Goal: Information Seeking & Learning: Check status

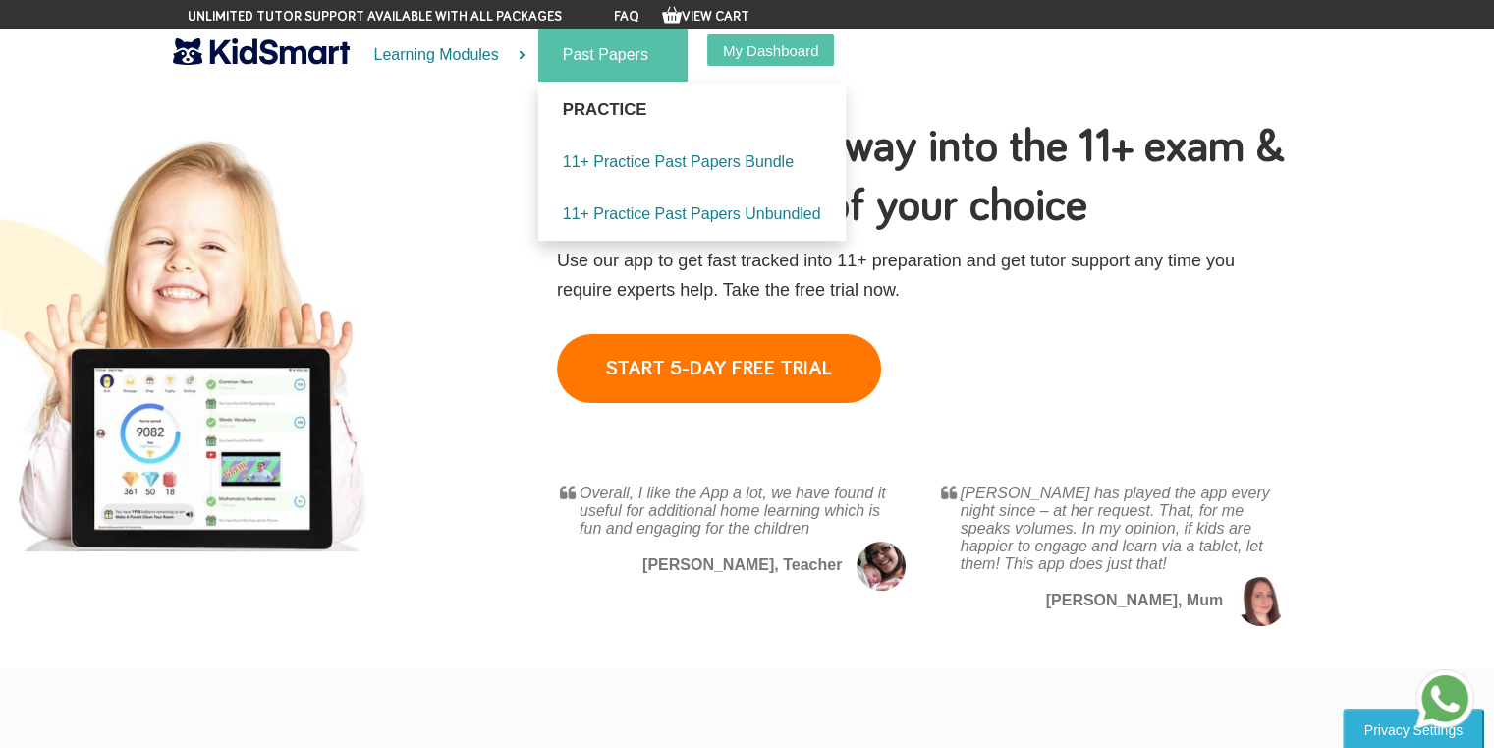
click at [590, 61] on link "Past Papers" at bounding box center [612, 55] width 149 height 52
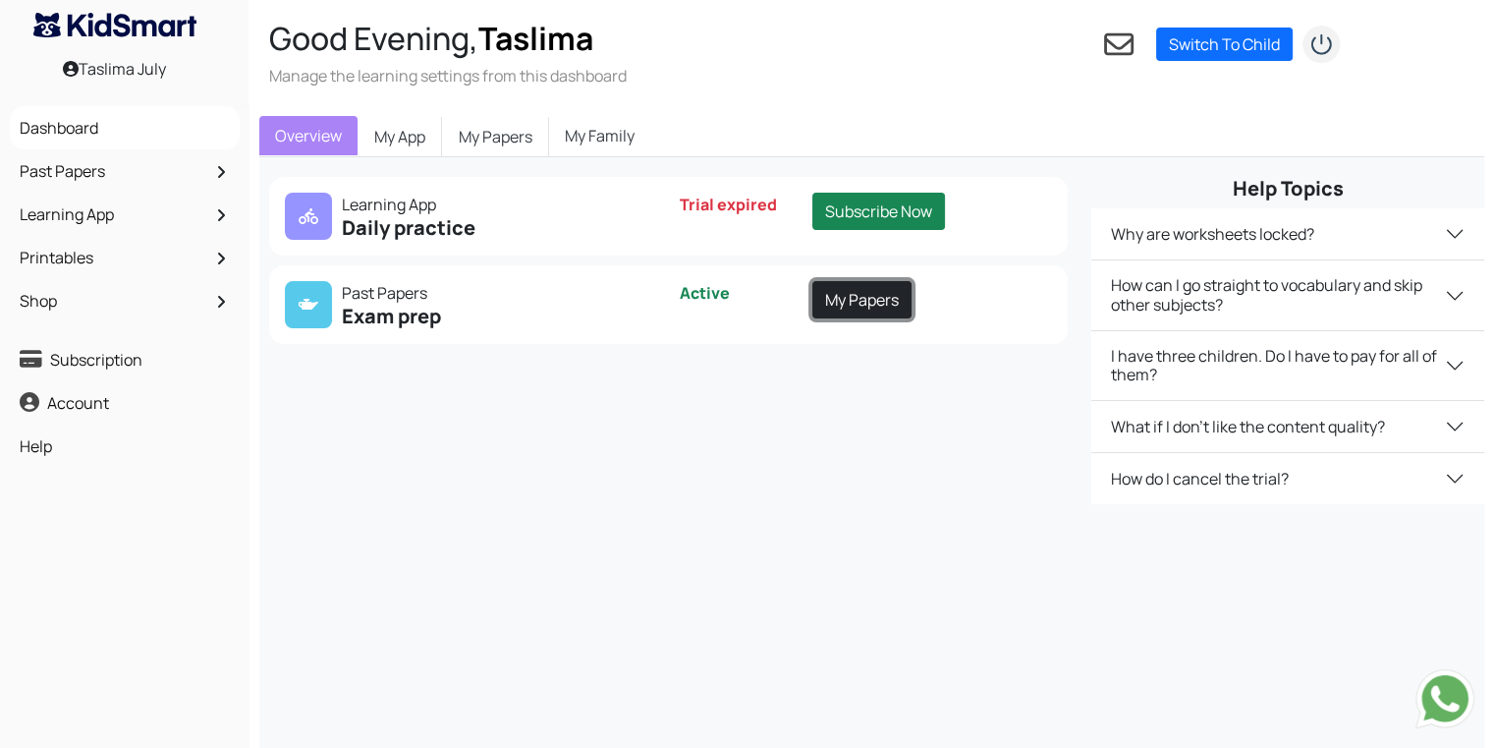
click at [871, 290] on link "My Papers" at bounding box center [861, 299] width 99 height 37
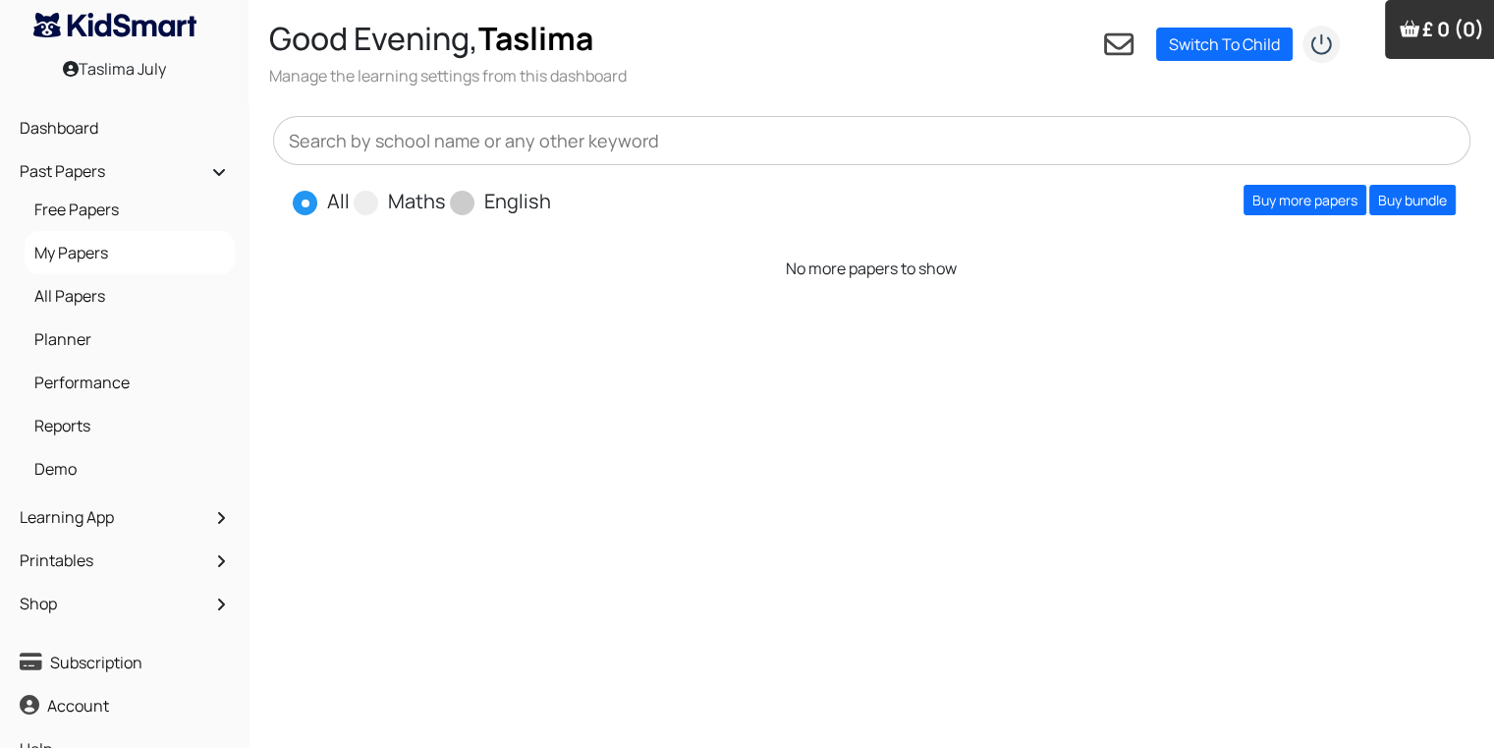
click at [478, 211] on span "English" at bounding box center [500, 200] width 101 height 29
click at [484, 196] on label "English" at bounding box center [517, 201] width 67 height 29
click at [551, 196] on input "English" at bounding box center [557, 193] width 13 height 13
radio input "true"
click at [1313, 196] on link "Buy more papers" at bounding box center [1305, 200] width 123 height 30
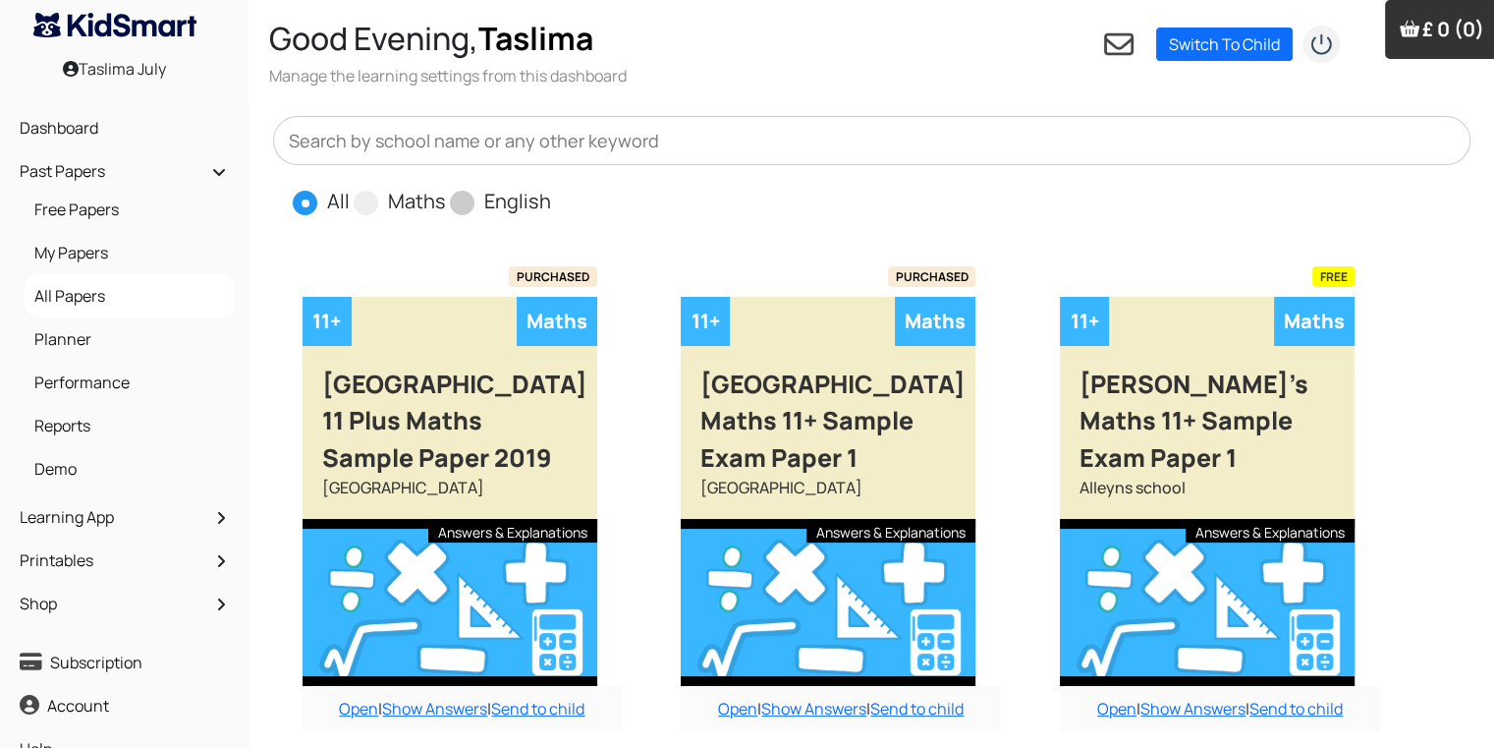
click at [526, 207] on label "English" at bounding box center [517, 201] width 67 height 29
click at [551, 199] on input "English" at bounding box center [557, 193] width 13 height 13
radio input "true"
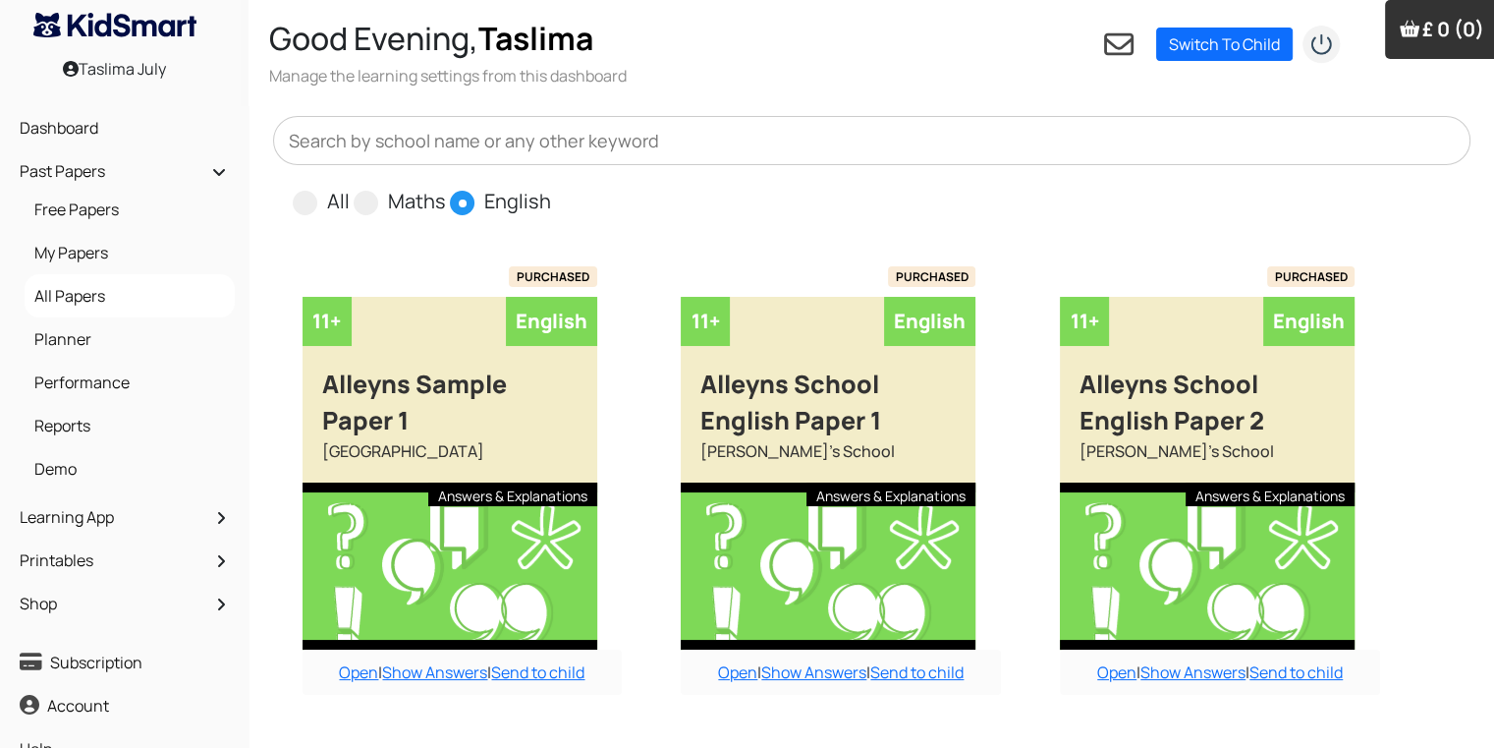
click at [350, 187] on input "All" at bounding box center [356, 193] width 13 height 13
radio input "true"
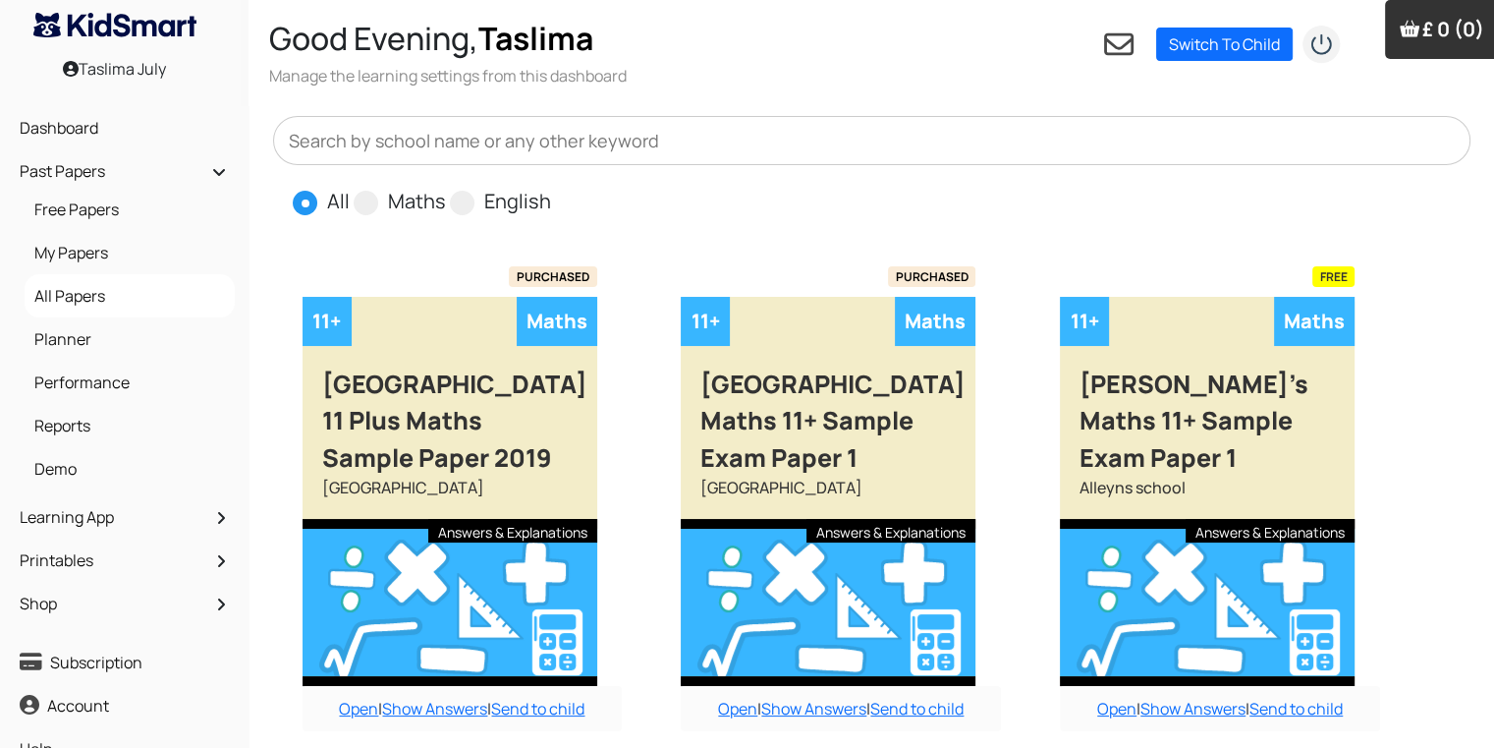
click at [446, 187] on input "Maths" at bounding box center [452, 193] width 13 height 13
radio input "true"
click at [551, 187] on input "English" at bounding box center [557, 193] width 13 height 13
radio input "true"
click at [350, 187] on input "All" at bounding box center [356, 193] width 13 height 13
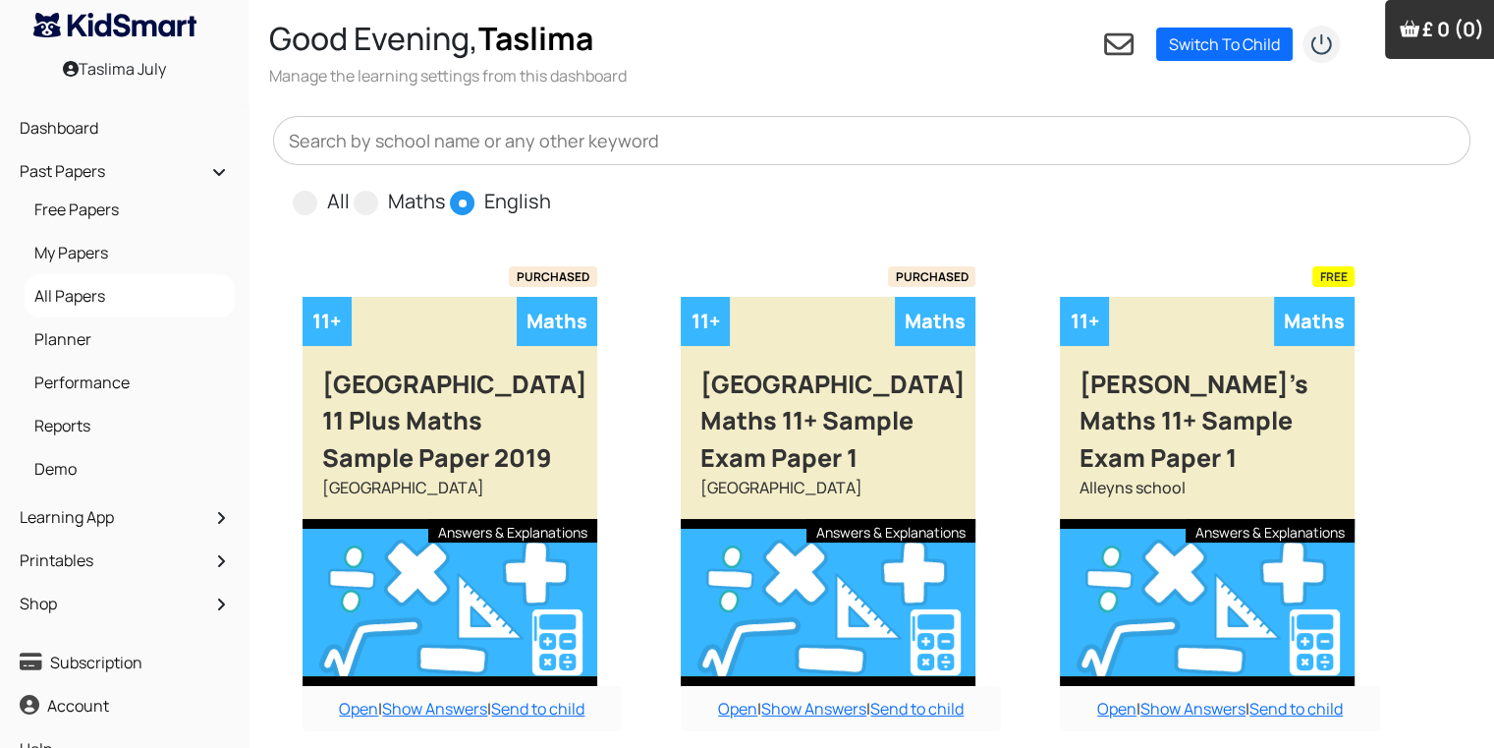
radio input "true"
click at [446, 187] on input "Maths" at bounding box center [452, 193] width 13 height 13
radio input "true"
click at [551, 187] on input "English" at bounding box center [557, 193] width 13 height 13
radio input "true"
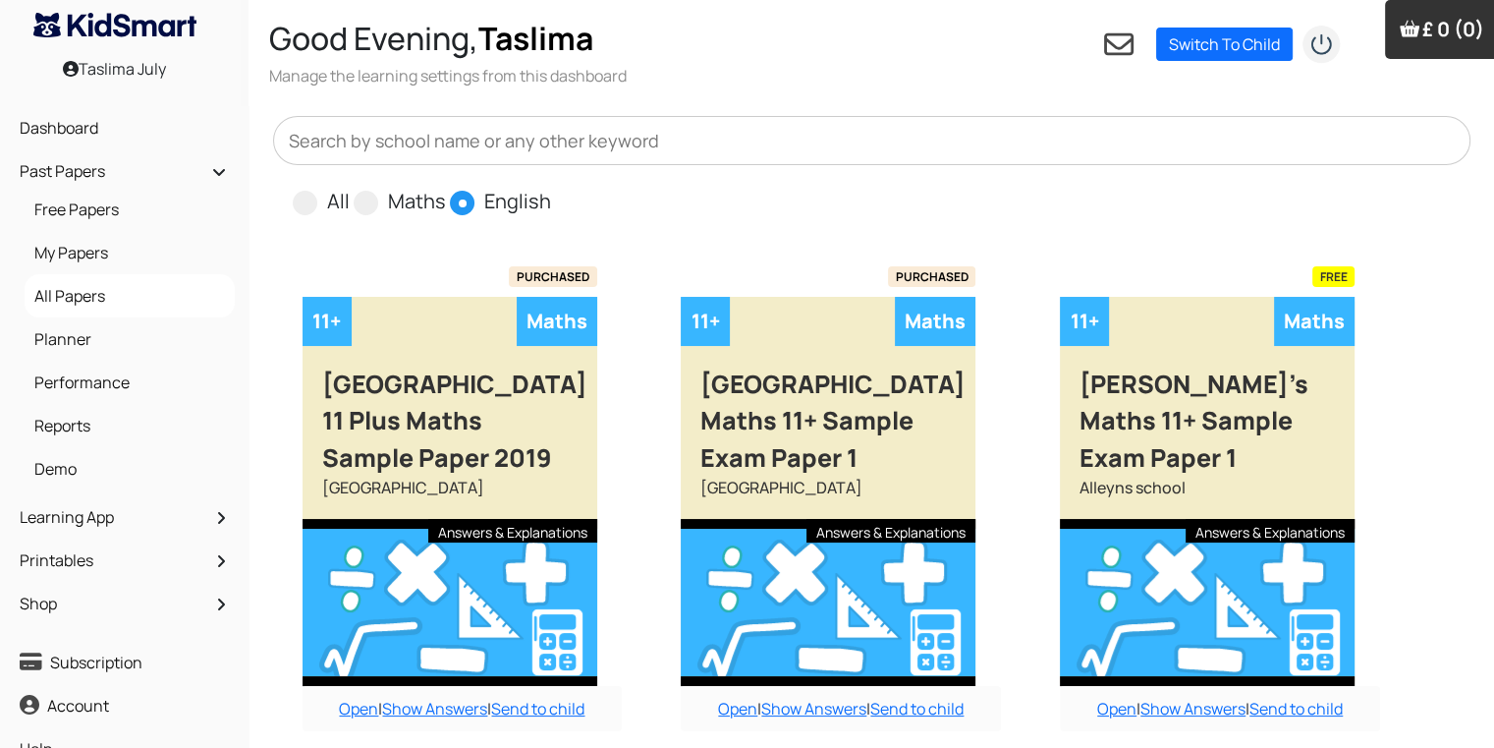
click at [350, 187] on input "All" at bounding box center [356, 193] width 13 height 13
radio input "true"
click at [446, 187] on input "Maths" at bounding box center [452, 193] width 13 height 13
radio input "true"
click at [551, 187] on input "English" at bounding box center [557, 193] width 13 height 13
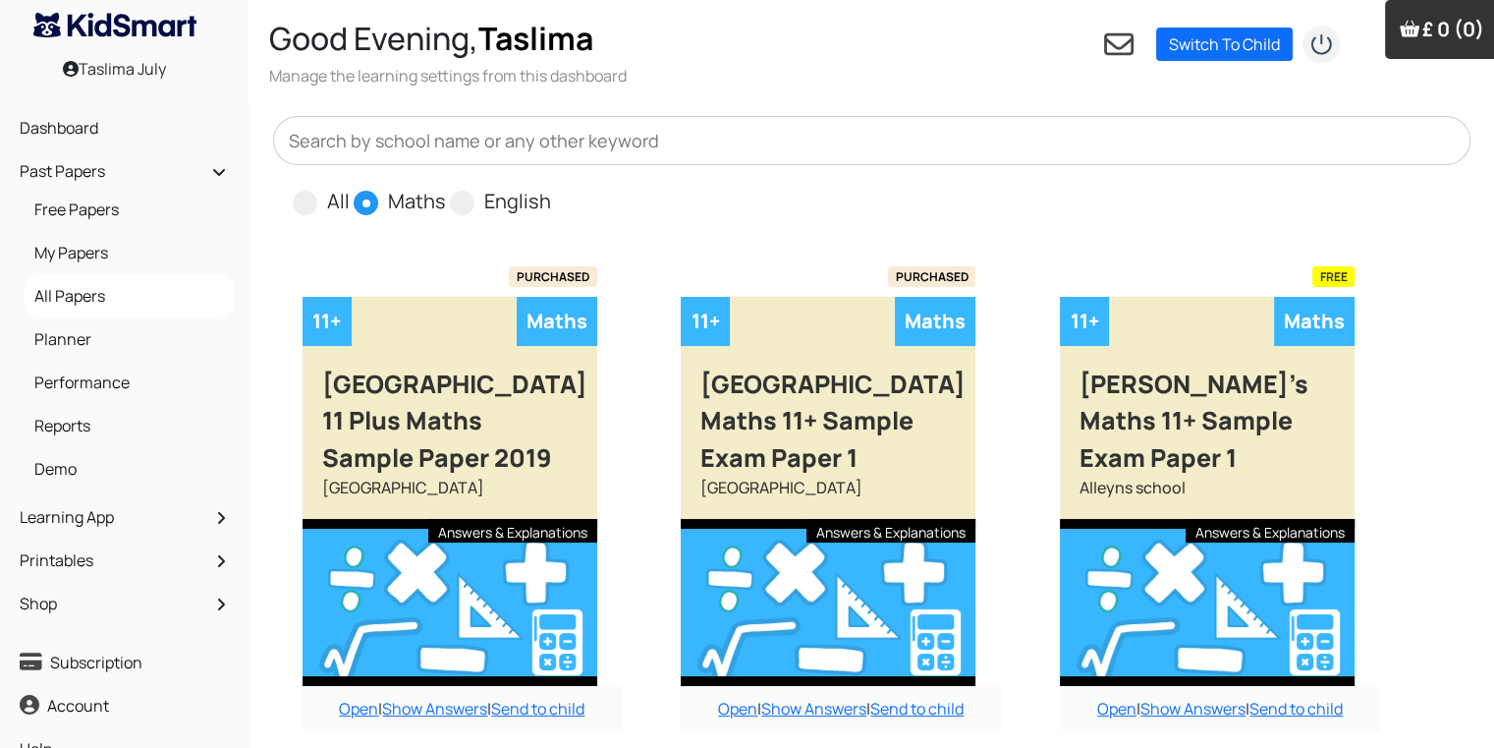
radio input "true"
click at [350, 187] on input "All" at bounding box center [356, 193] width 13 height 13
radio input "true"
click at [446, 187] on input "Maths" at bounding box center [452, 193] width 13 height 13
radio input "true"
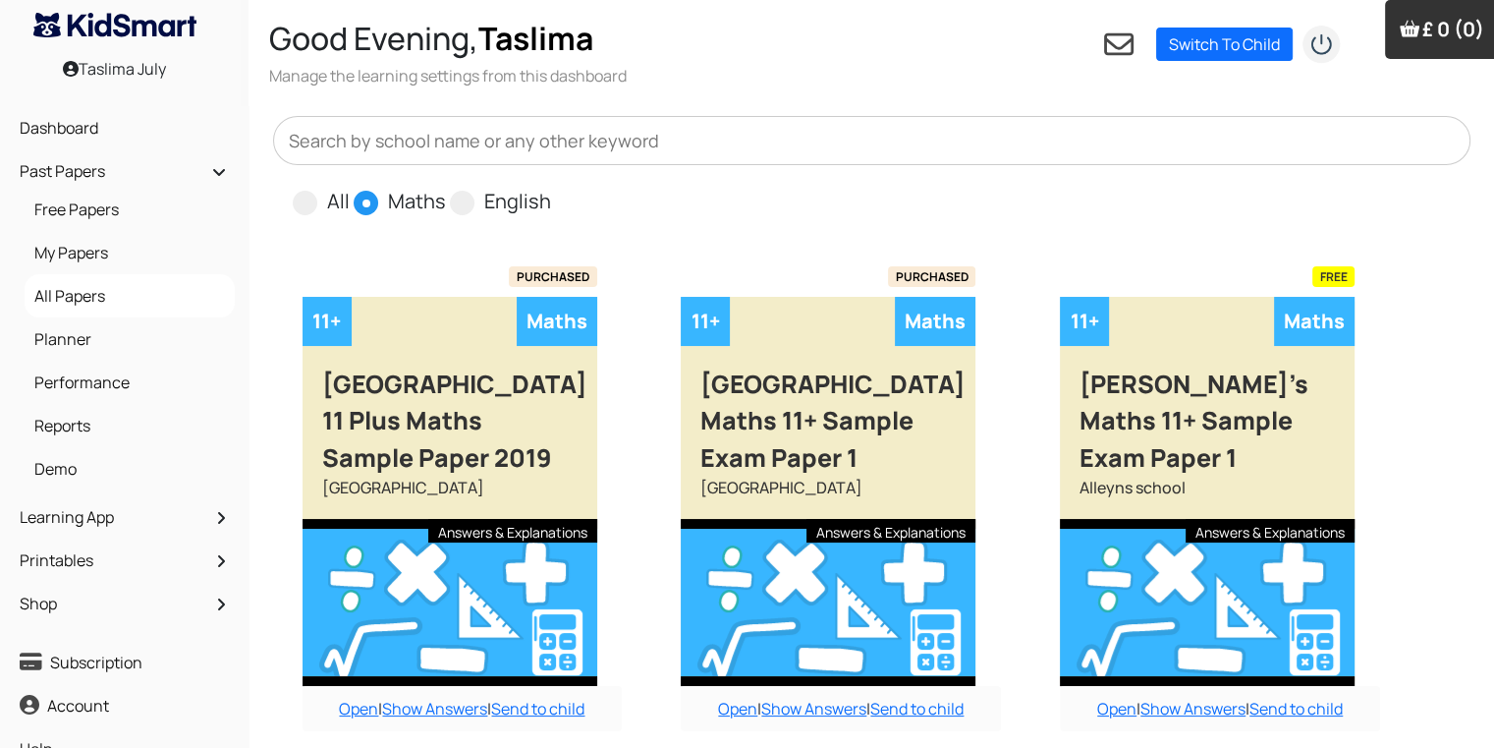
radio input "false"
click at [551, 187] on input "English" at bounding box center [557, 193] width 13 height 13
radio input "true"
click at [350, 187] on input "All" at bounding box center [356, 193] width 13 height 13
radio input "true"
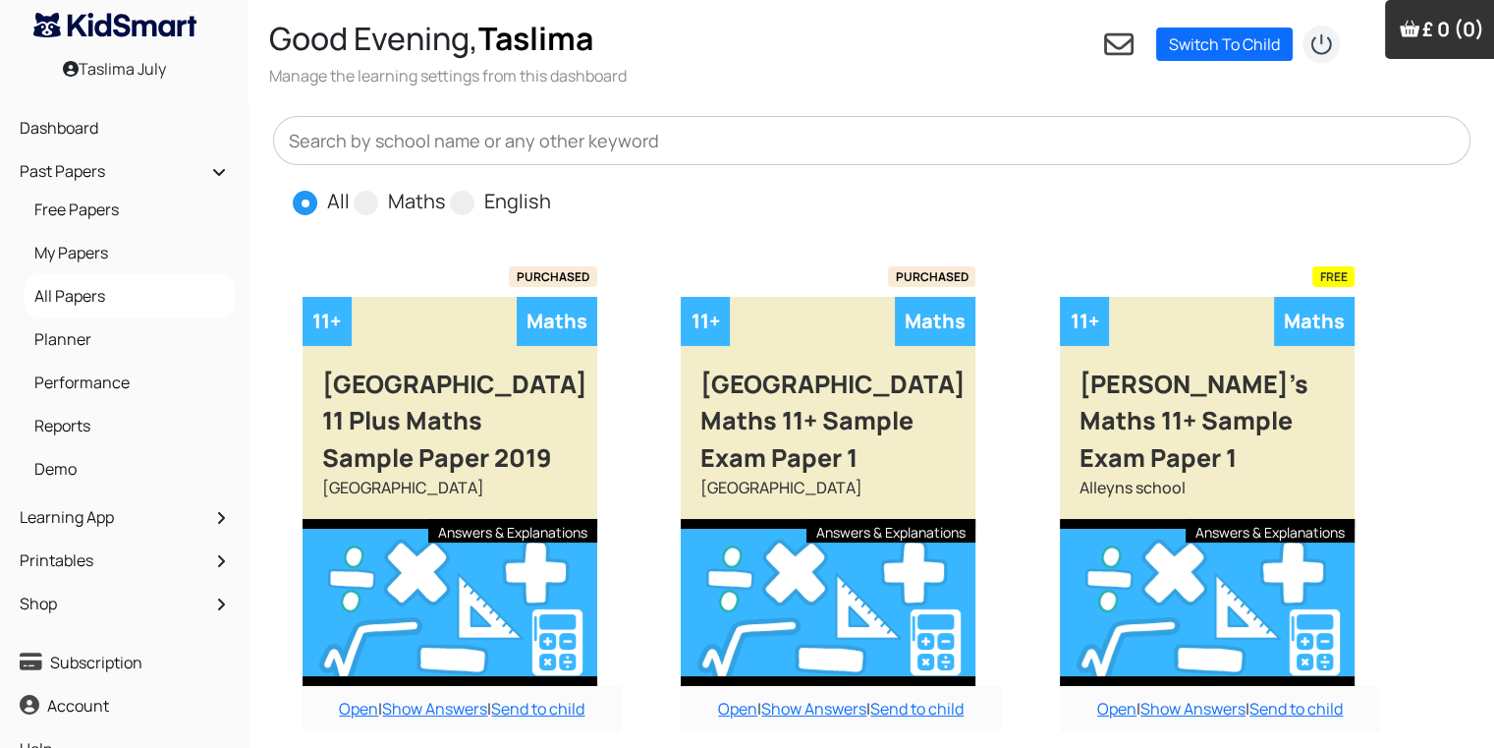
radio input "false"
click at [446, 187] on input "Maths" at bounding box center [452, 193] width 13 height 13
radio input "true"
click at [551, 187] on input "English" at bounding box center [557, 193] width 13 height 13
radio input "true"
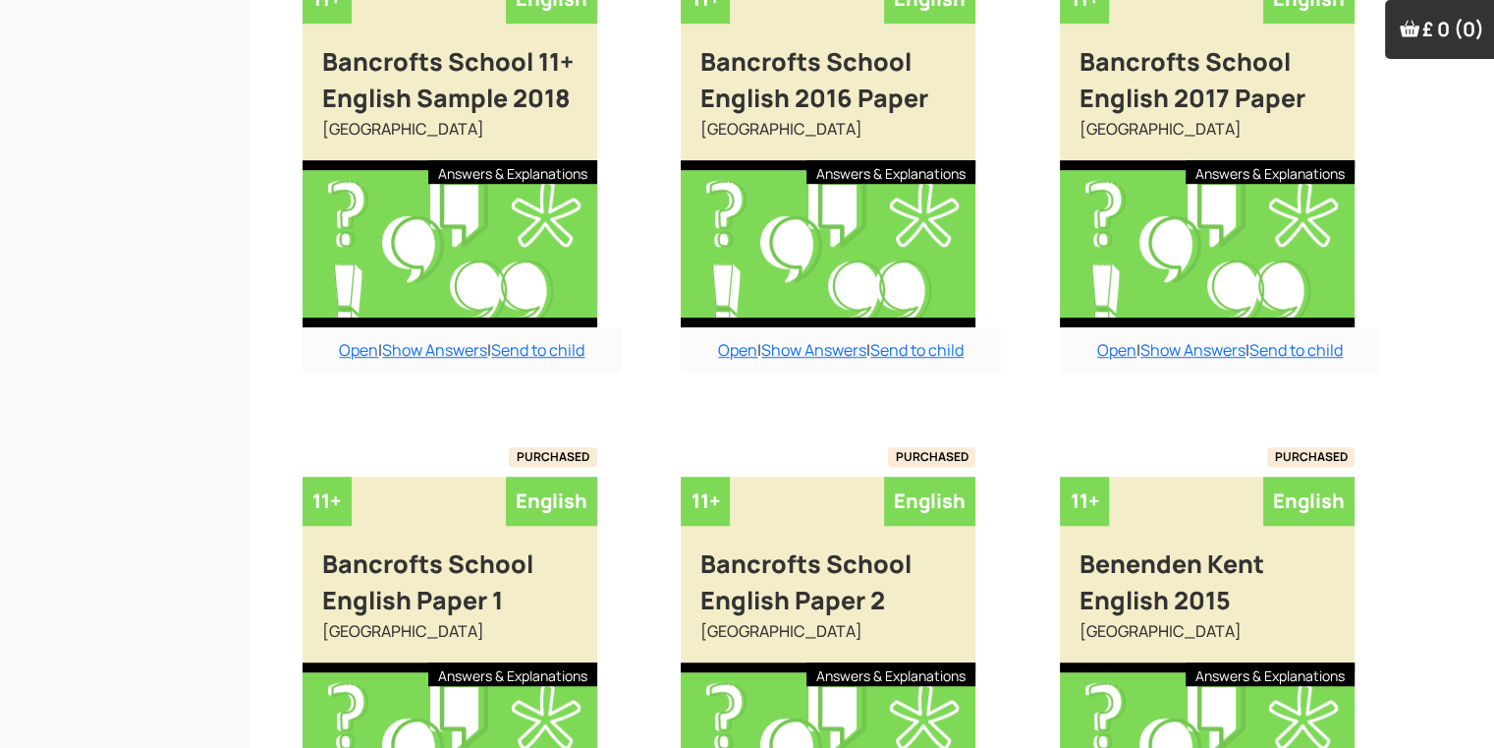
scroll to position [1574, 0]
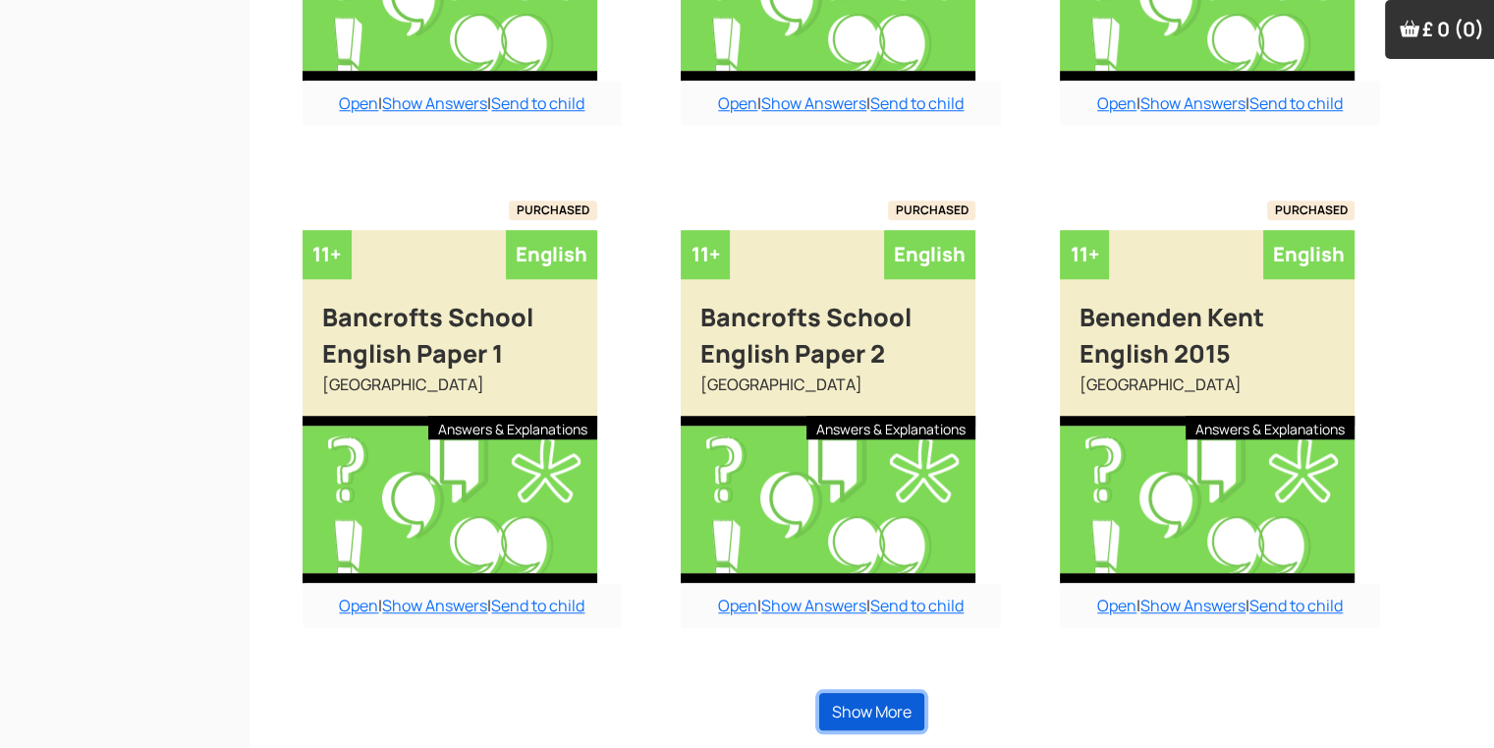
click at [825, 705] on button "Show More" at bounding box center [871, 711] width 105 height 37
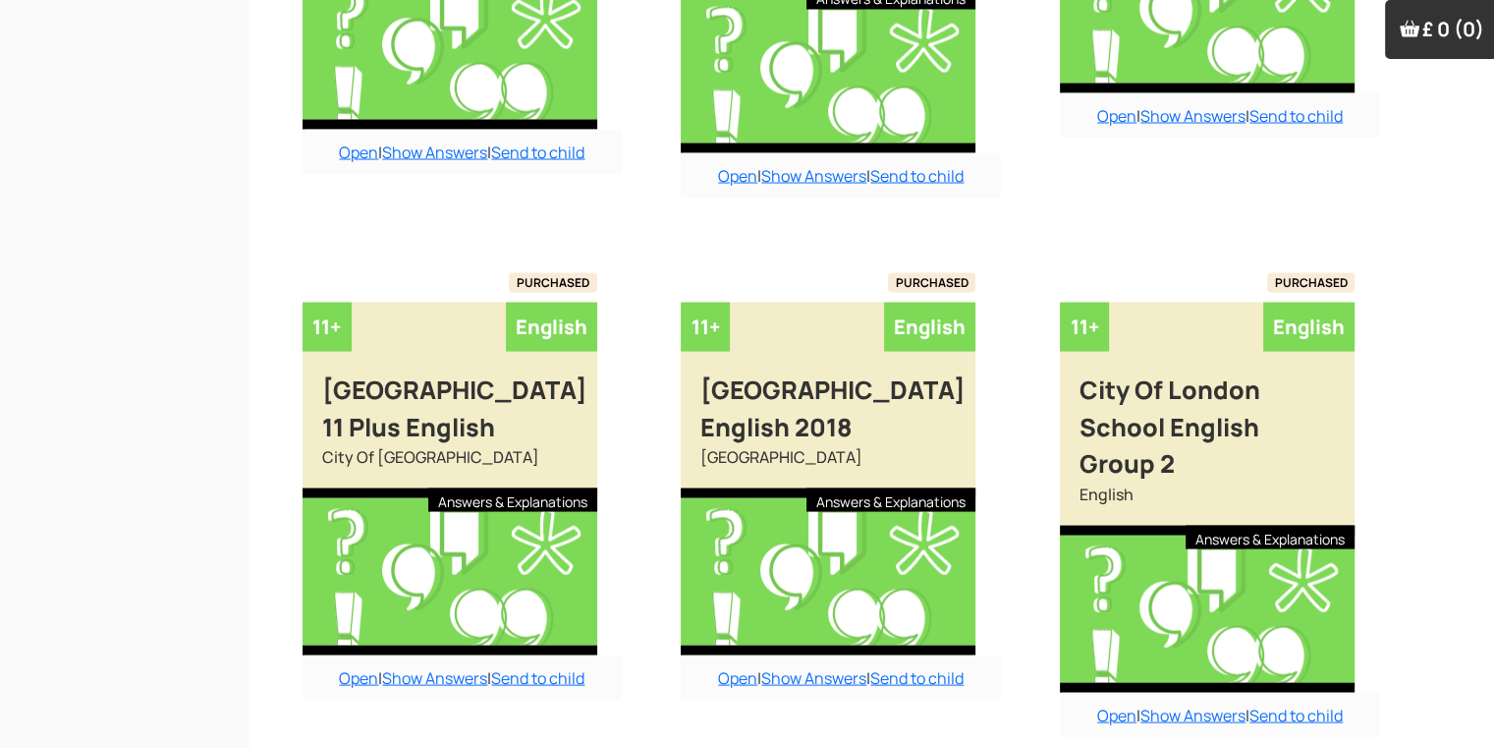
scroll to position [3766, 0]
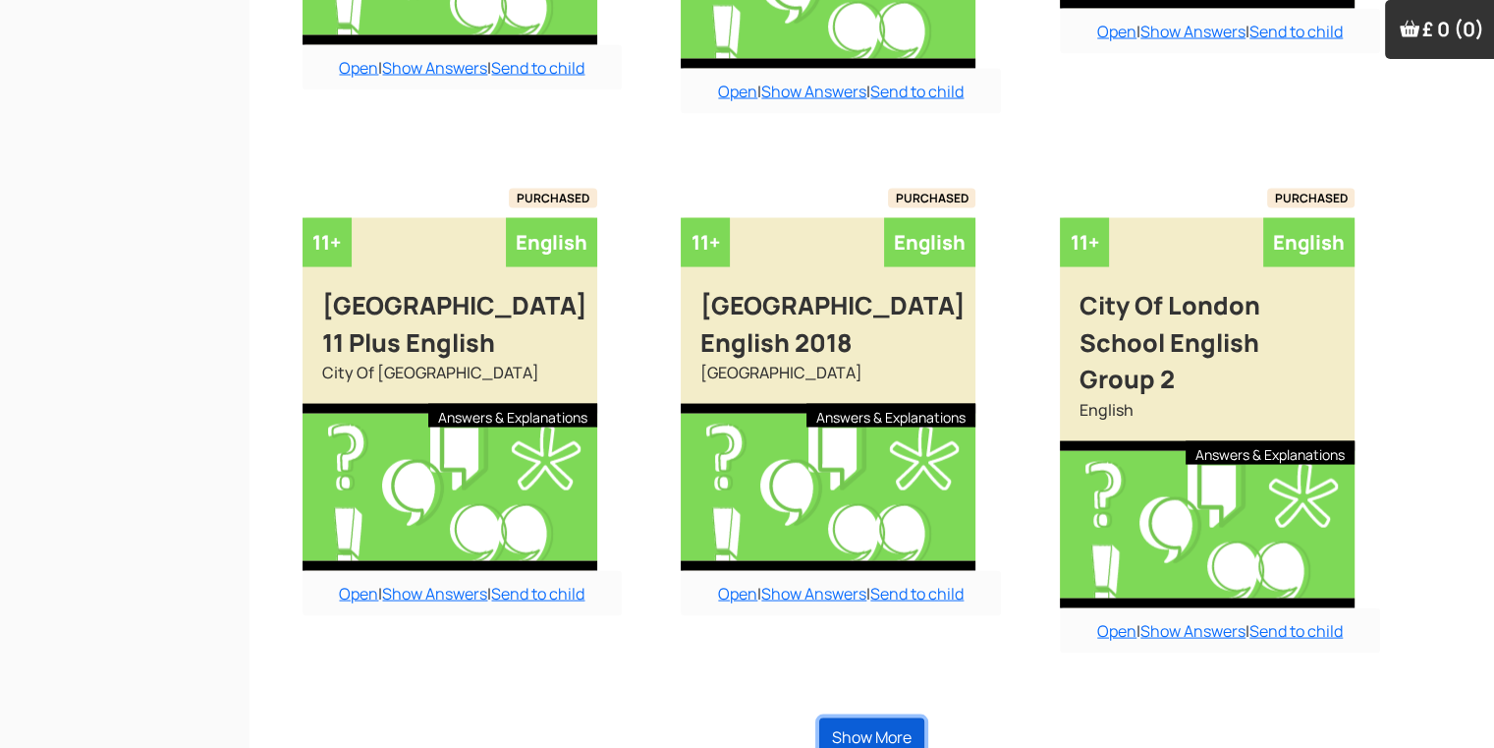
click at [879, 718] on button "Show More" at bounding box center [871, 736] width 105 height 37
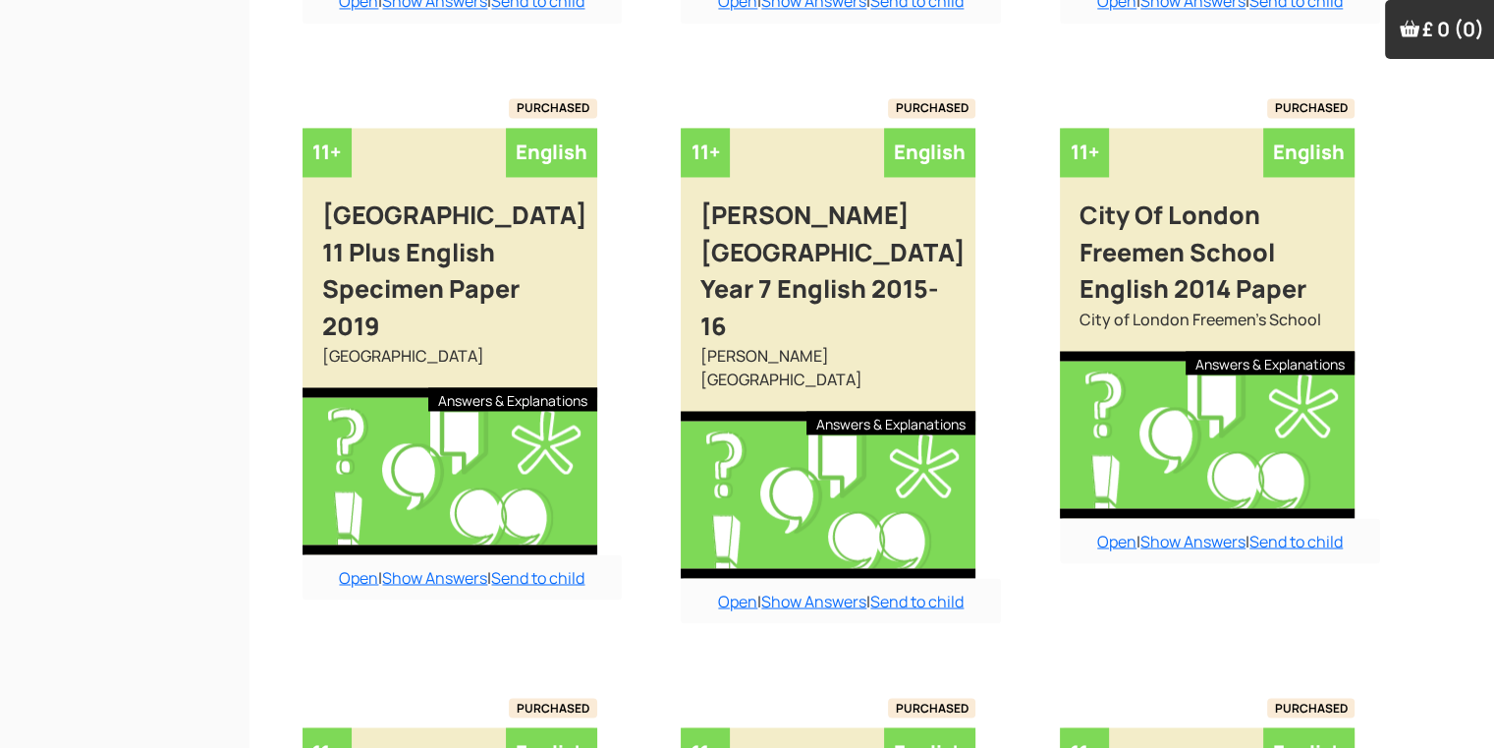
scroll to position [3255, 0]
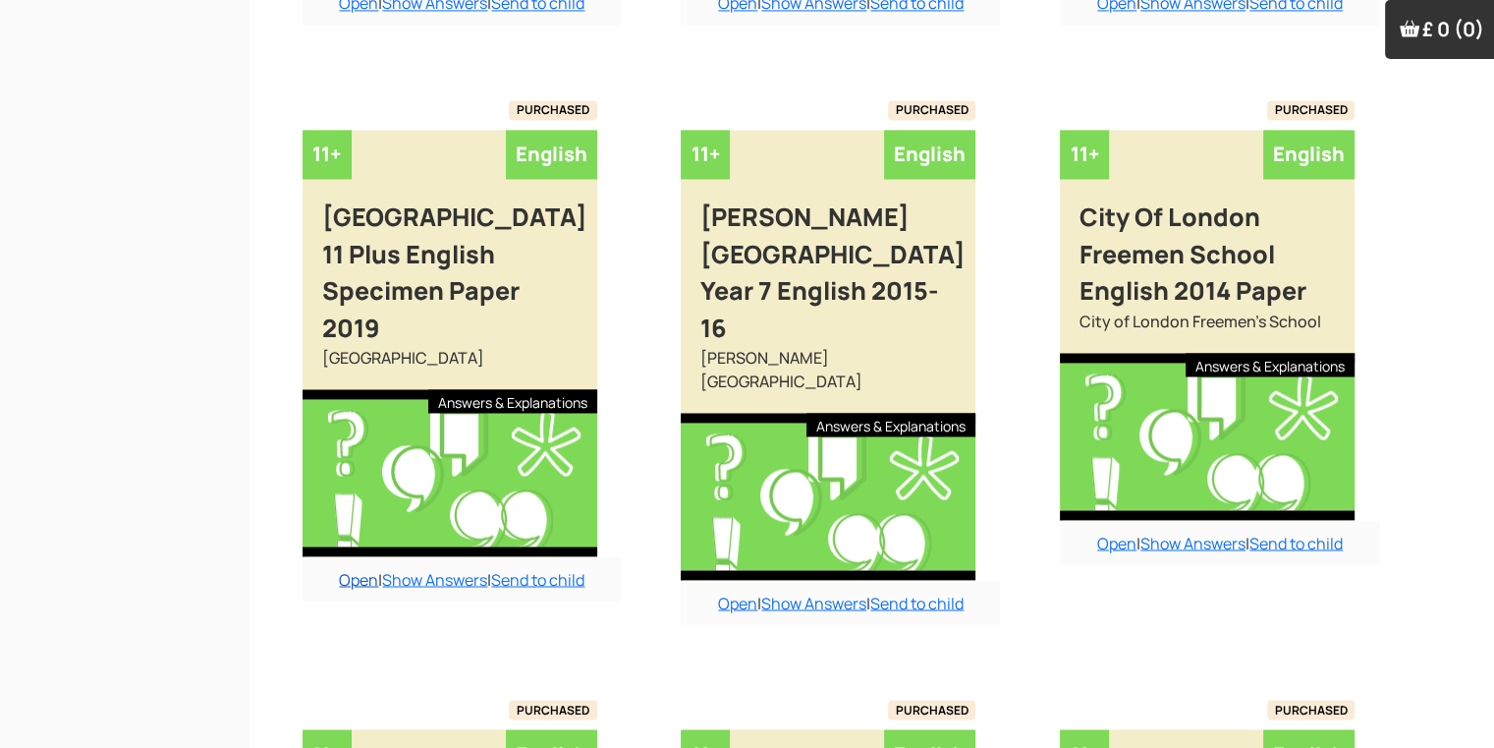
click at [350, 575] on link "Open" at bounding box center [358, 579] width 39 height 22
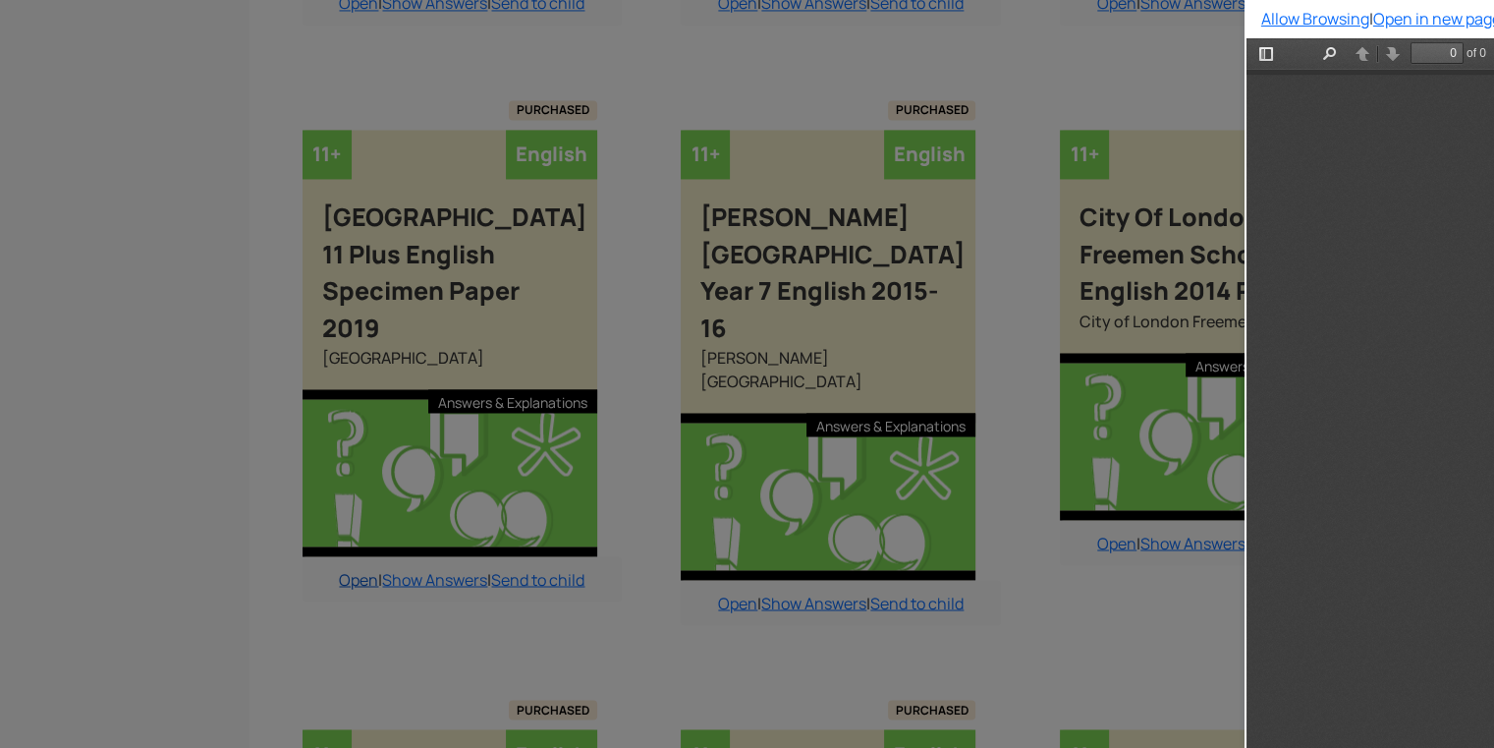
scroll to position [0, 0]
type input "1"
select select "custom"
type input "12"
select select "custom"
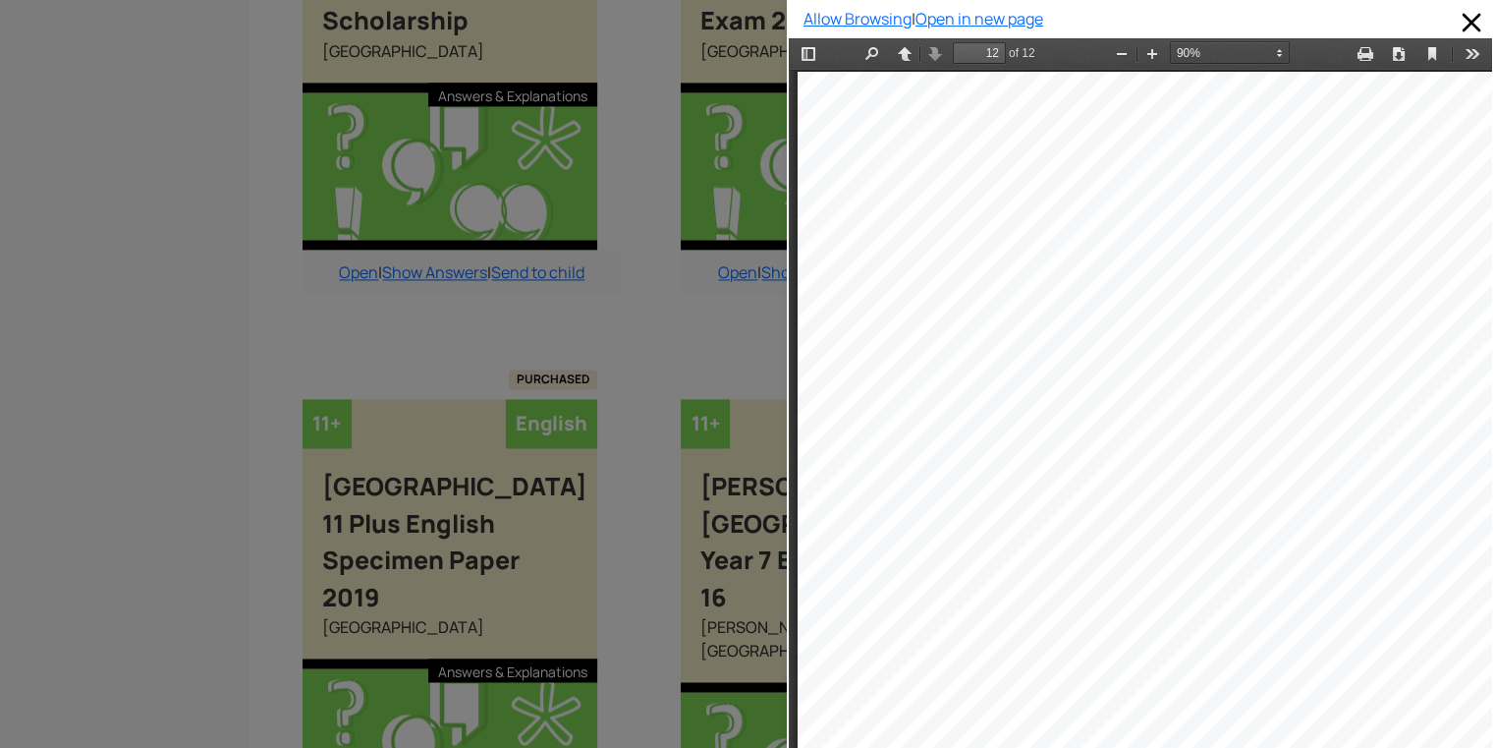
scroll to position [2940, 0]
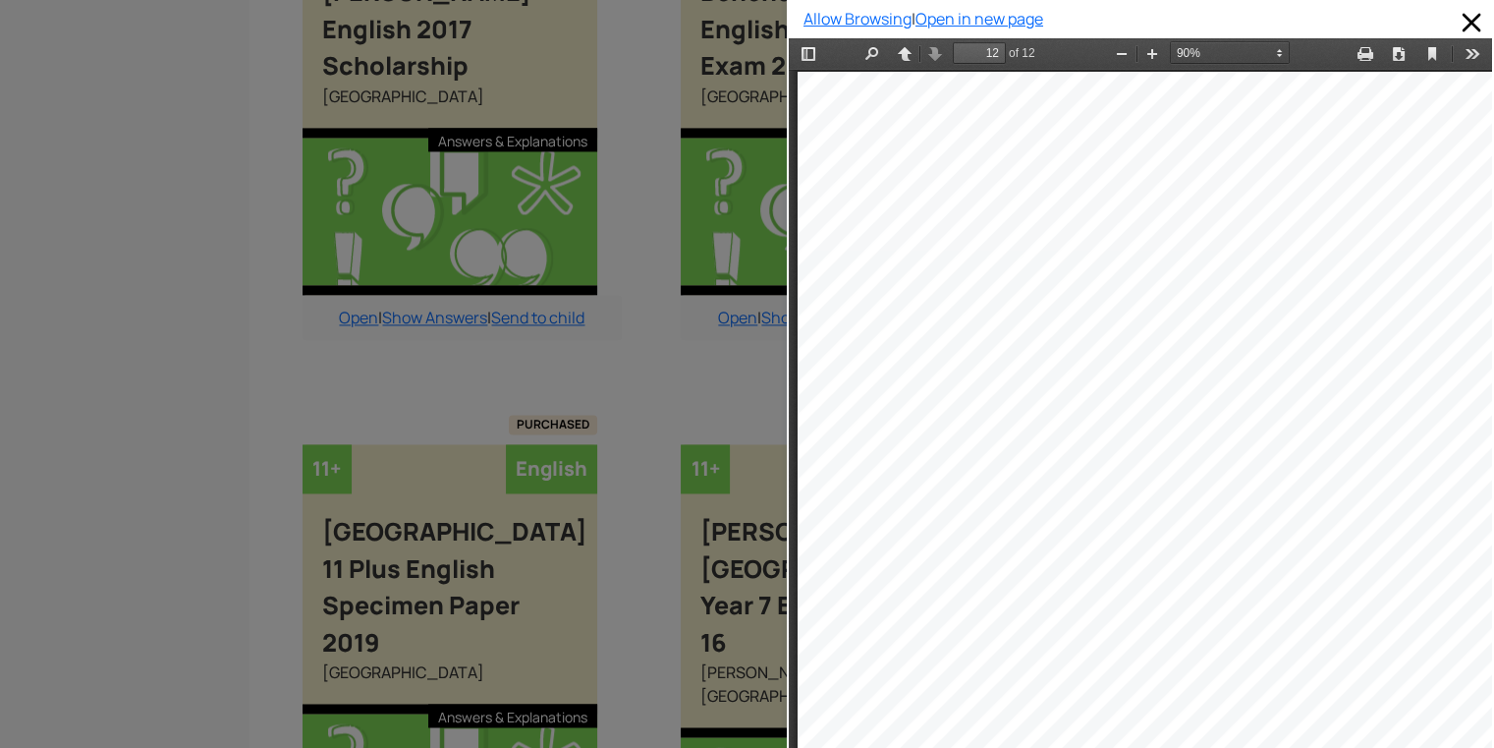
type input "10"
select select "custom"
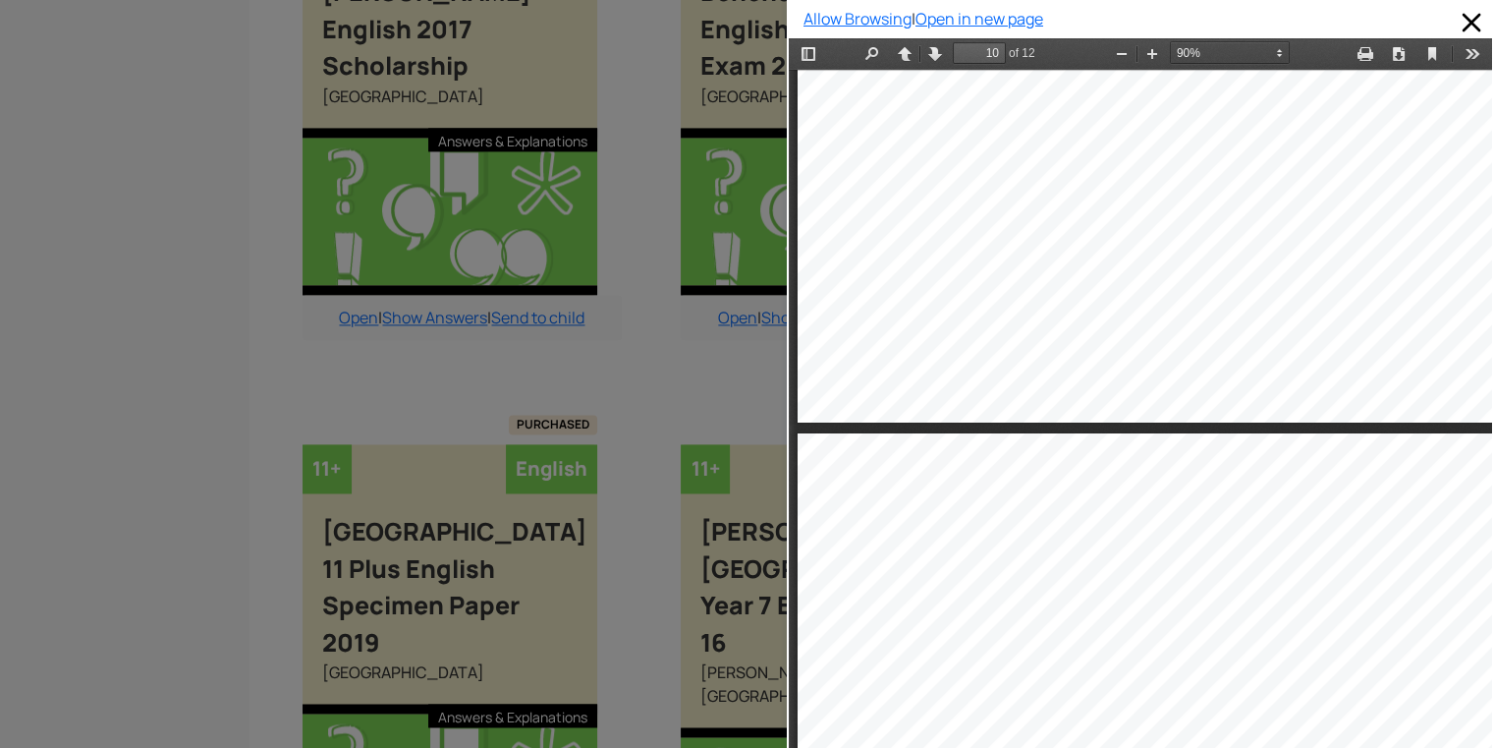
type input "11"
select select "custom"
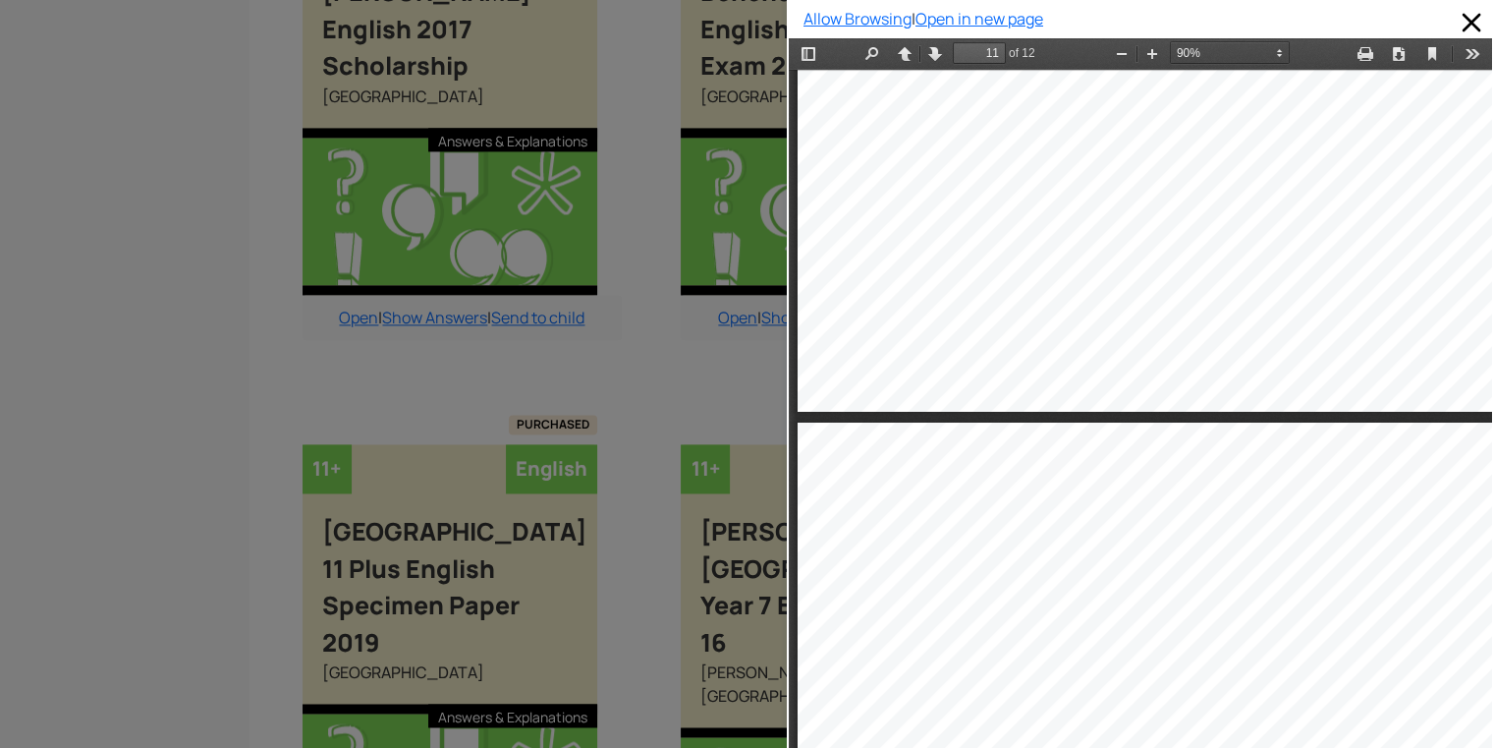
type input "12"
select select "custom"
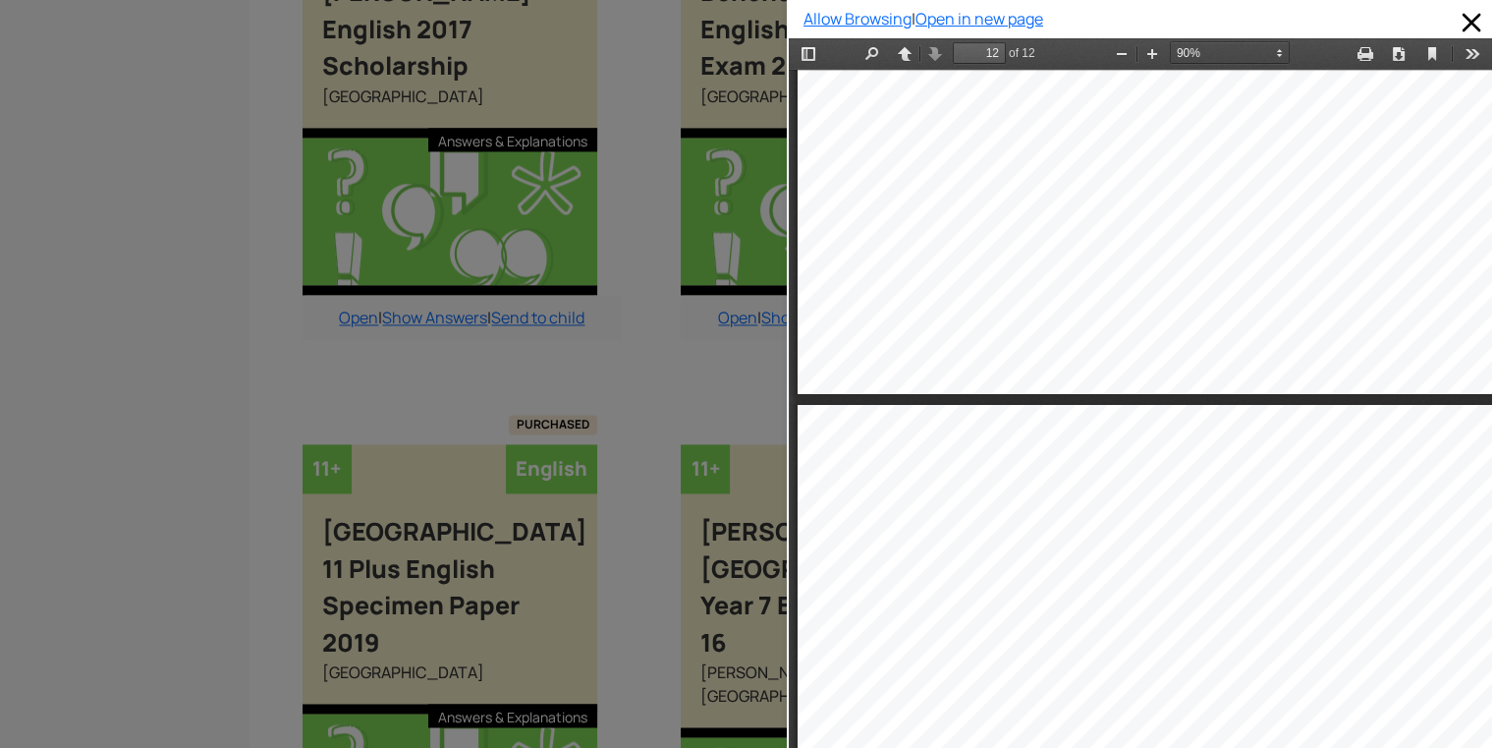
type input "11"
select select "custom"
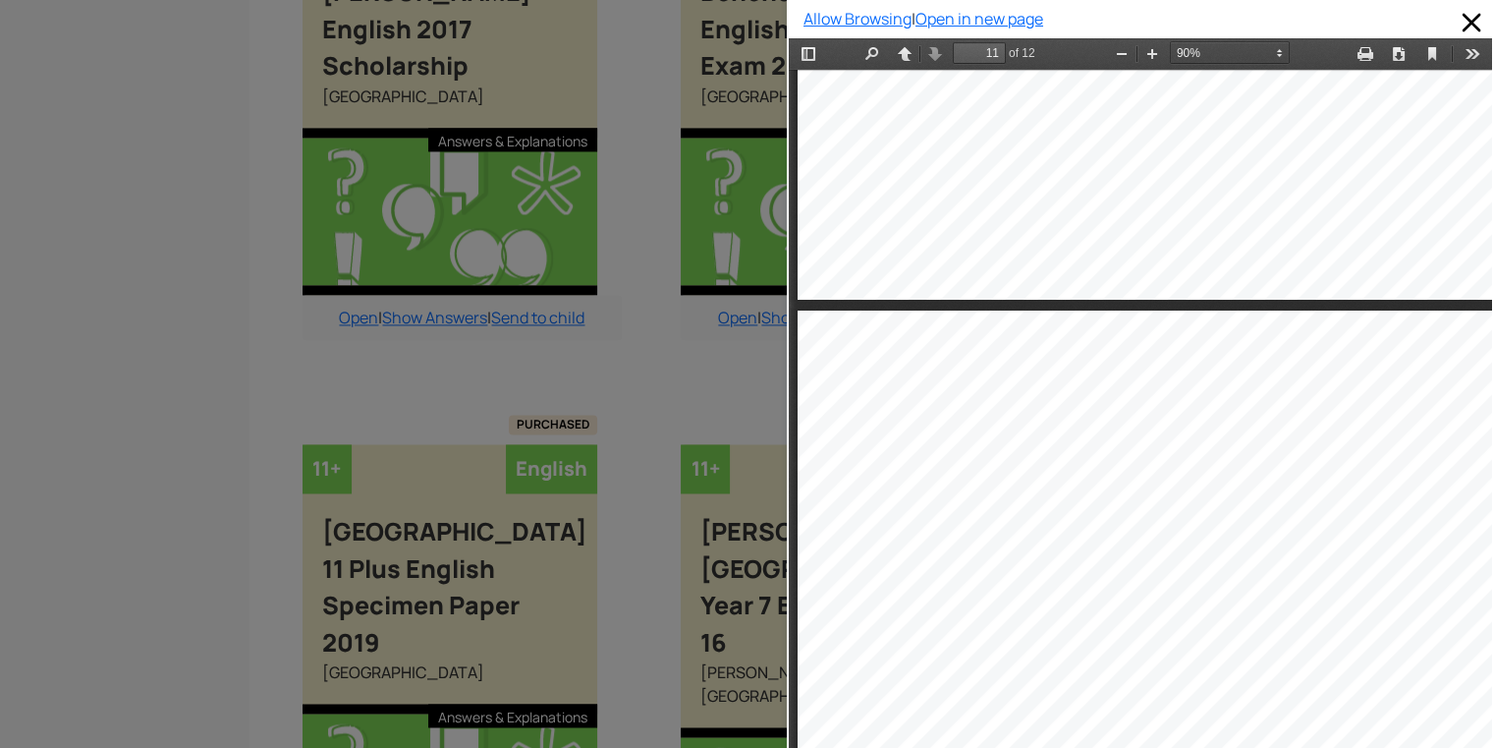
type input "10"
select select "custom"
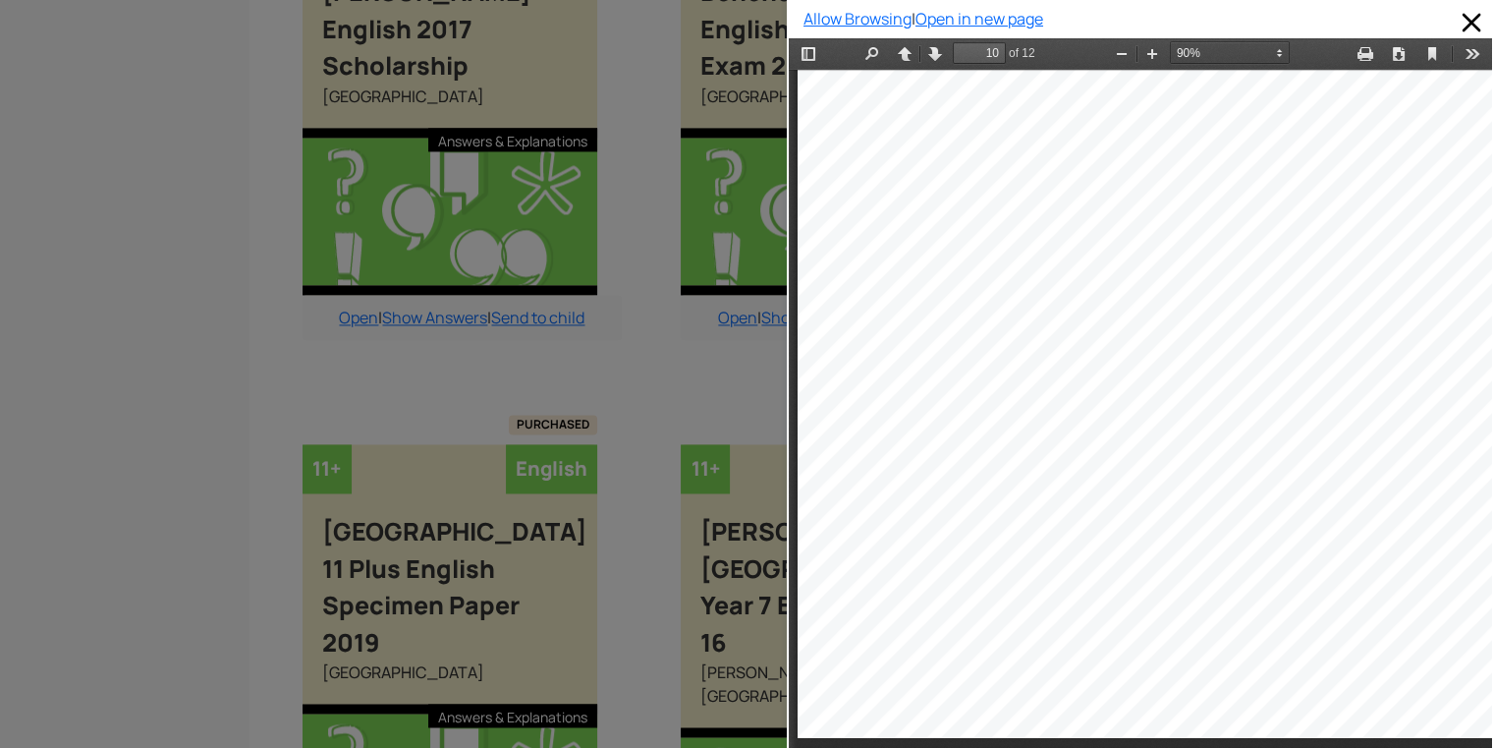
type input "11"
select select "custom"
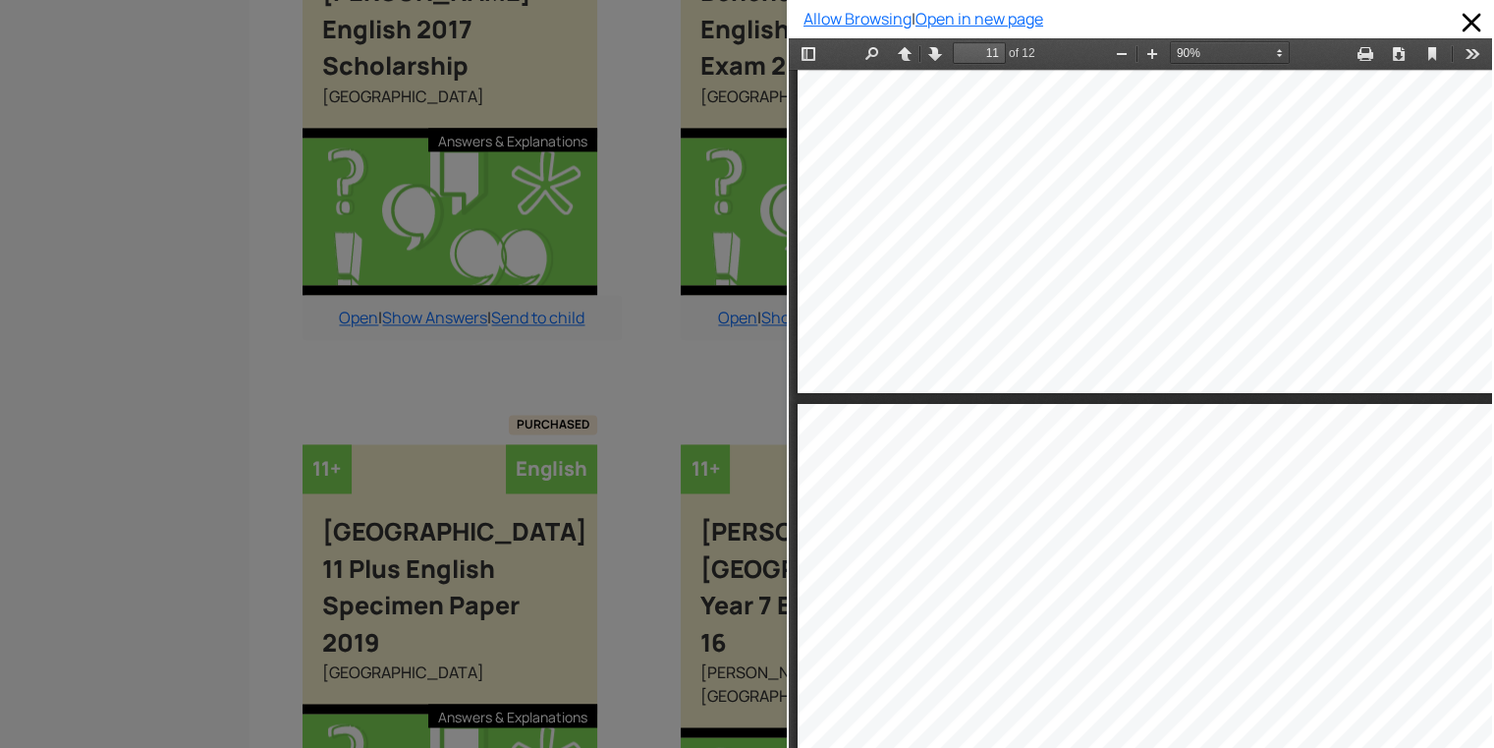
type input "12"
select select "custom"
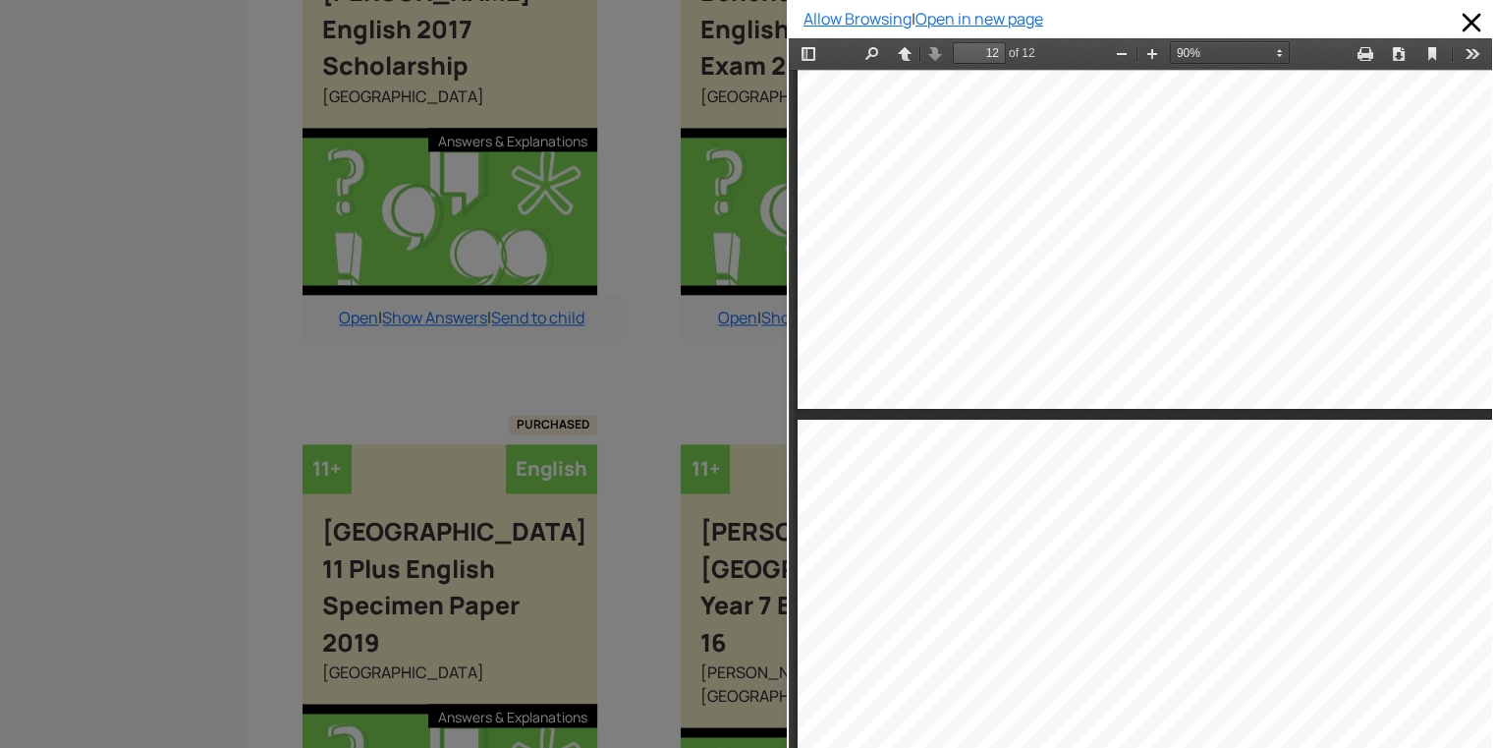
type input "11"
select select "custom"
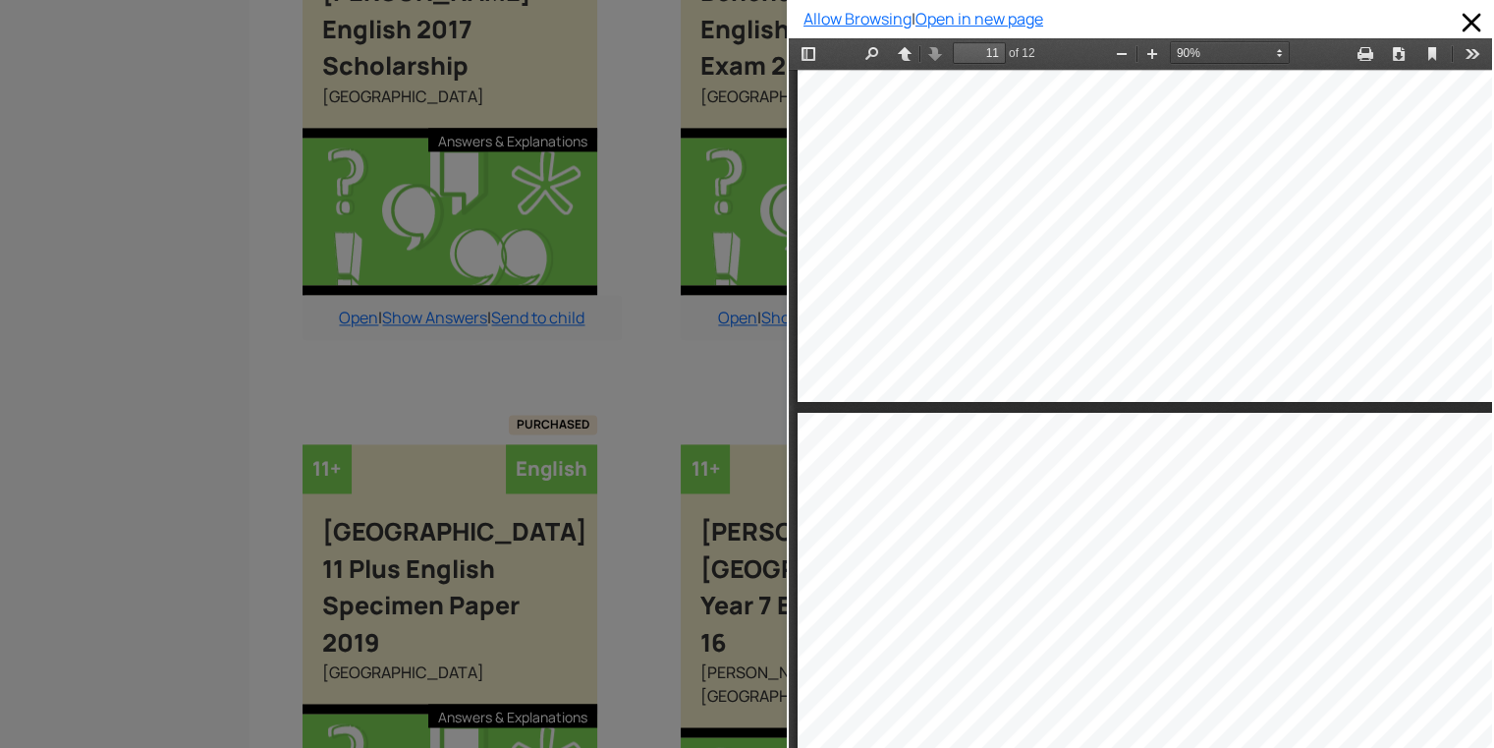
type input "12"
select select "custom"
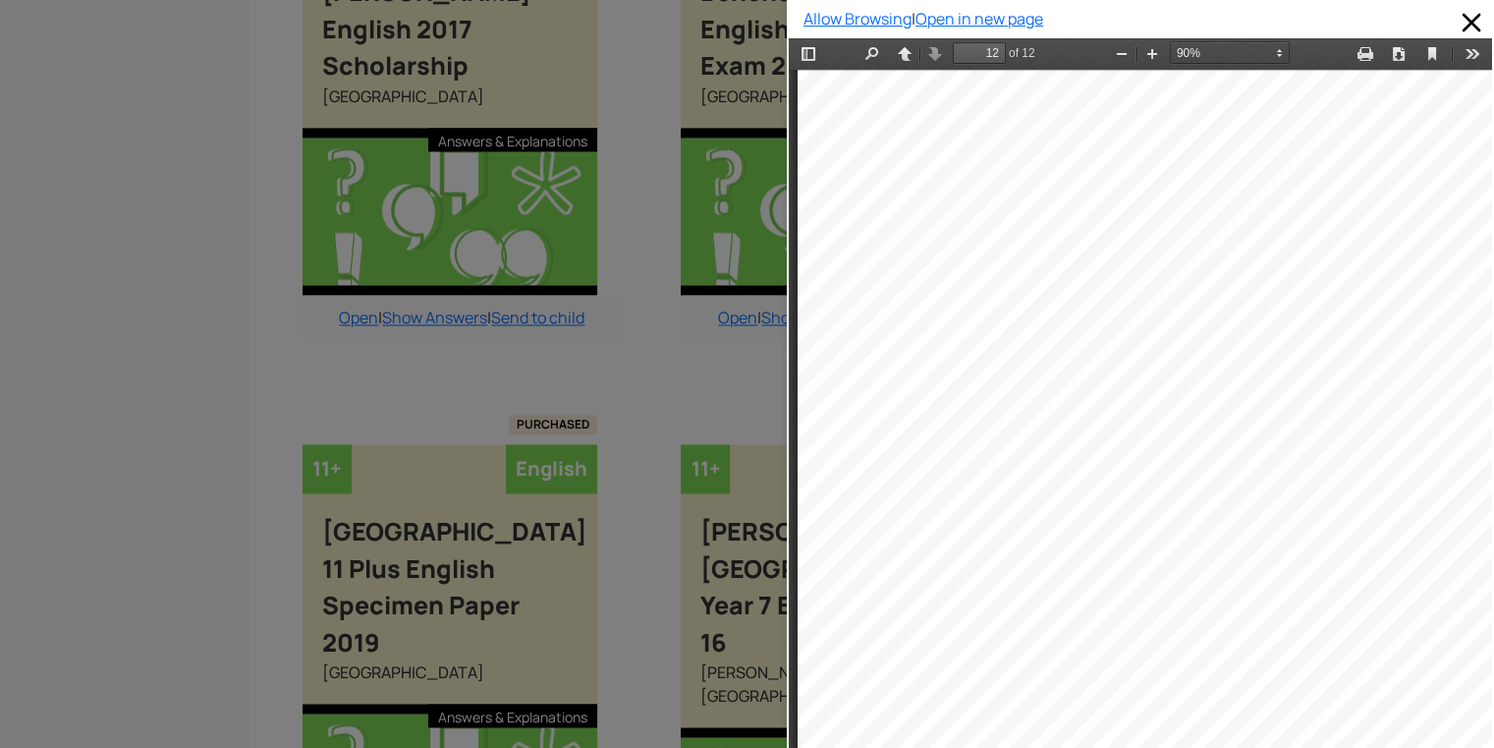
scroll to position [11266, 0]
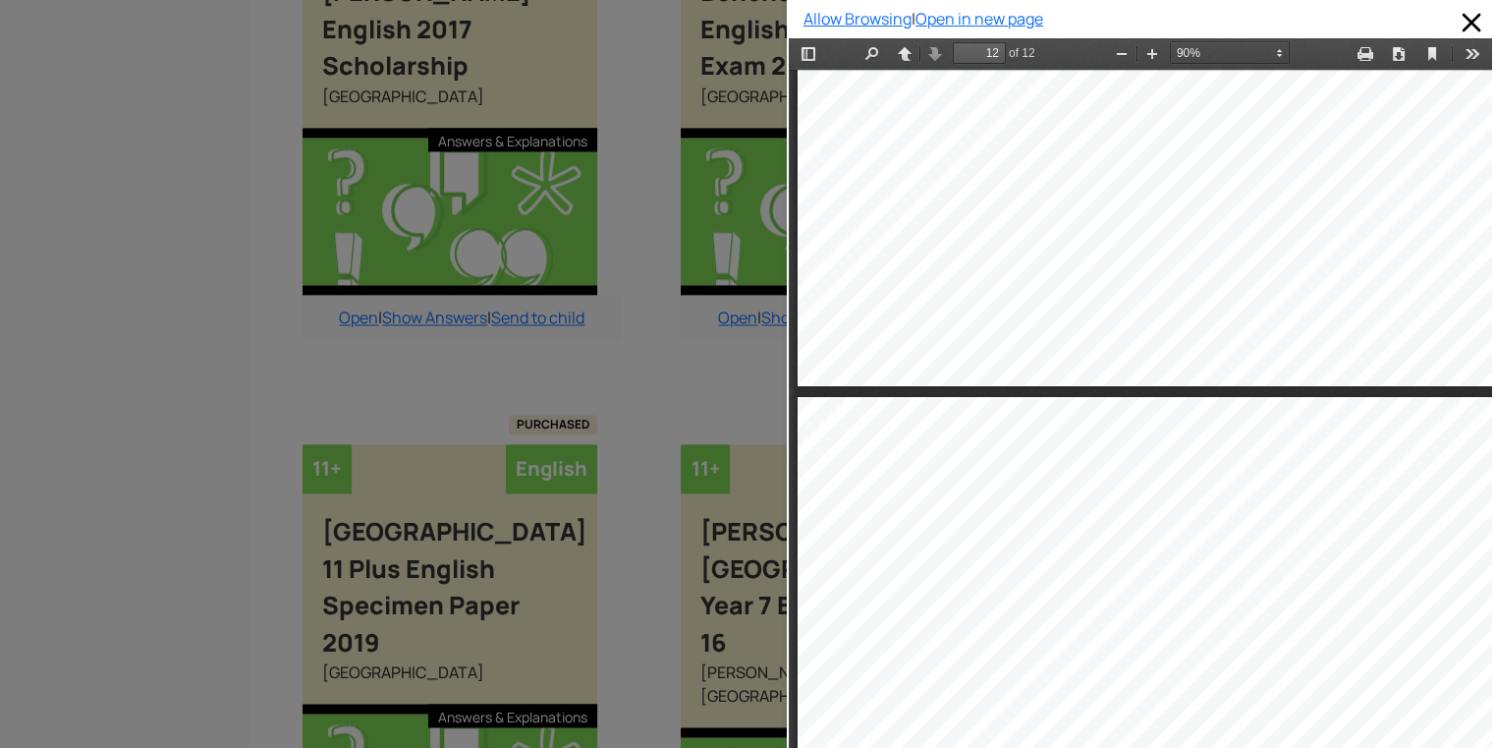
type input "11"
select select "custom"
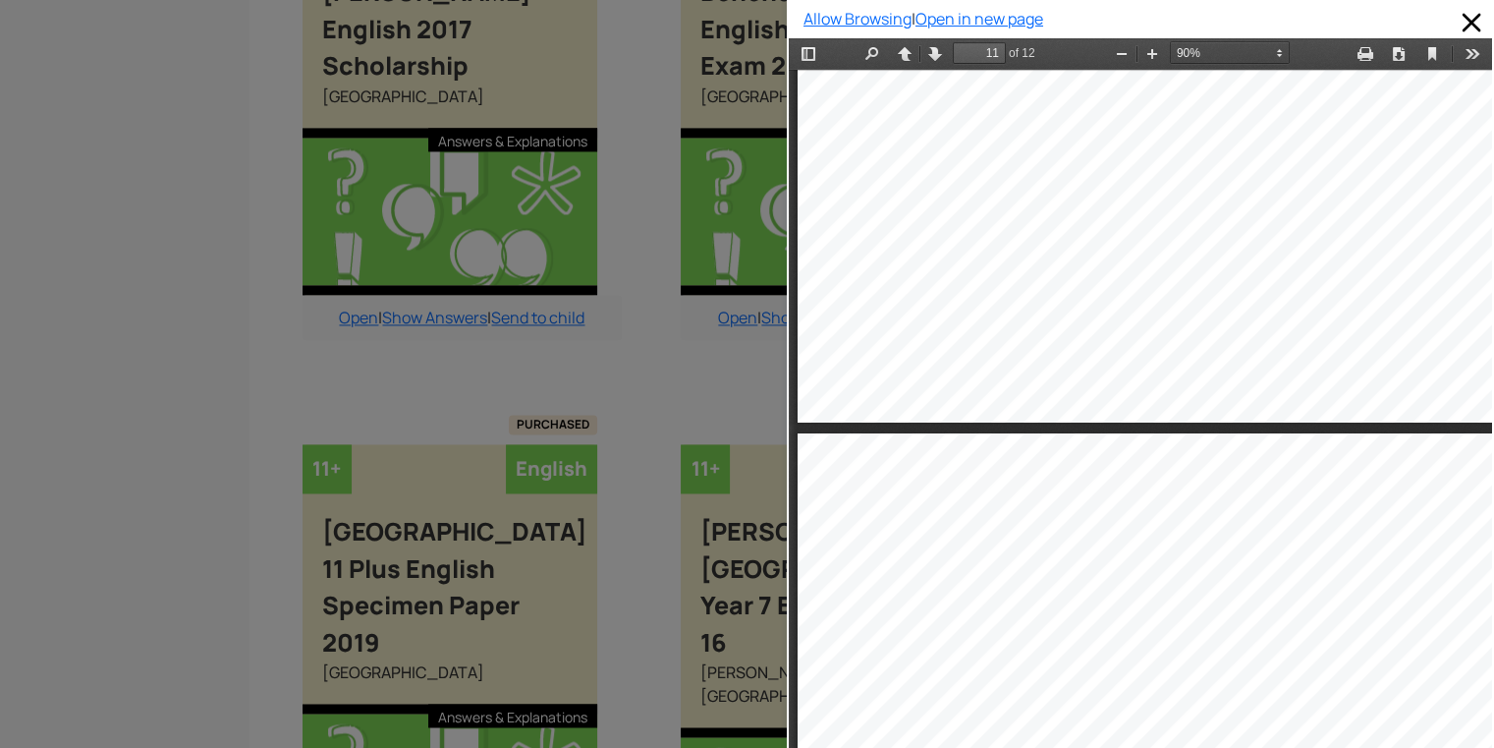
type input "10"
select select "custom"
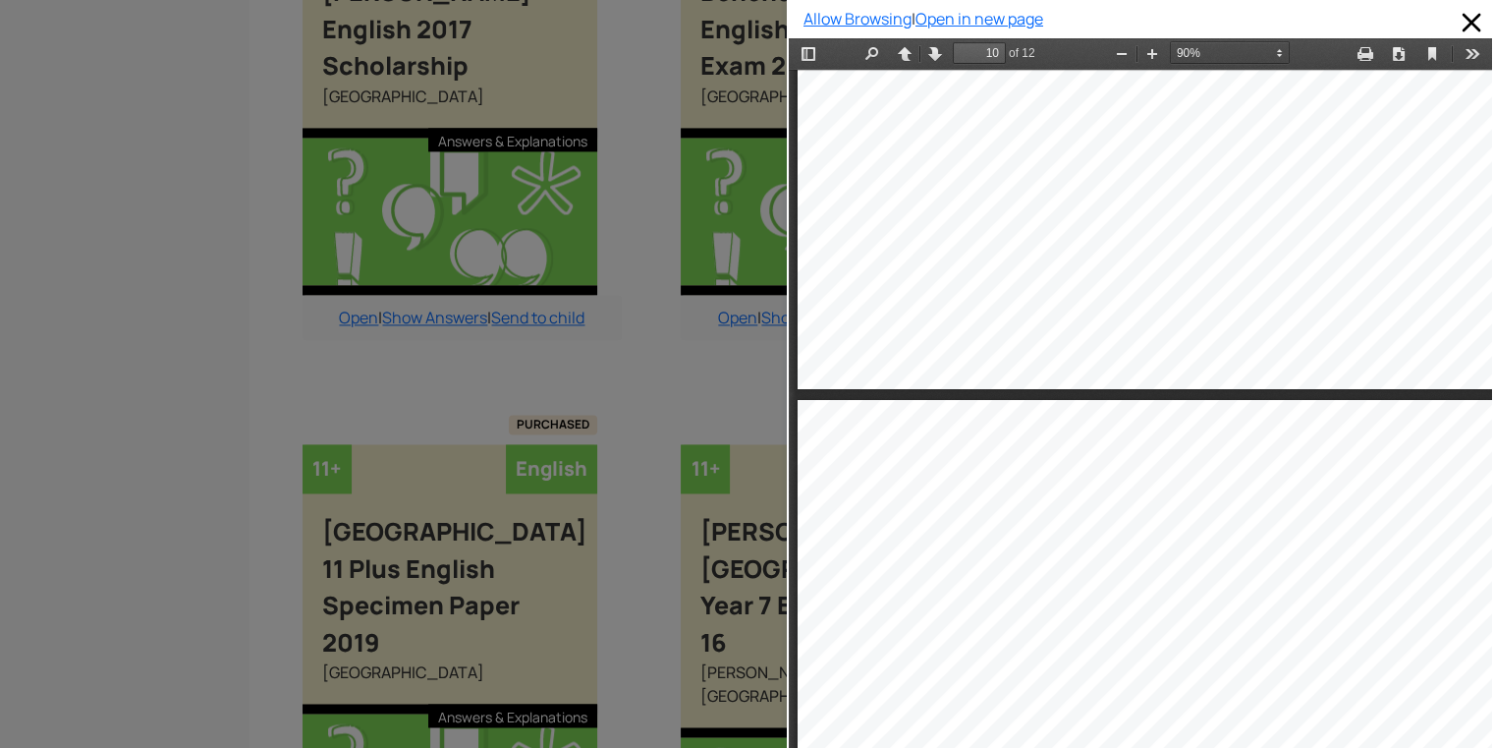
type input "11"
select select "custom"
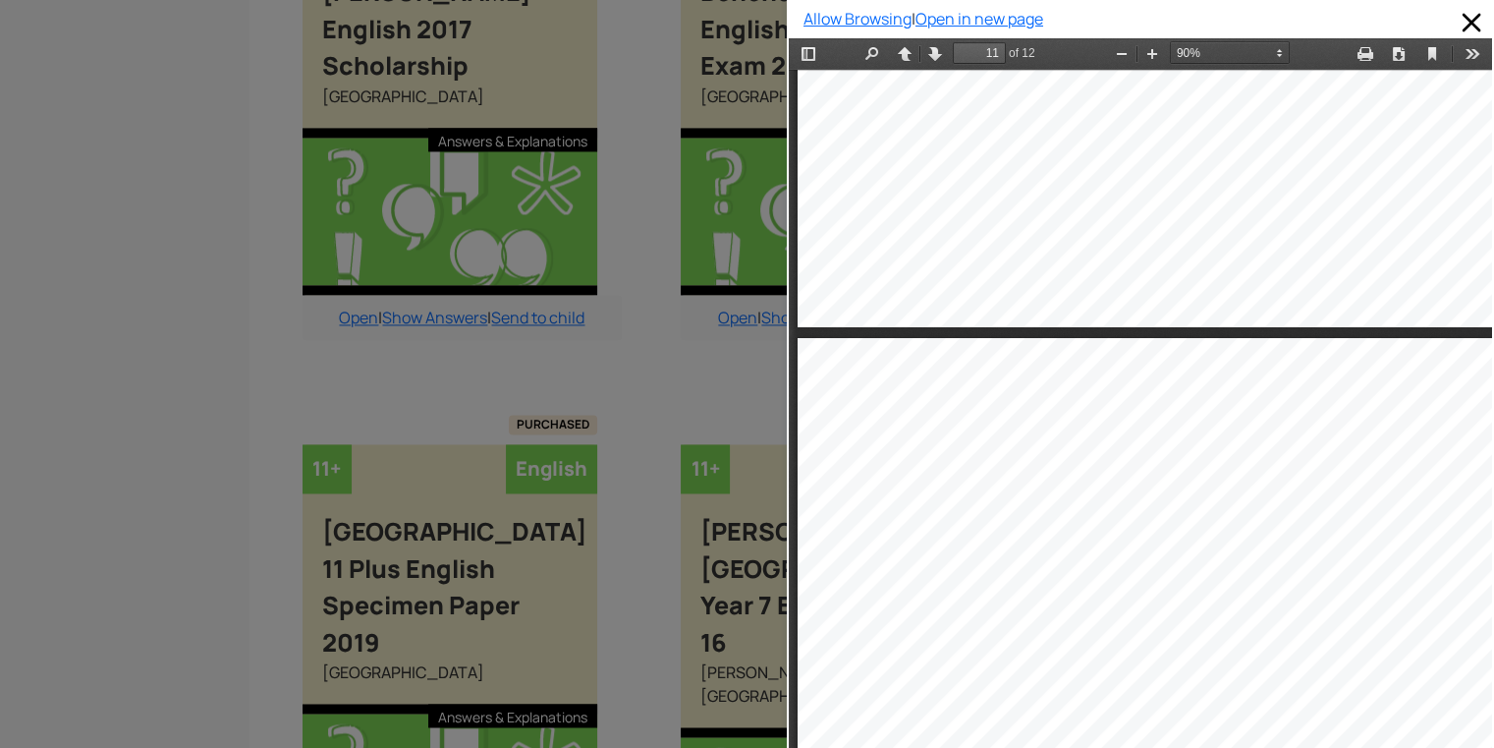
scroll to position [10048, 0]
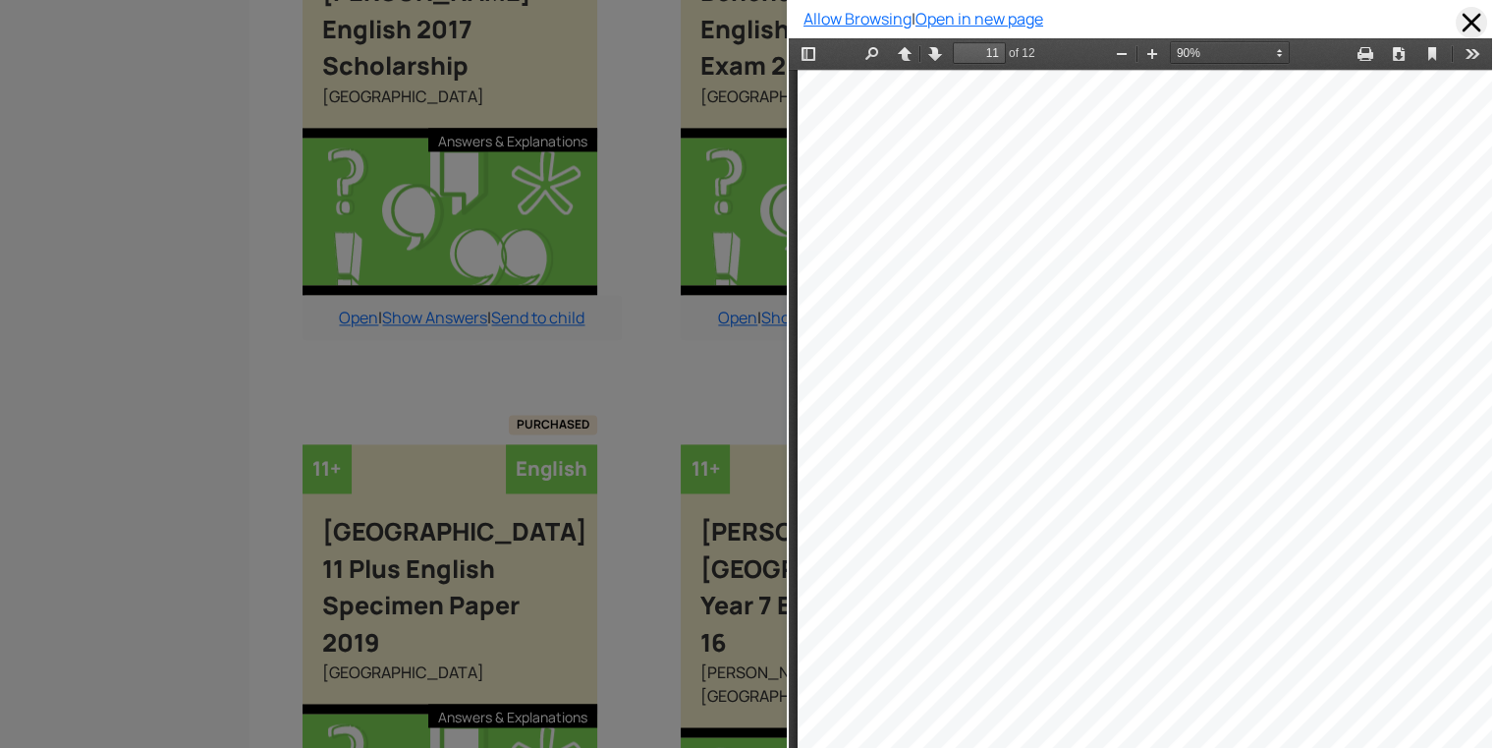
click at [1462, 17] on span at bounding box center [1471, 22] width 31 height 31
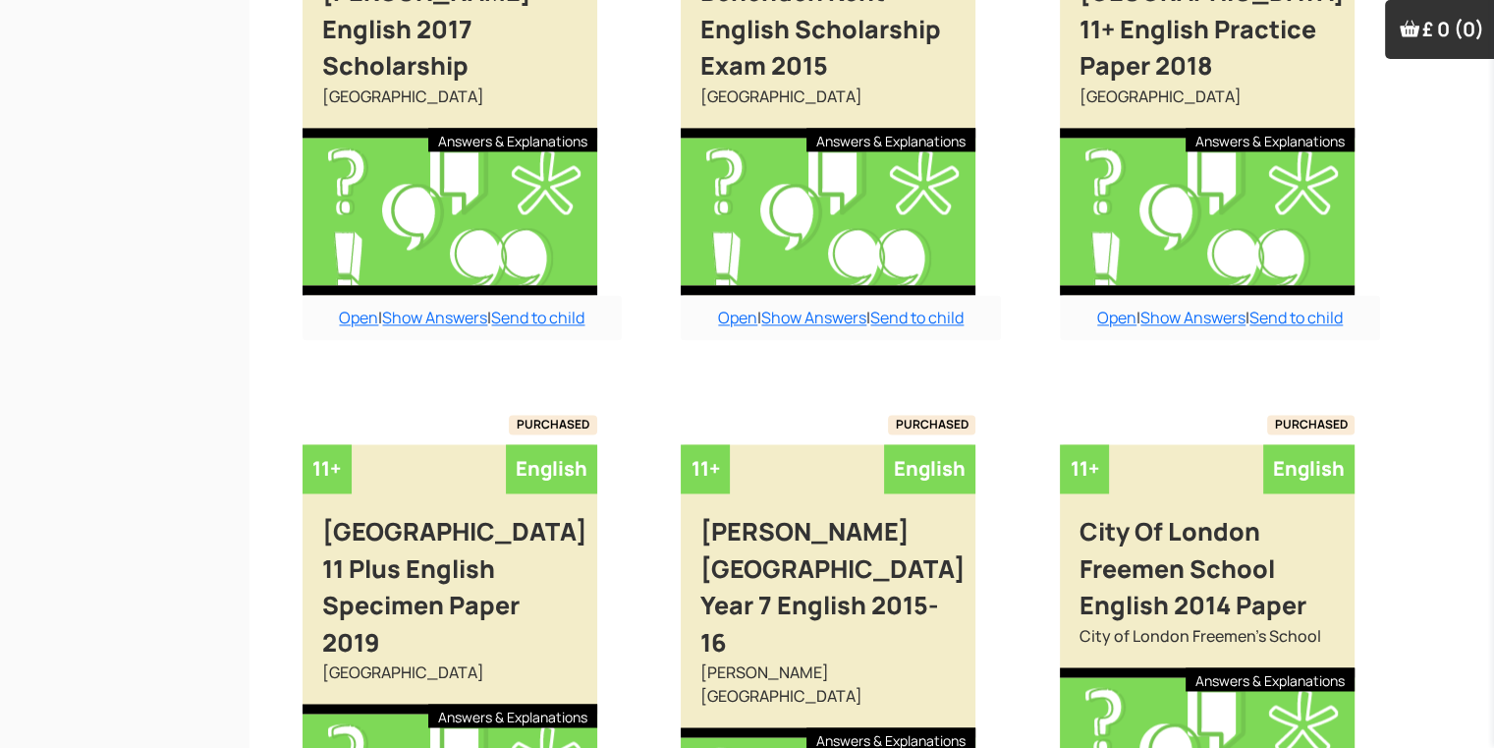
scroll to position [3595, 0]
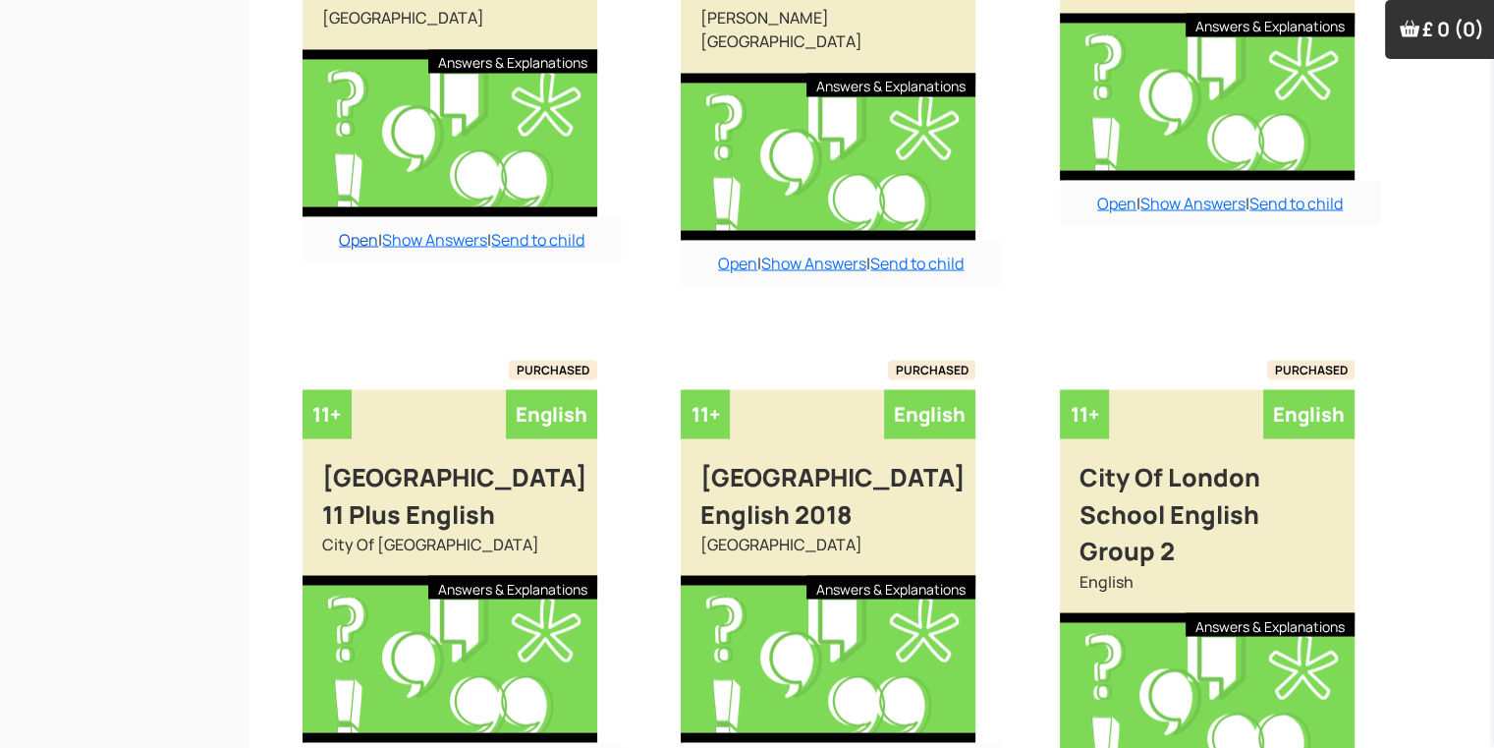
click at [348, 242] on link "Open" at bounding box center [358, 239] width 39 height 22
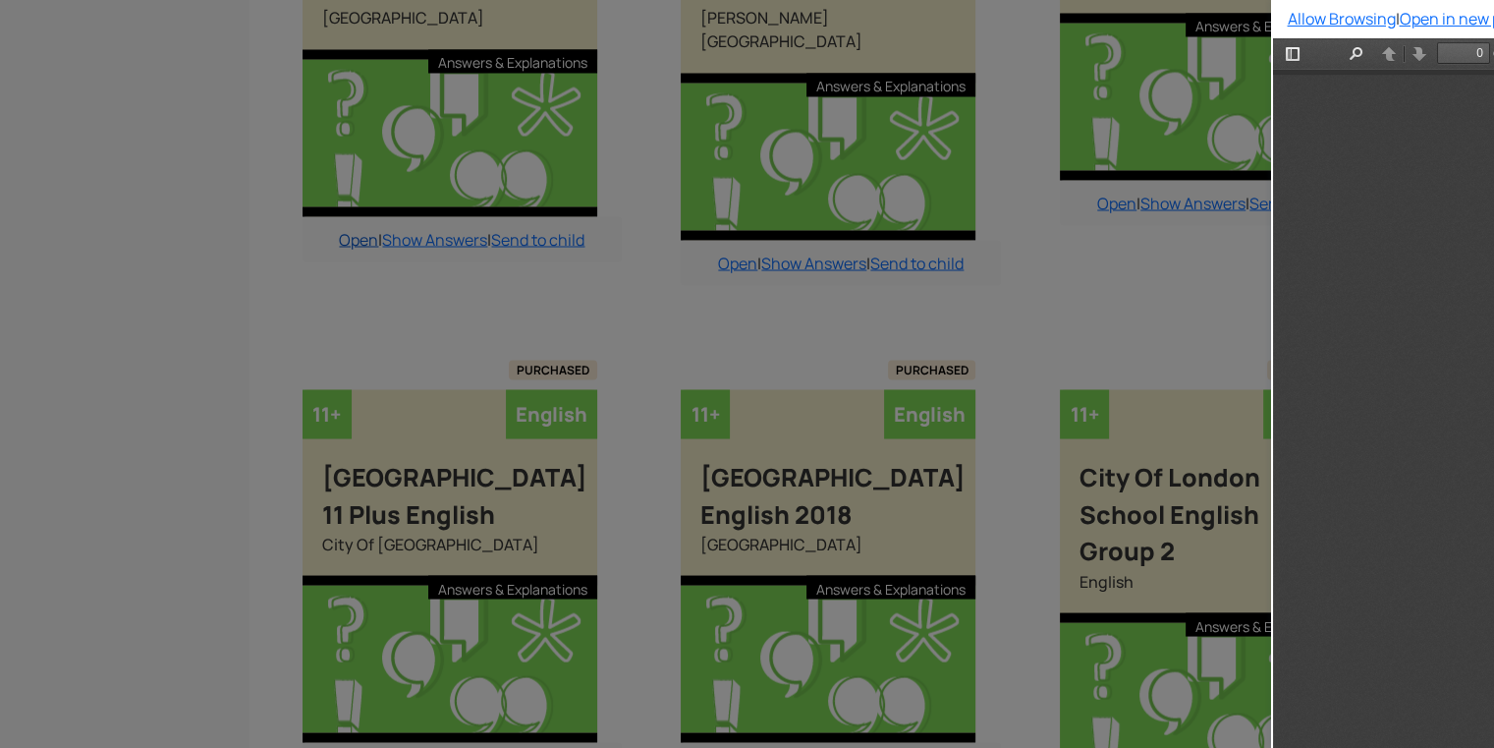
scroll to position [0, 0]
type input "11"
select select "custom"
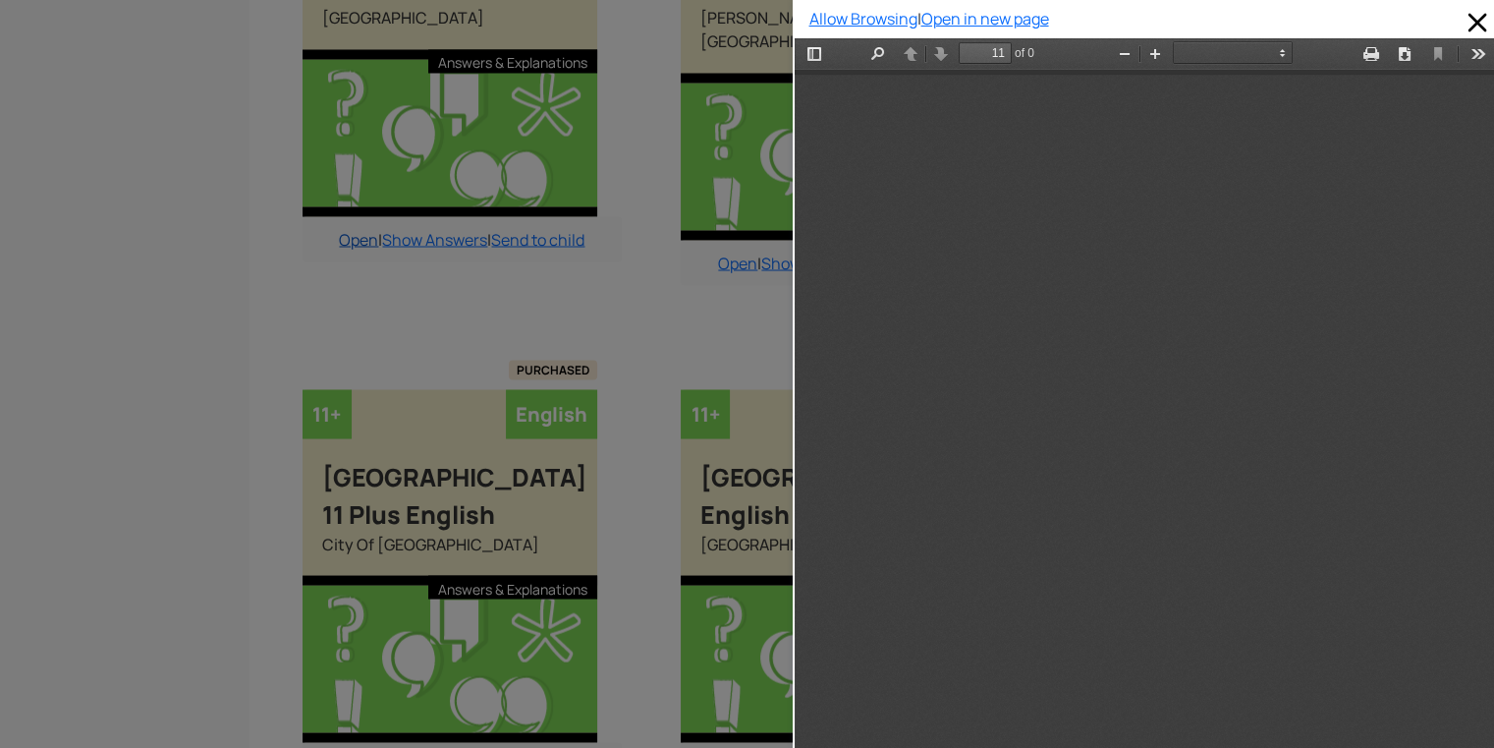
scroll to position [10049, 0]
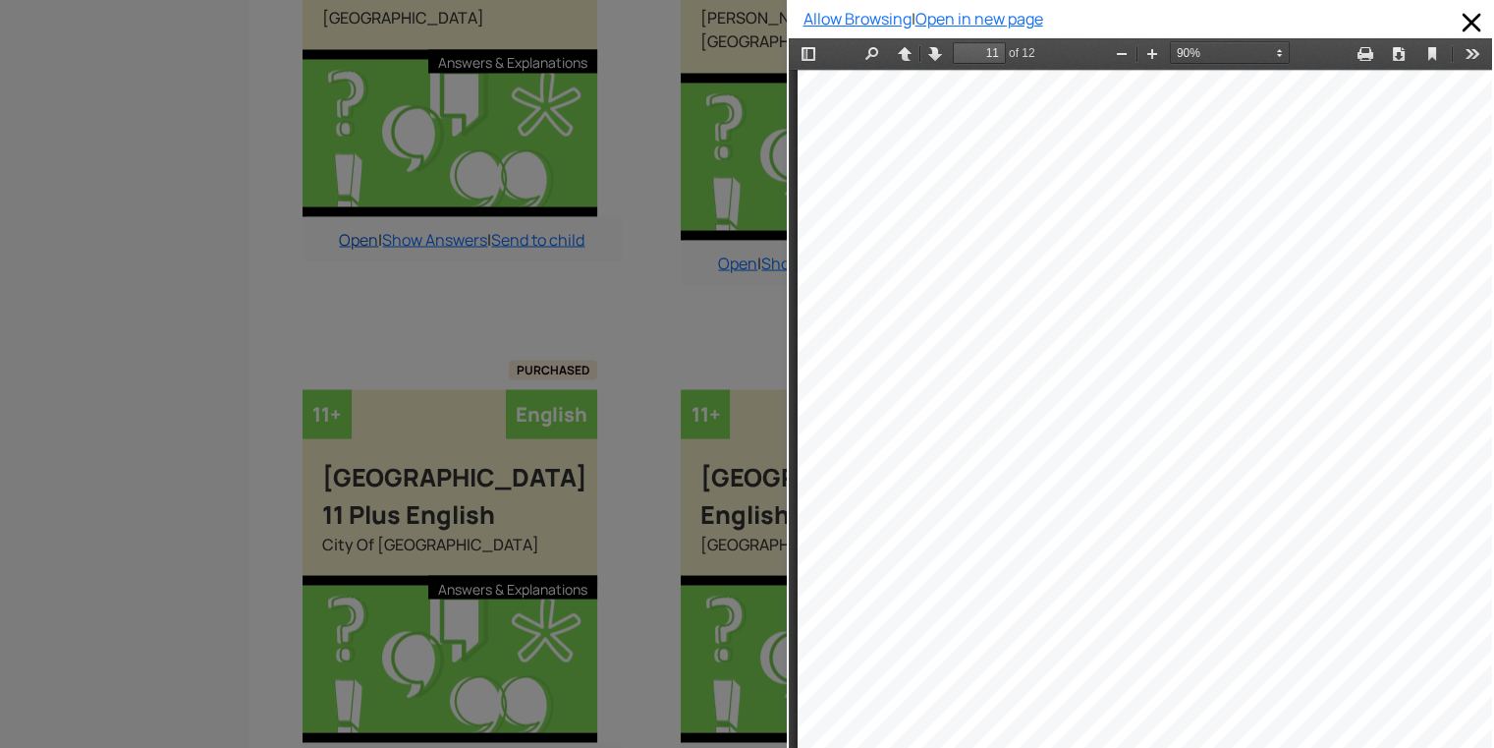
click at [348, 242] on div at bounding box center [393, 374] width 787 height 748
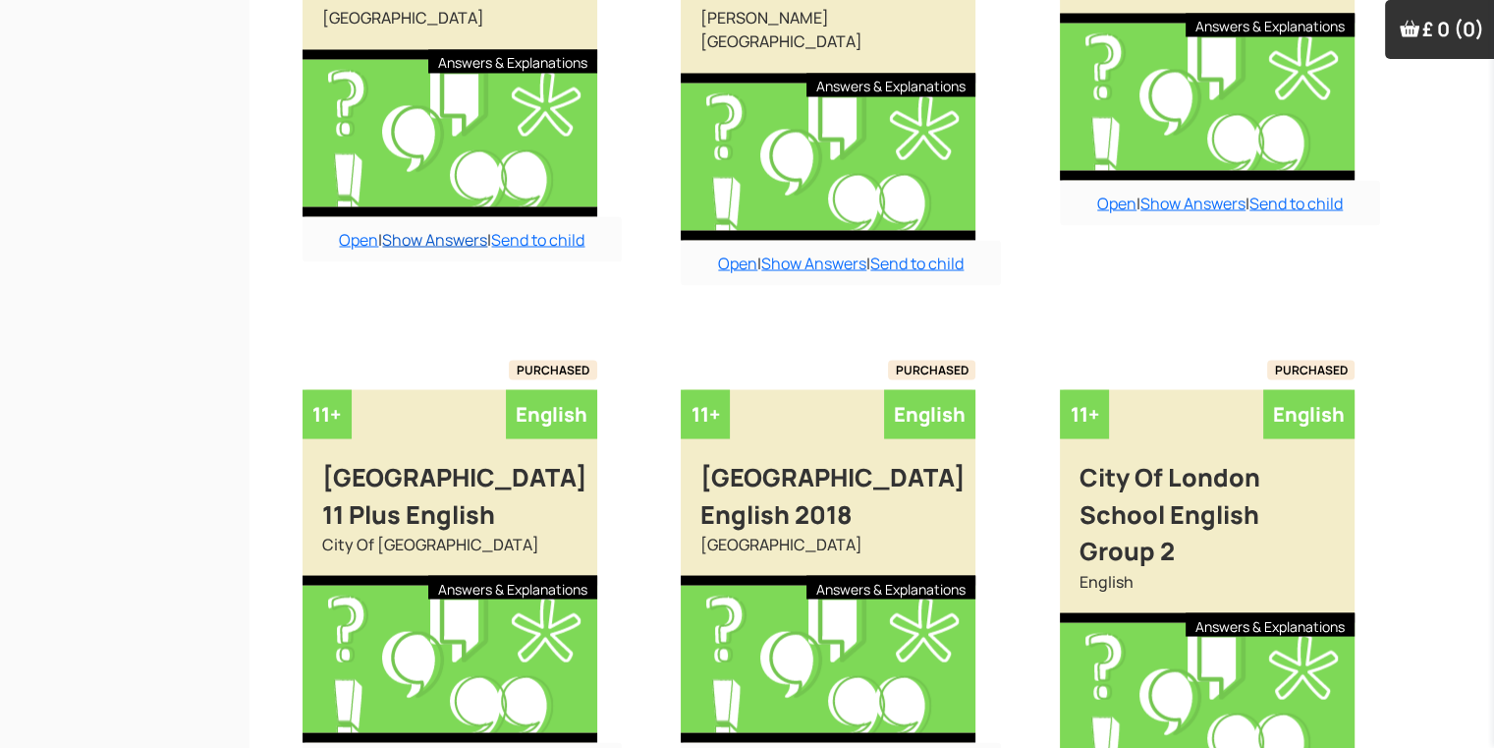
click at [426, 238] on link "Show Answers" at bounding box center [434, 239] width 105 height 22
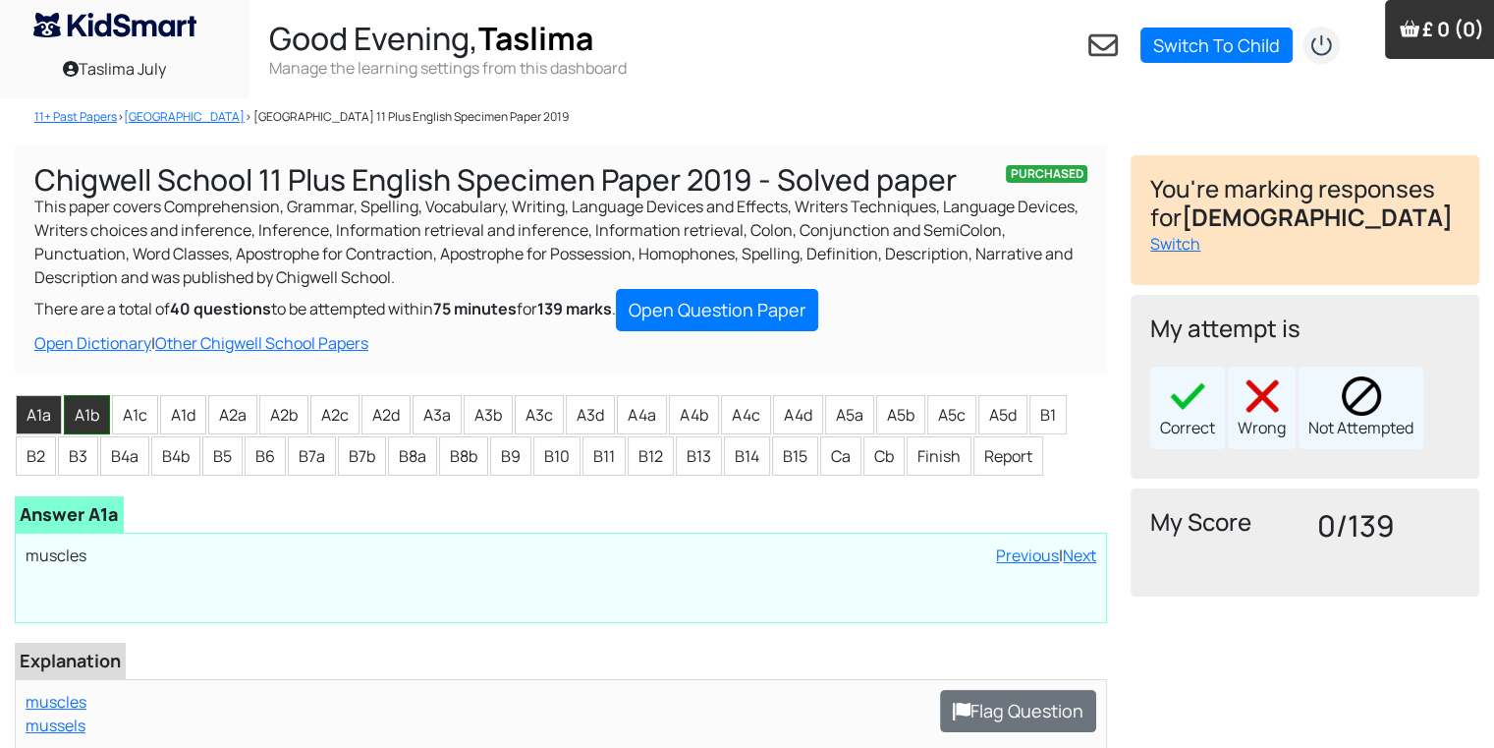
click at [82, 429] on li "A1b" at bounding box center [87, 414] width 46 height 39
click at [122, 432] on li "A1c" at bounding box center [135, 414] width 46 height 39
click at [174, 420] on li "A1d" at bounding box center [183, 414] width 46 height 39
click at [240, 411] on li "A2a" at bounding box center [232, 414] width 49 height 39
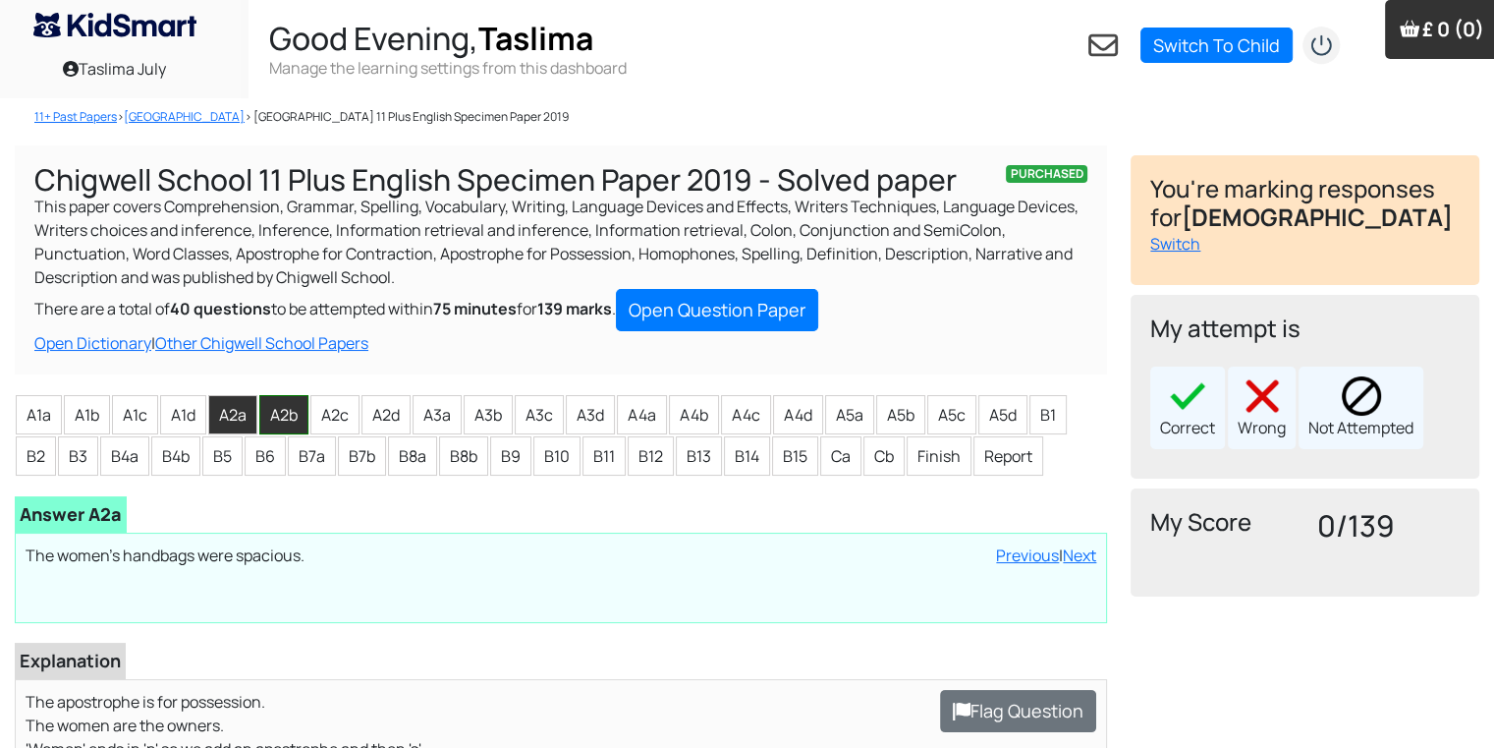
click at [276, 418] on li "A2b" at bounding box center [283, 414] width 49 height 39
click at [347, 418] on li "A2c" at bounding box center [334, 414] width 49 height 39
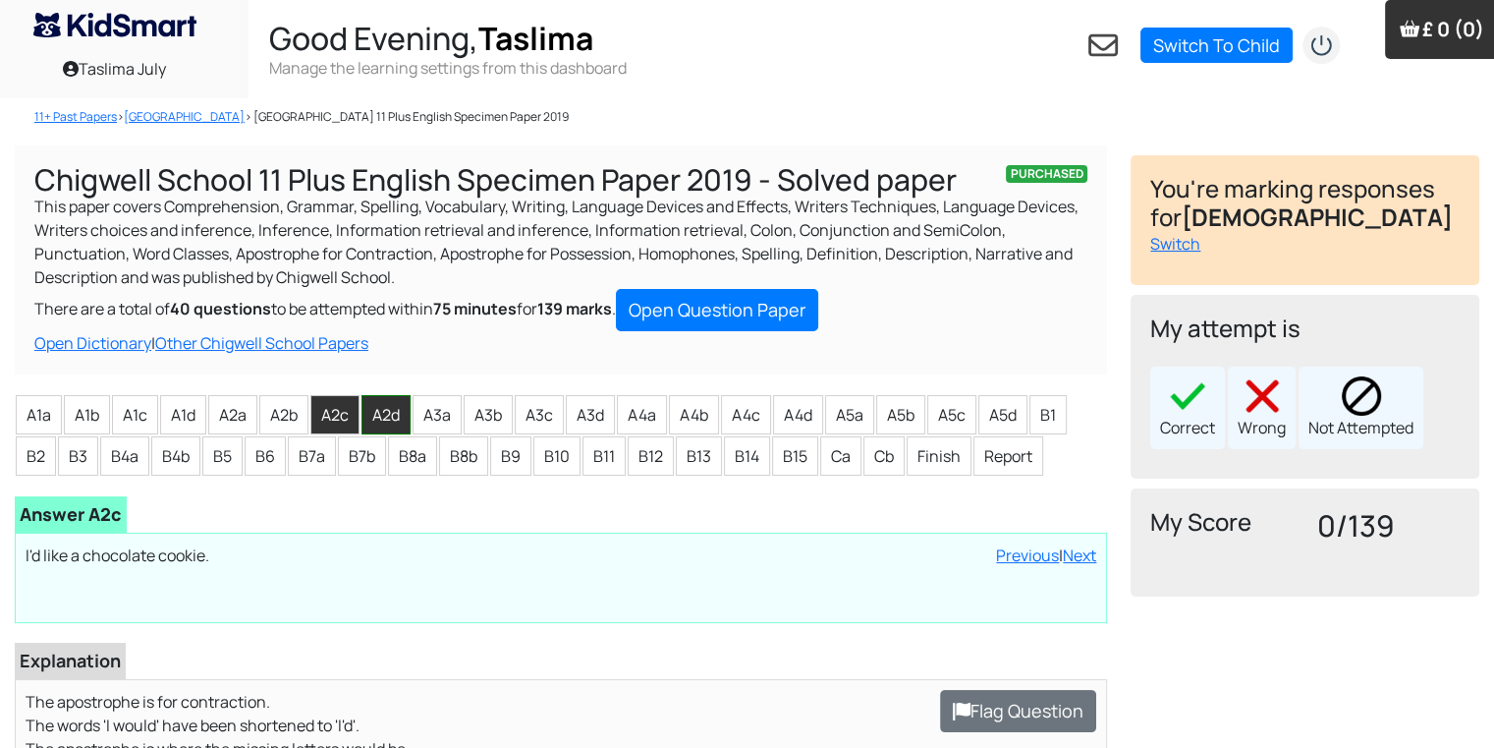
click at [379, 412] on li "A2d" at bounding box center [386, 414] width 49 height 39
click at [436, 417] on li "A3a" at bounding box center [437, 414] width 49 height 39
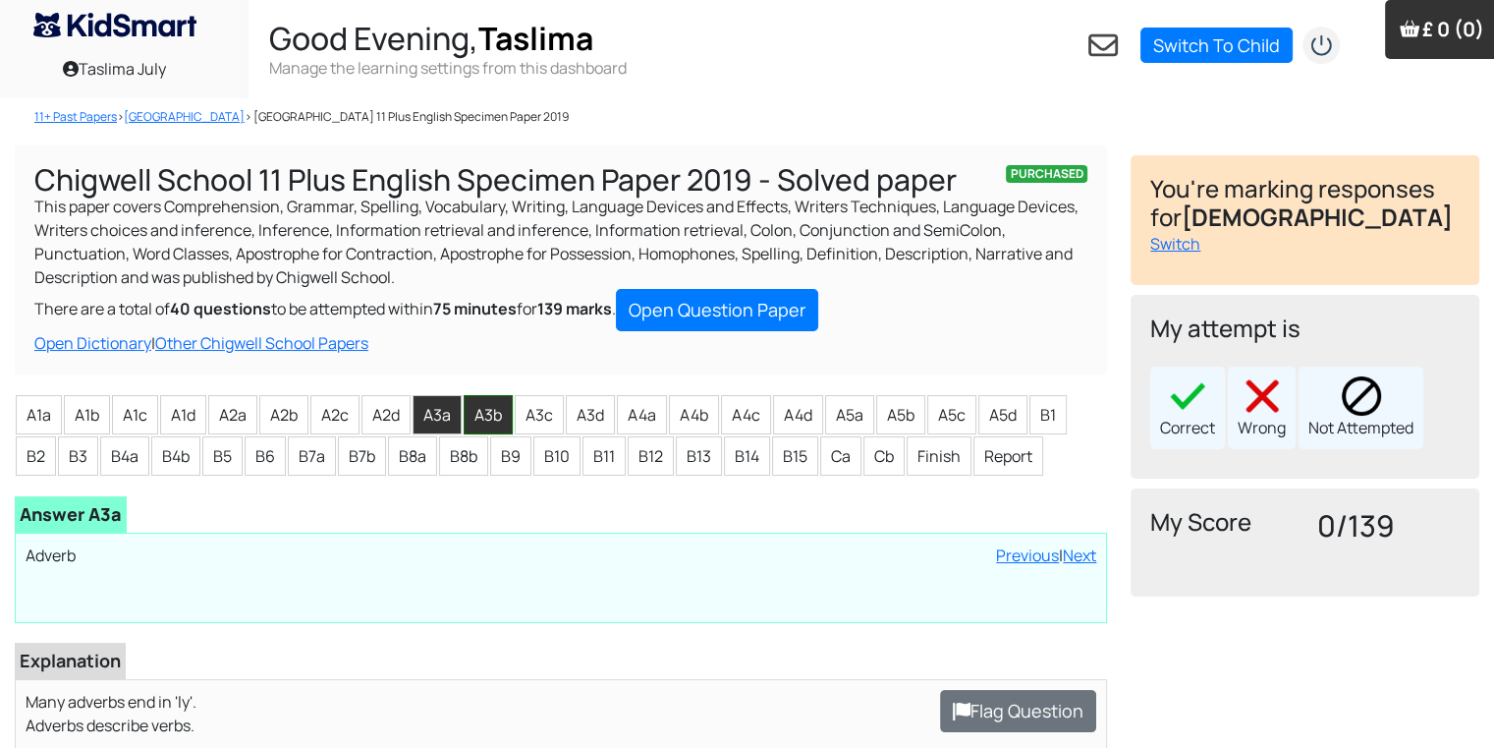
click at [485, 405] on li "A3b" at bounding box center [488, 414] width 49 height 39
click at [545, 417] on li "A3c" at bounding box center [539, 414] width 49 height 39
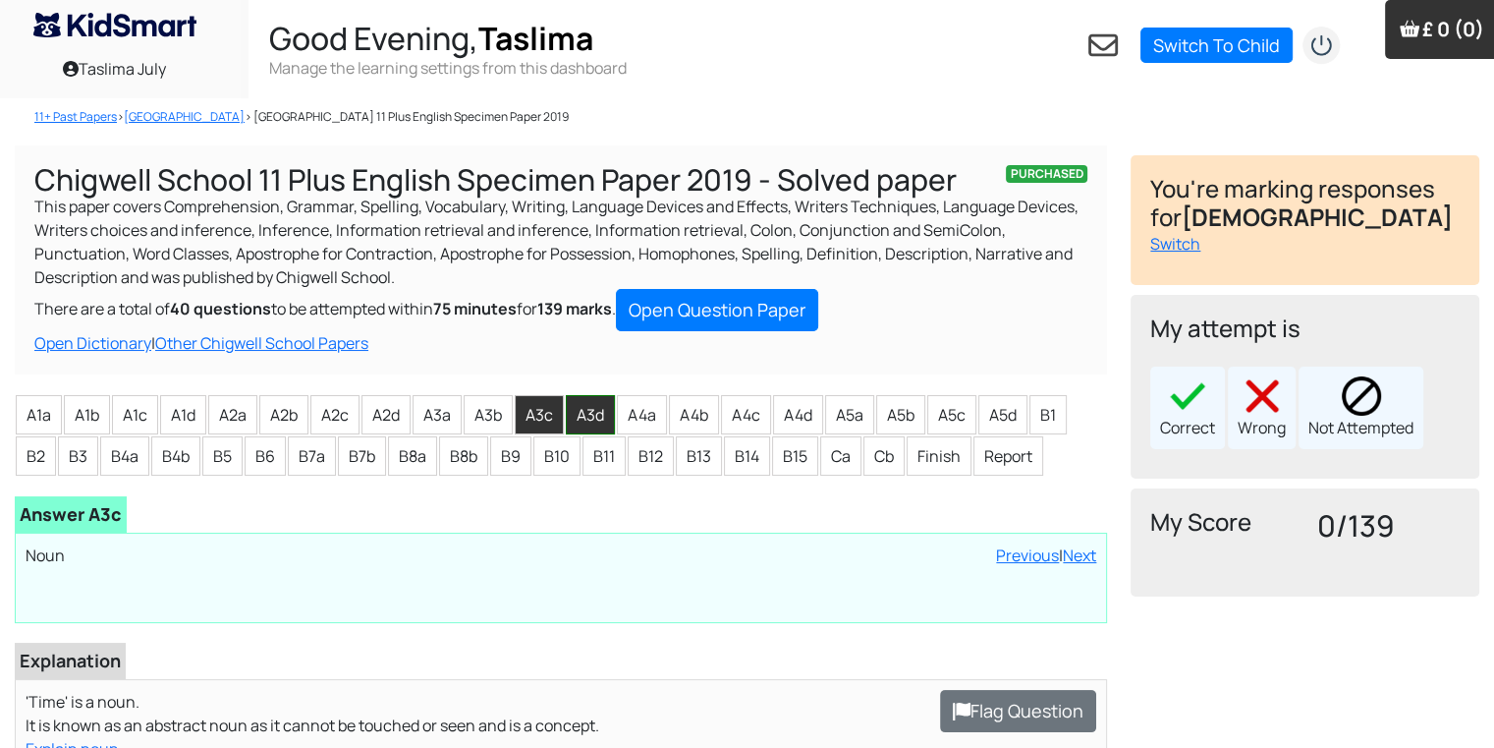
click at [589, 406] on li "A3d" at bounding box center [590, 414] width 49 height 39
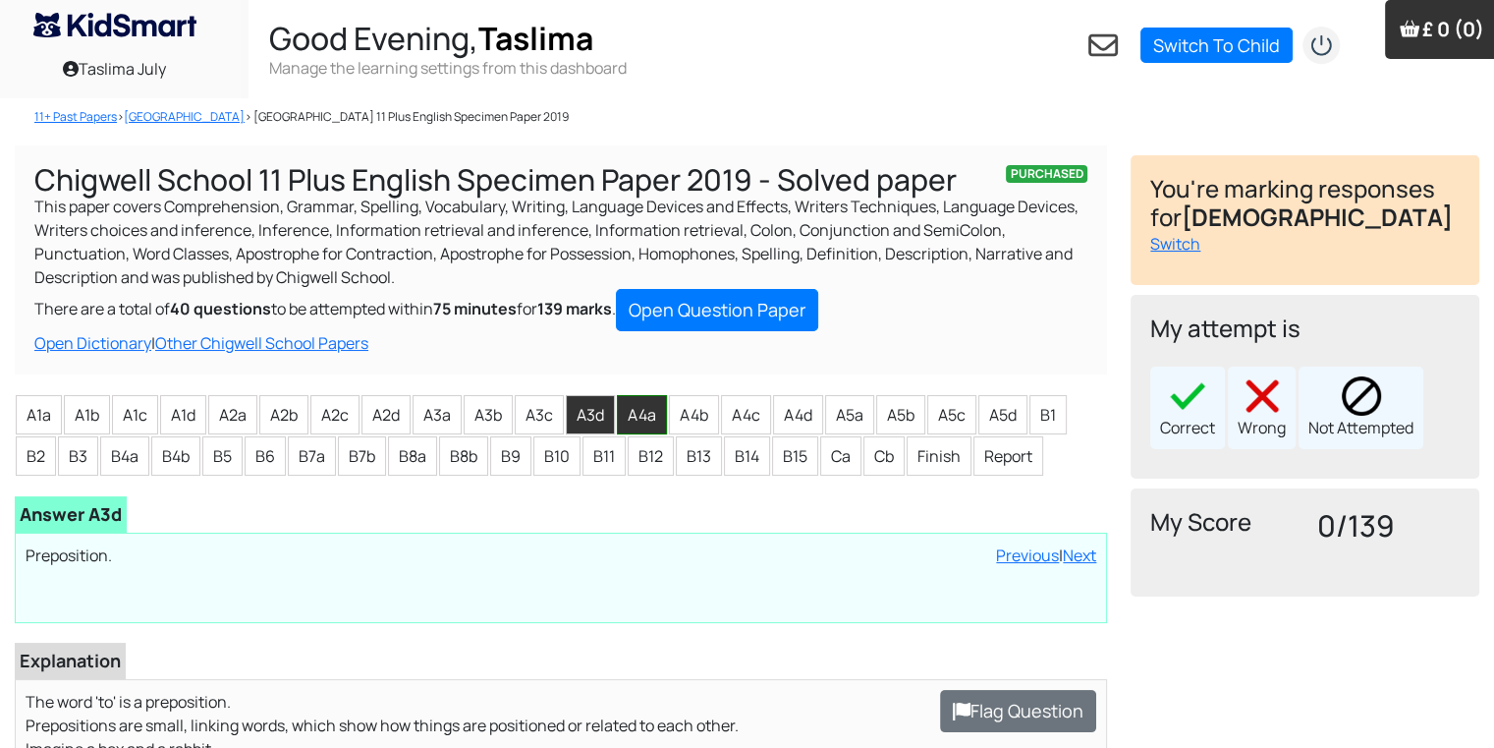
click at [630, 416] on li "A4a" at bounding box center [642, 414] width 50 height 39
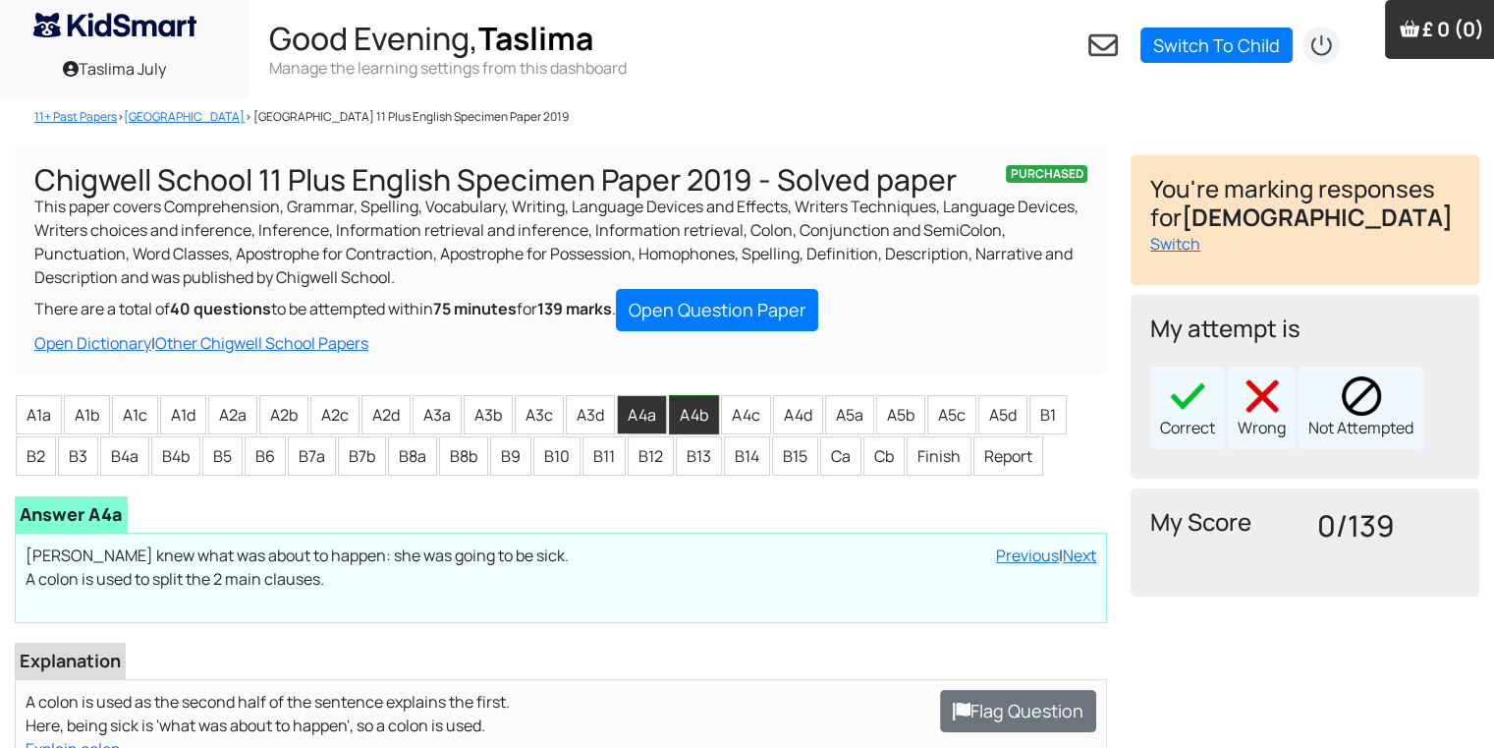
click at [686, 423] on li "A4b" at bounding box center [694, 414] width 50 height 39
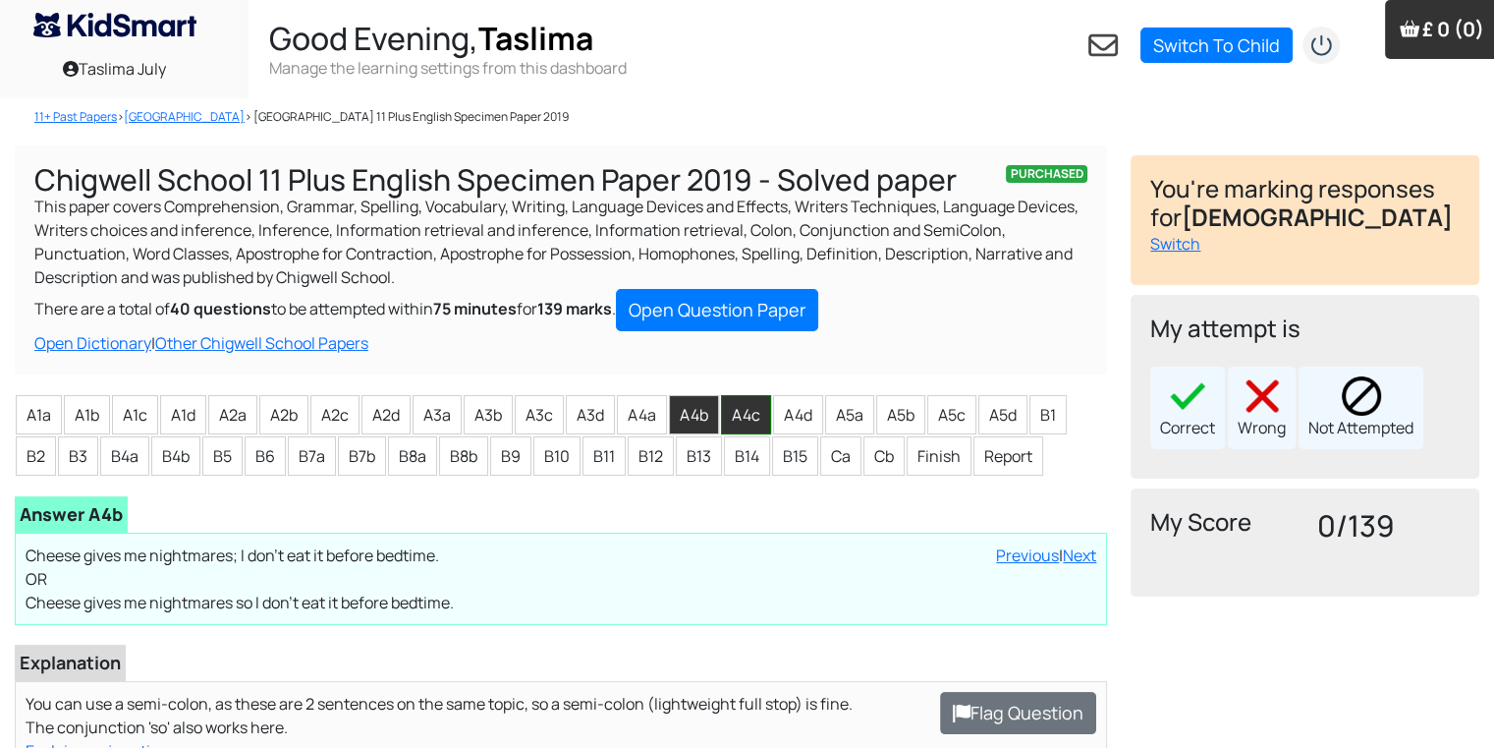
click at [750, 412] on li "A4c" at bounding box center [746, 414] width 50 height 39
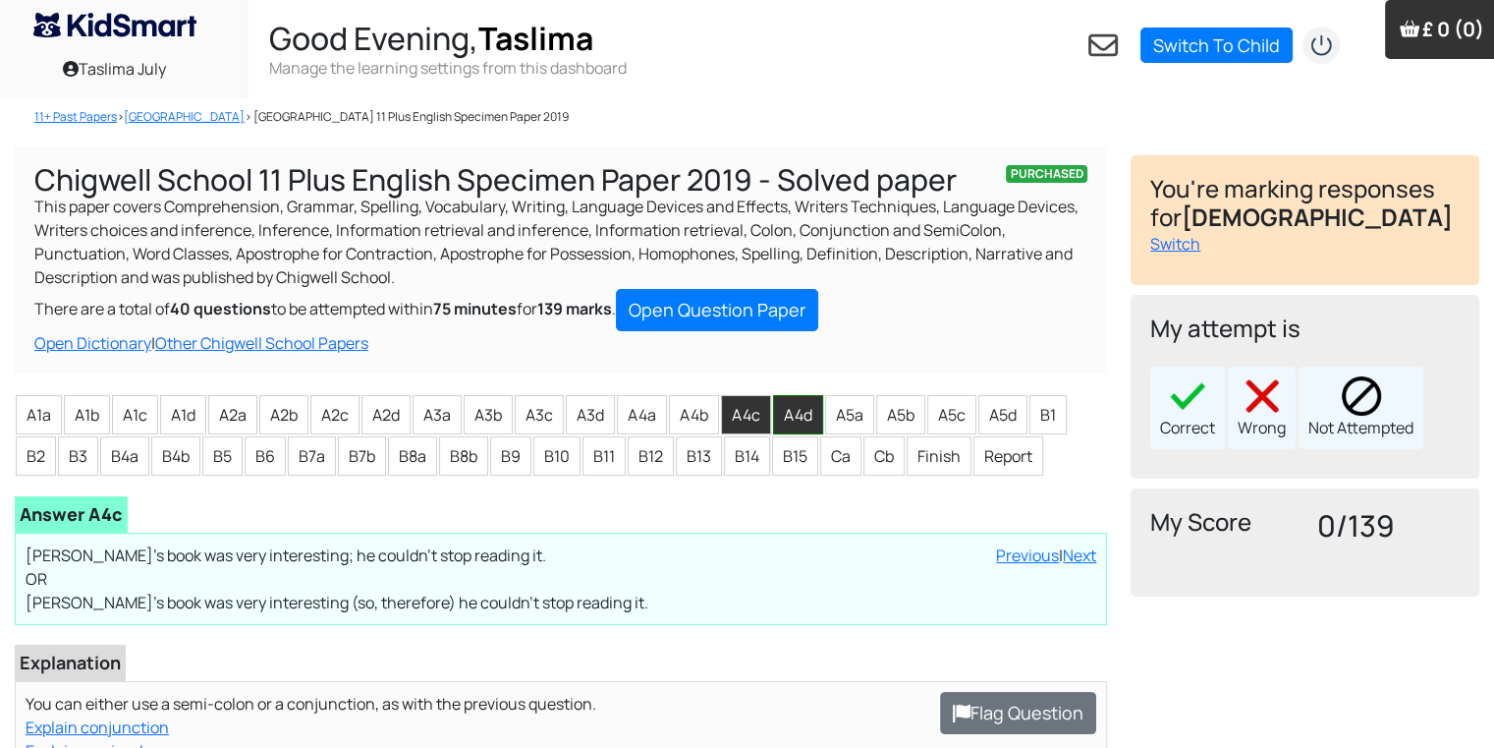
click at [797, 426] on li "A4d" at bounding box center [798, 414] width 50 height 39
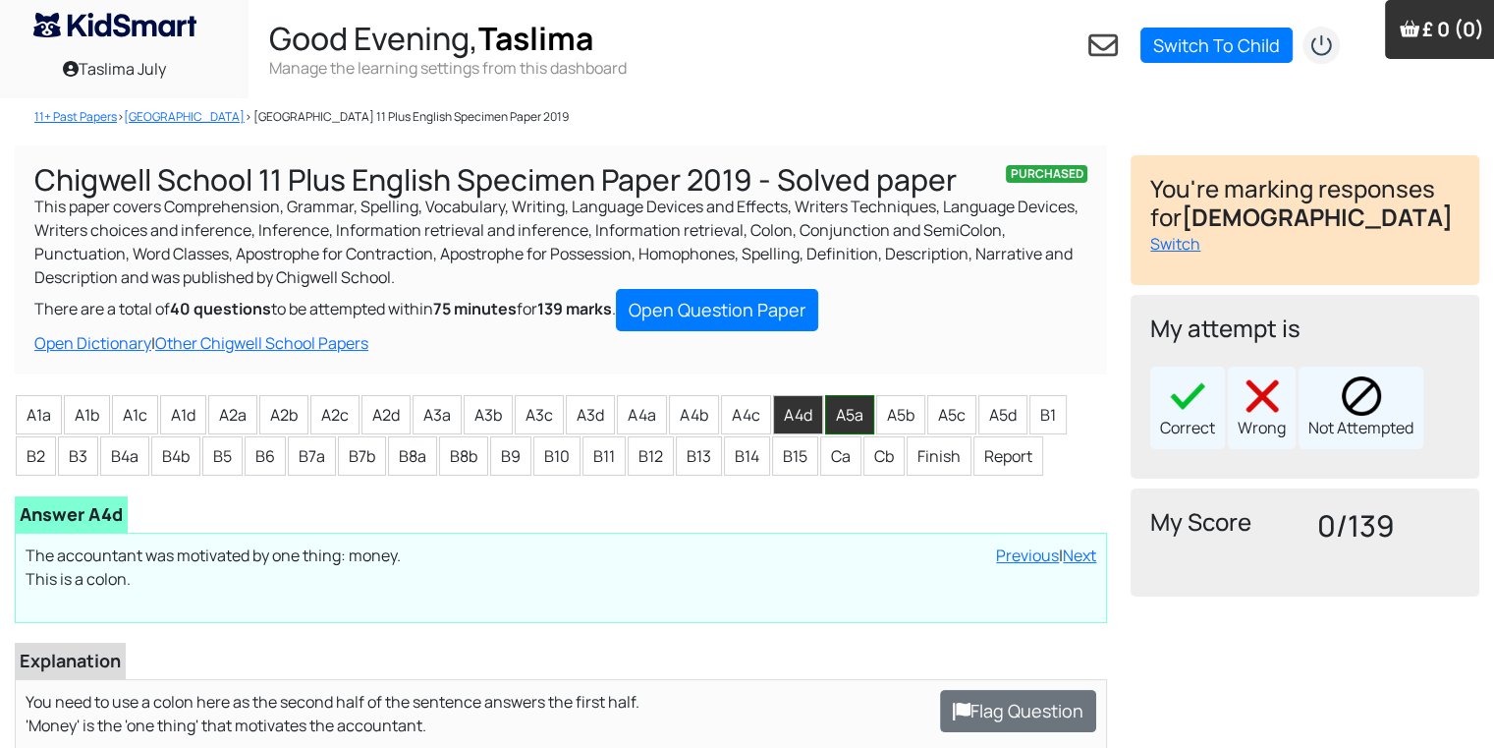
click at [836, 425] on li "A5a" at bounding box center [849, 414] width 49 height 39
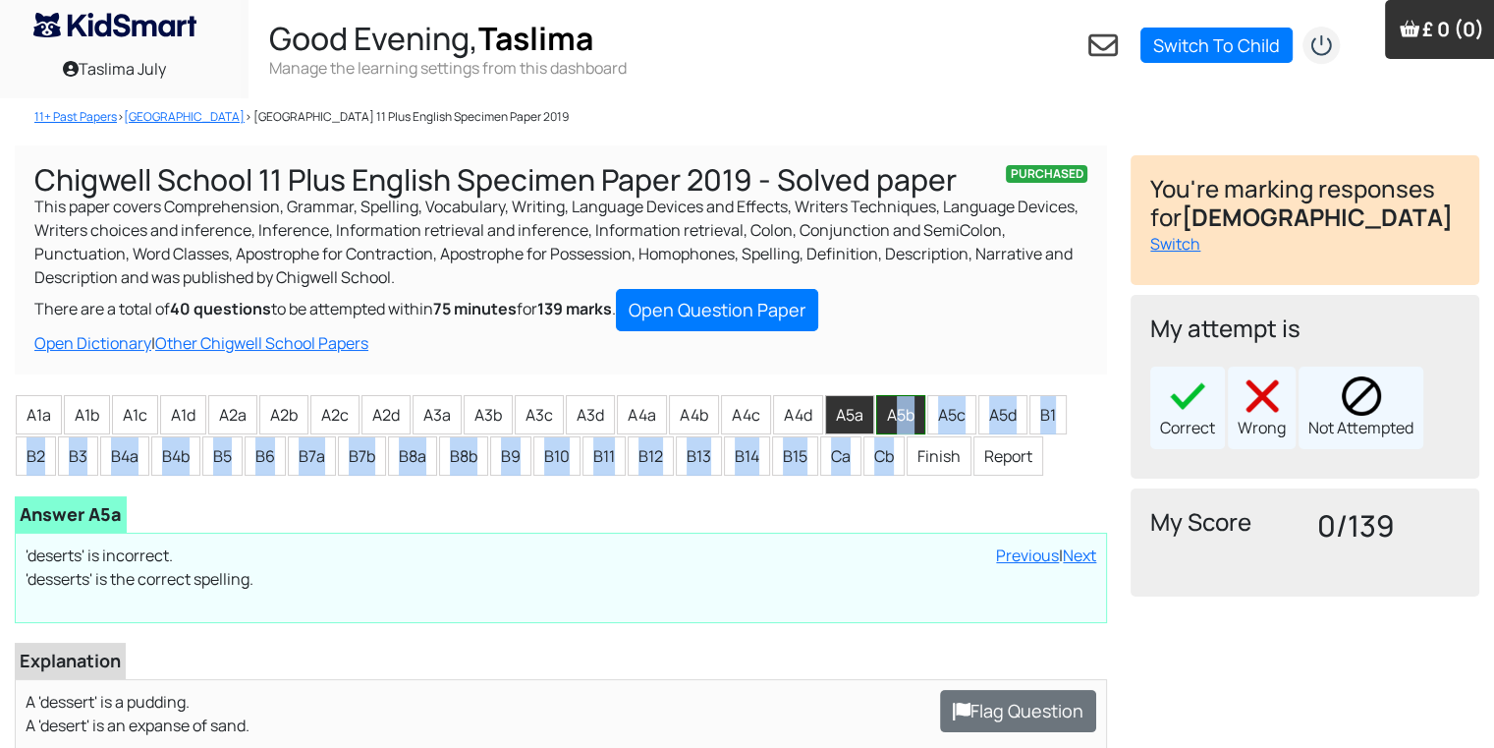
drag, startPoint x: 915, startPoint y: 437, endPoint x: 900, endPoint y: 406, distance: 34.7
click at [900, 406] on ul "A1a A1b A1c A1d A2a A2b A2c A2d A3a A3b A3c A3d A4a A4b A4c A4d A5a A5b A5c A5d…" at bounding box center [561, 435] width 1092 height 83
click at [900, 406] on li "A5b" at bounding box center [900, 414] width 49 height 39
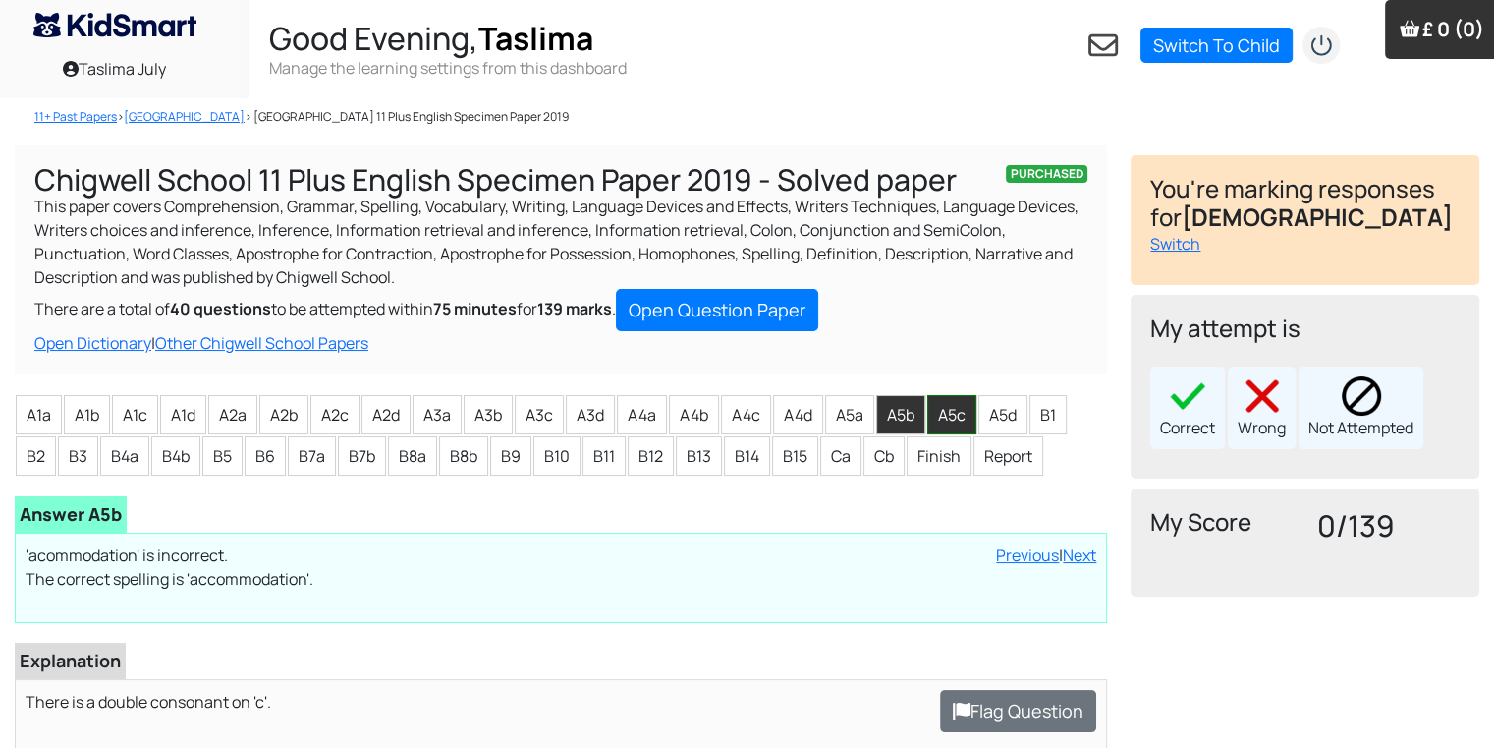
click at [943, 406] on li "A5c" at bounding box center [951, 414] width 49 height 39
click at [1005, 416] on li "A5d" at bounding box center [1002, 414] width 49 height 39
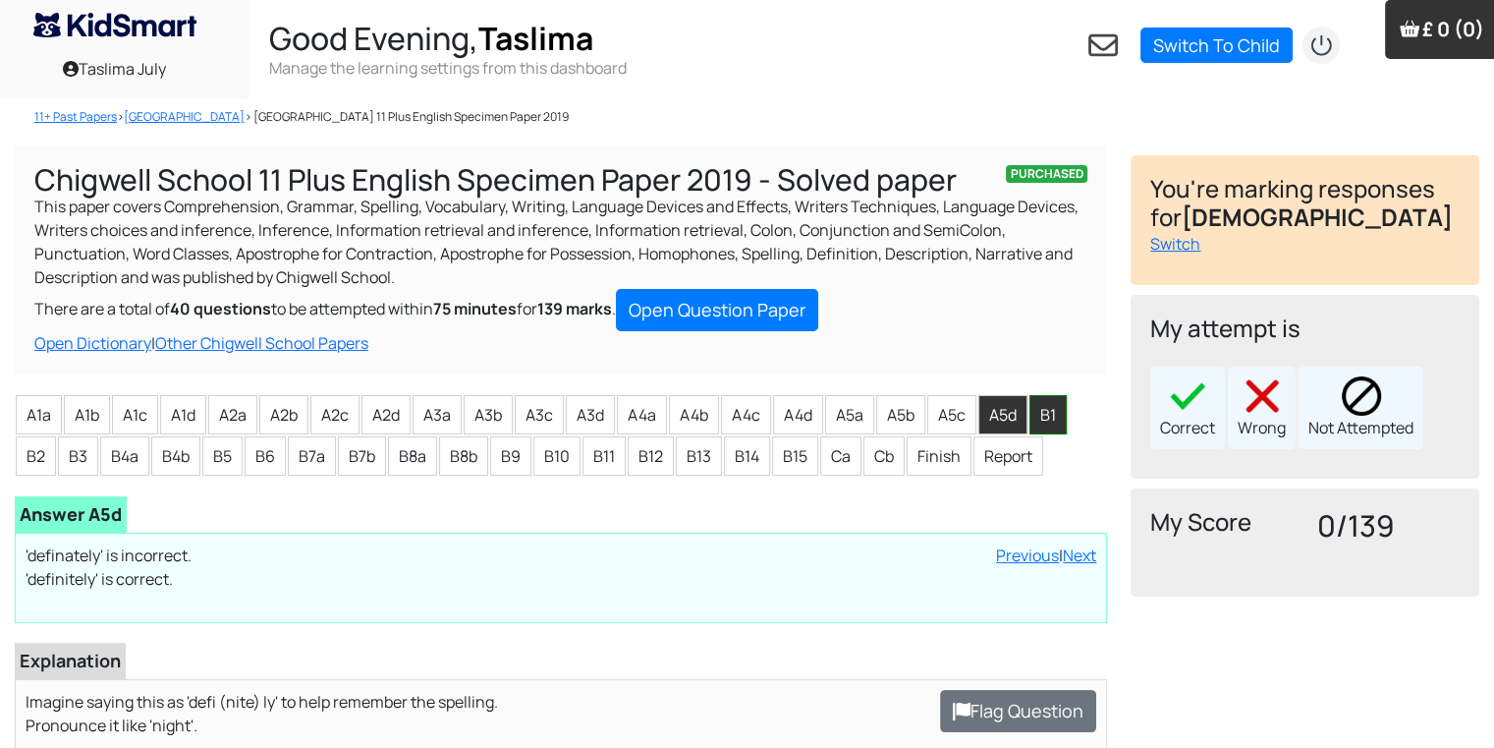
click at [1053, 415] on li "B1" at bounding box center [1048, 414] width 37 height 39
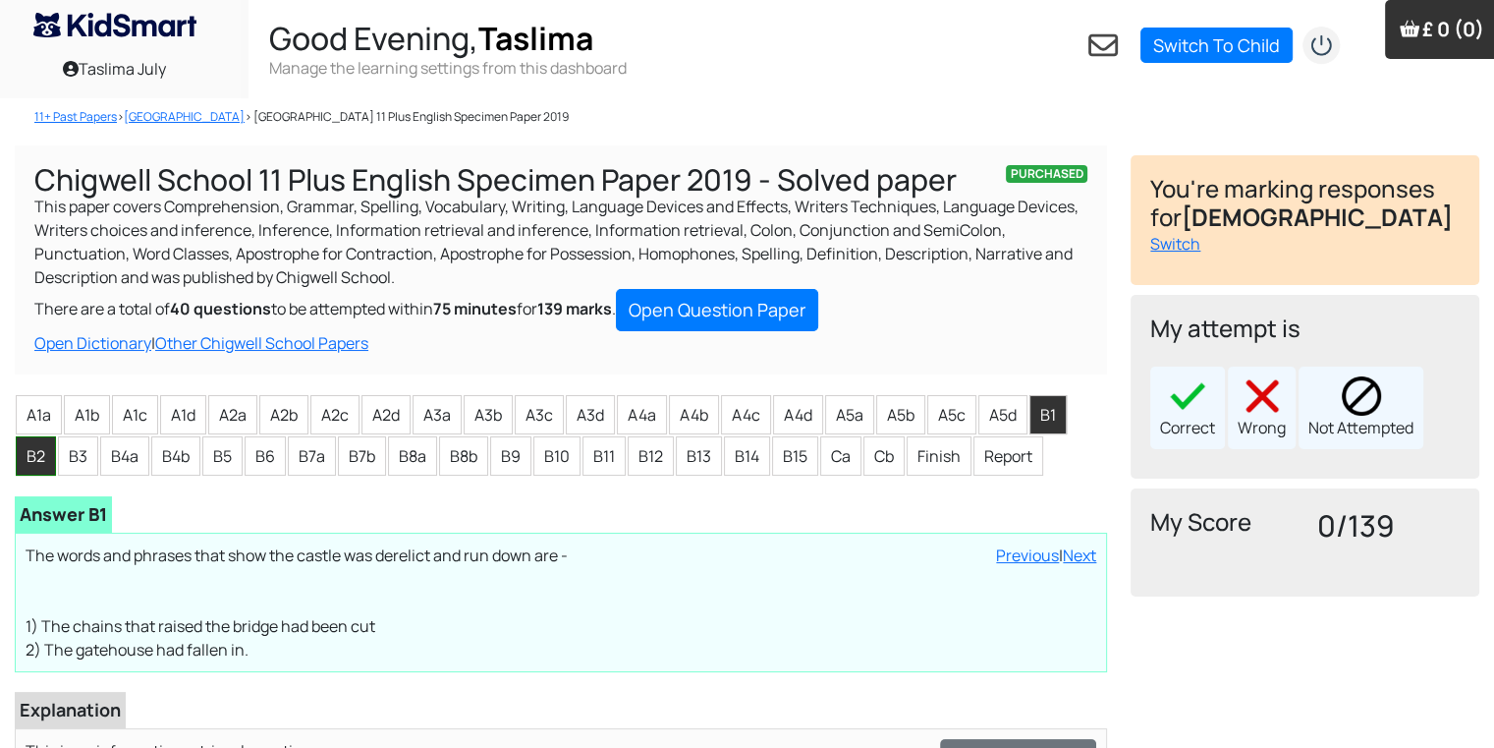
click at [38, 465] on li "B2" at bounding box center [36, 455] width 40 height 39
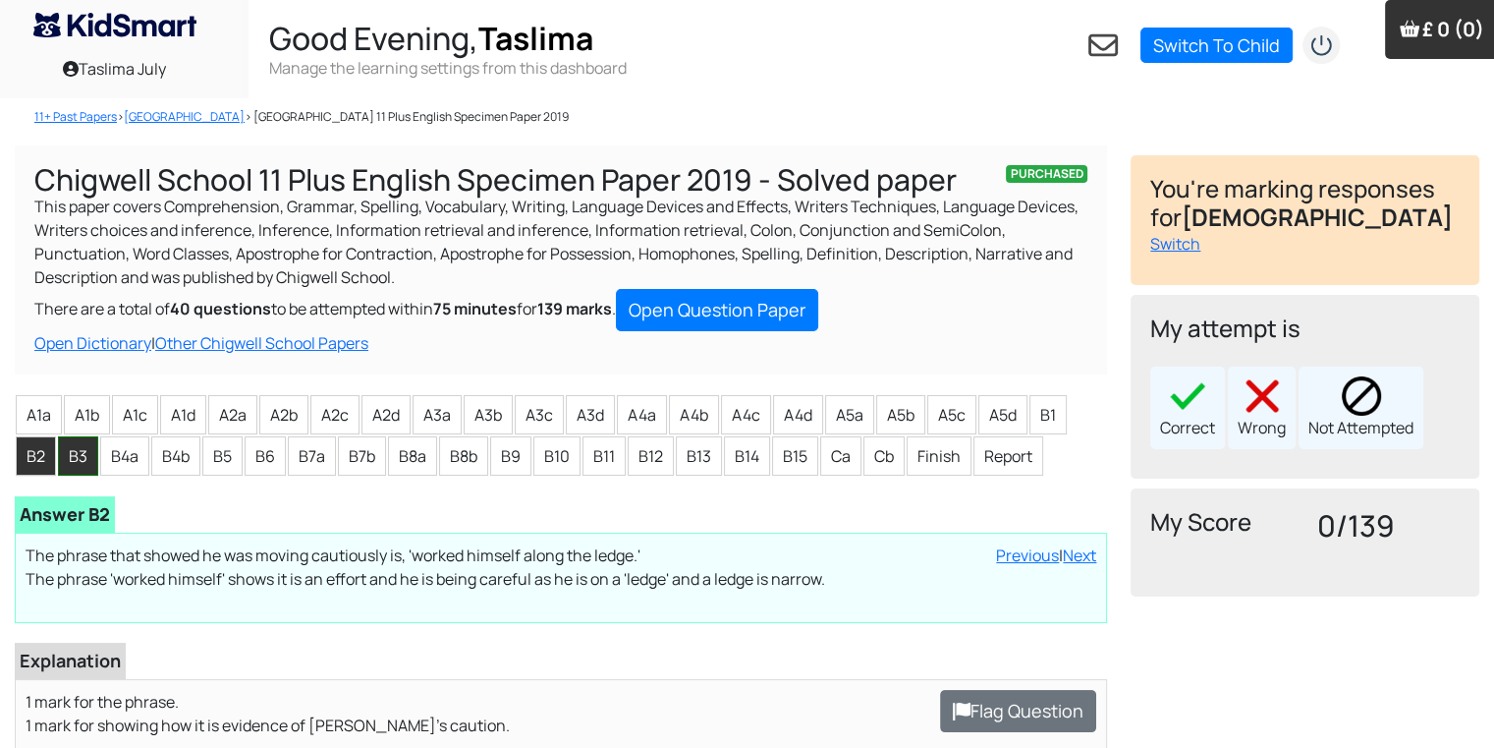
click at [71, 455] on li "B3" at bounding box center [78, 455] width 40 height 39
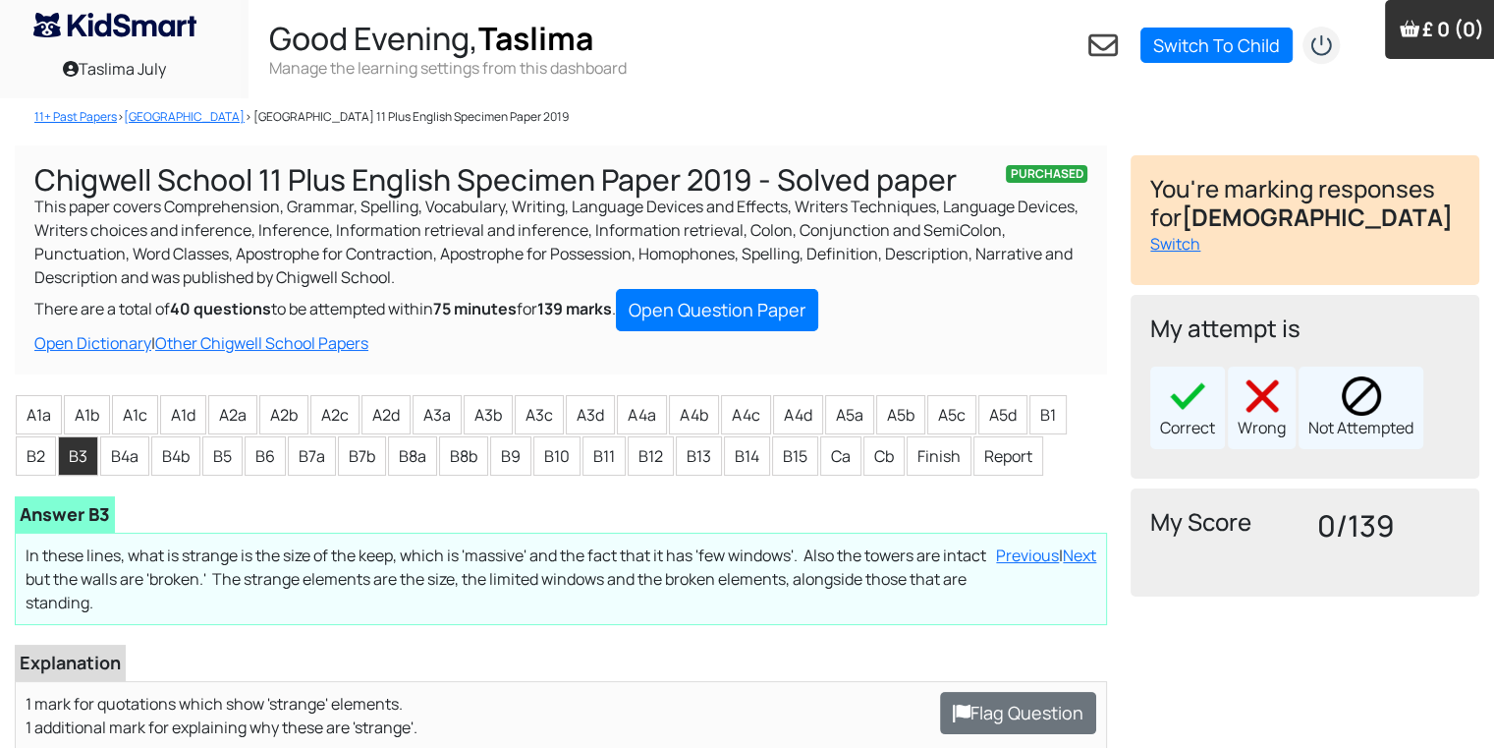
click at [5, 409] on div "PURCHASED Chigwell School 11 Plus English Specimen Paper 2019 - Solved paper Th…" at bounding box center [561, 590] width 1116 height 891
click at [31, 412] on li "A1a" at bounding box center [39, 414] width 46 height 39
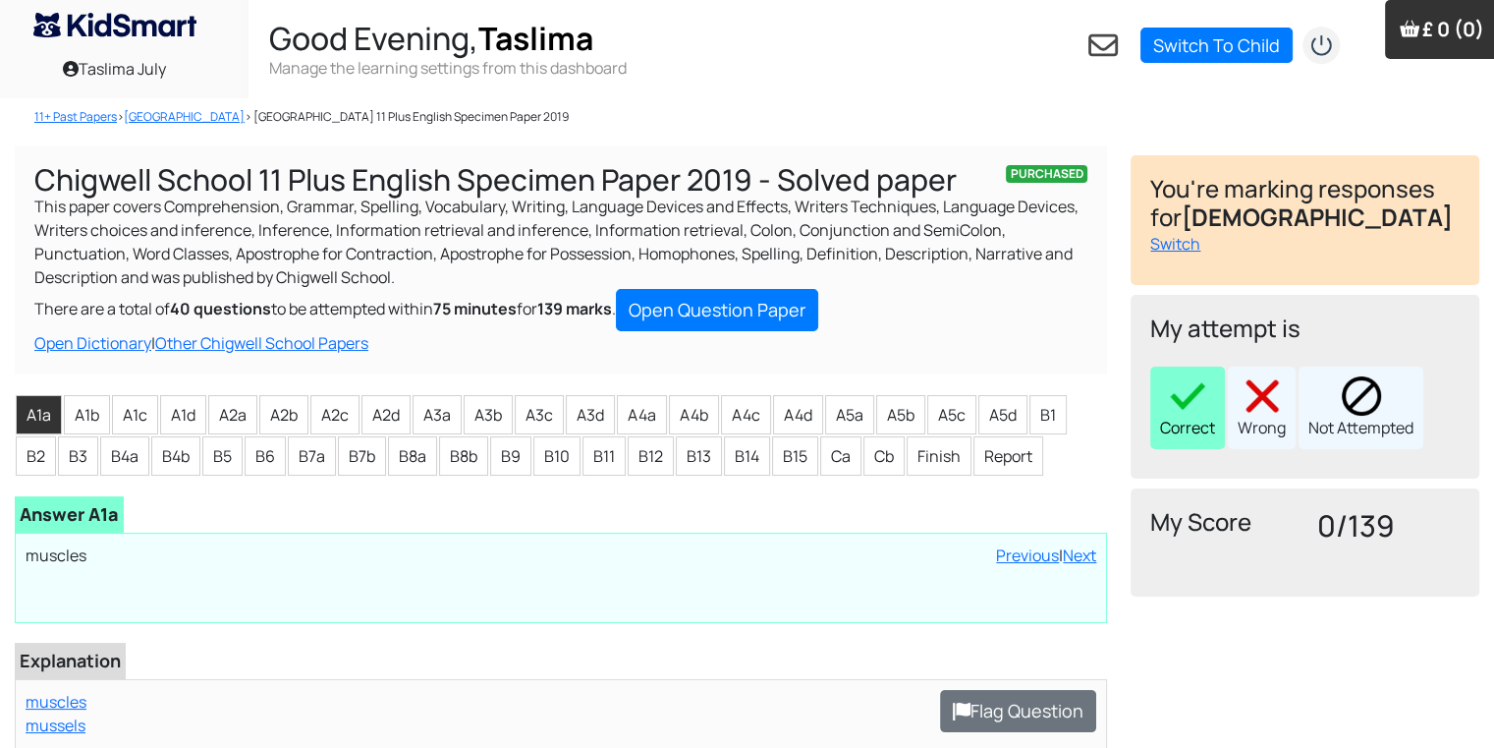
click at [1213, 415] on div "Correct" at bounding box center [1187, 407] width 75 height 83
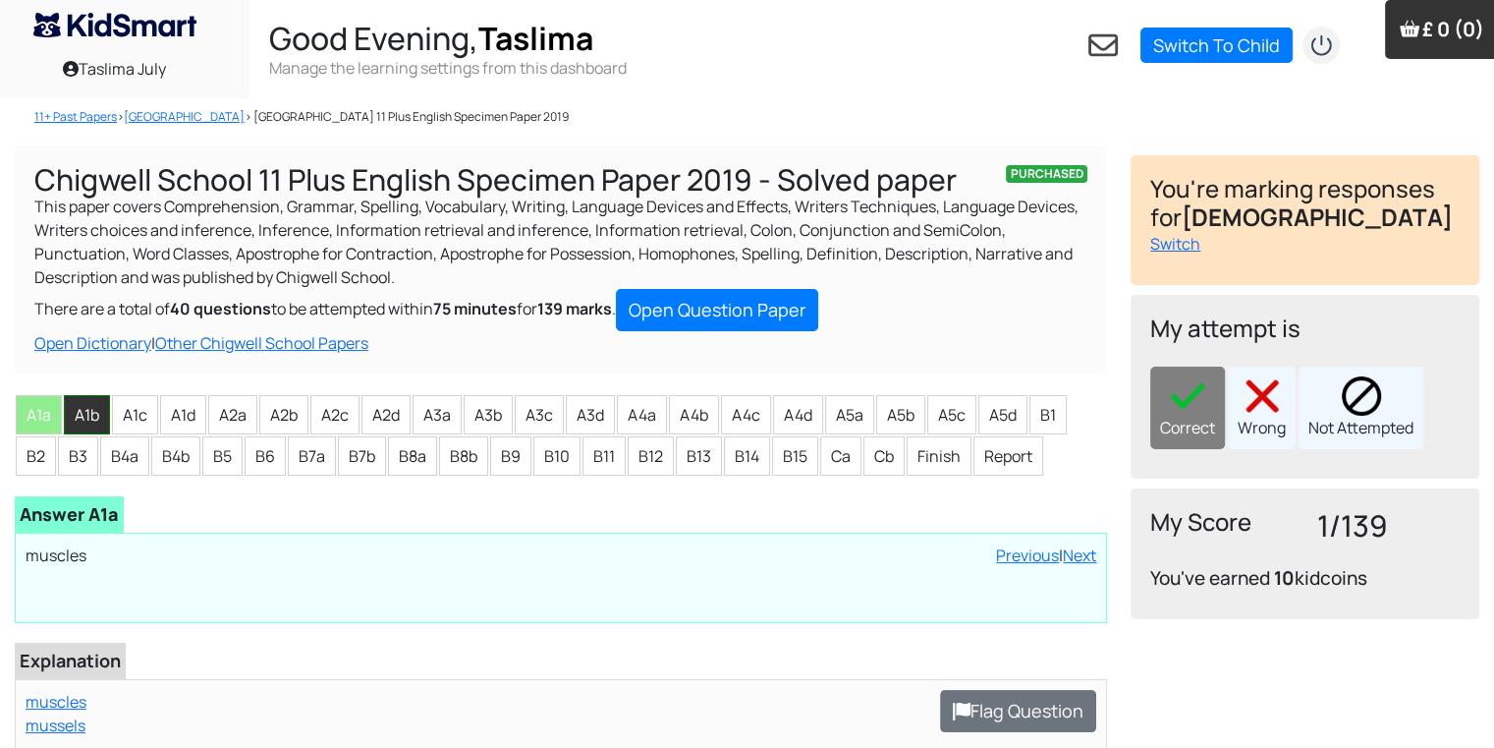
click at [80, 420] on li "A1b" at bounding box center [87, 414] width 46 height 39
click at [1202, 419] on div "Correct" at bounding box center [1187, 407] width 75 height 83
click at [126, 416] on li "A1c" at bounding box center [135, 414] width 46 height 39
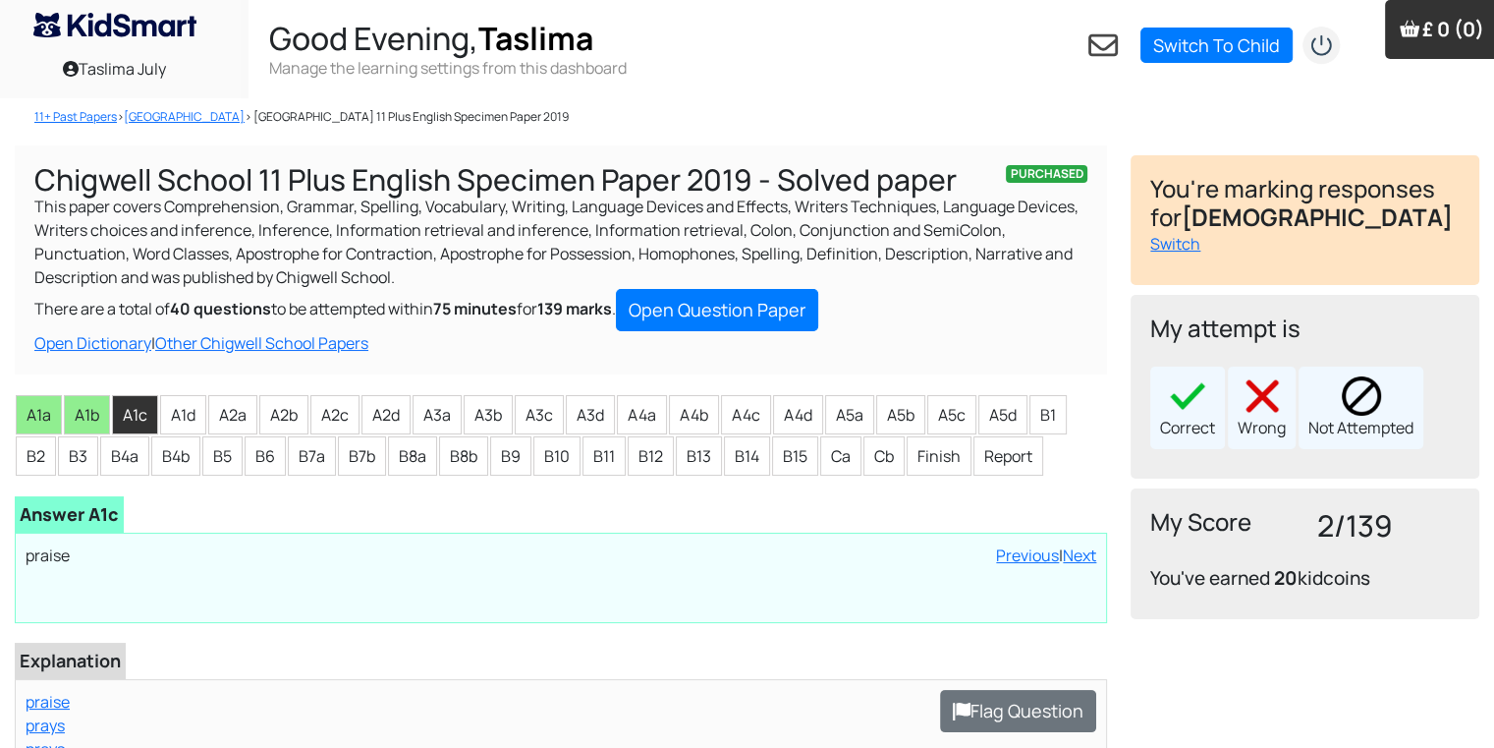
drag, startPoint x: 1177, startPoint y: 421, endPoint x: 1175, endPoint y: 397, distance: 24.6
click at [1175, 397] on div "Correct" at bounding box center [1187, 407] width 75 height 83
click at [1175, 397] on div "Correct Wrong Not Attempted" at bounding box center [1304, 407] width 309 height 83
click at [164, 405] on li "A1d" at bounding box center [183, 414] width 46 height 39
drag, startPoint x: 1178, startPoint y: 452, endPoint x: 1180, endPoint y: 463, distance: 11.0
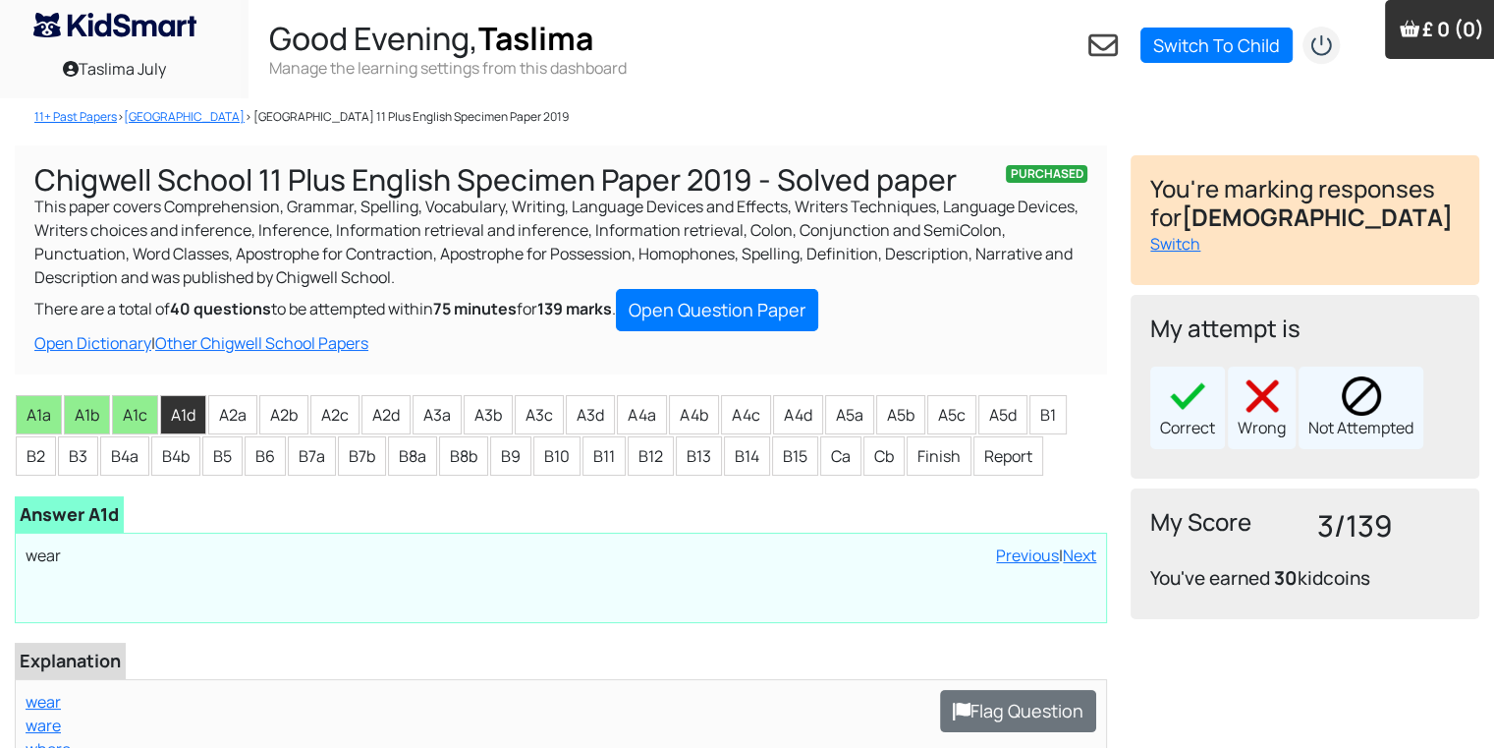
click at [1183, 470] on div "My attempt is Correct Wrong Not Attempted" at bounding box center [1305, 387] width 349 height 184
click at [1161, 399] on div "Correct" at bounding box center [1187, 407] width 75 height 83
click at [228, 418] on li "A2a" at bounding box center [232, 414] width 49 height 39
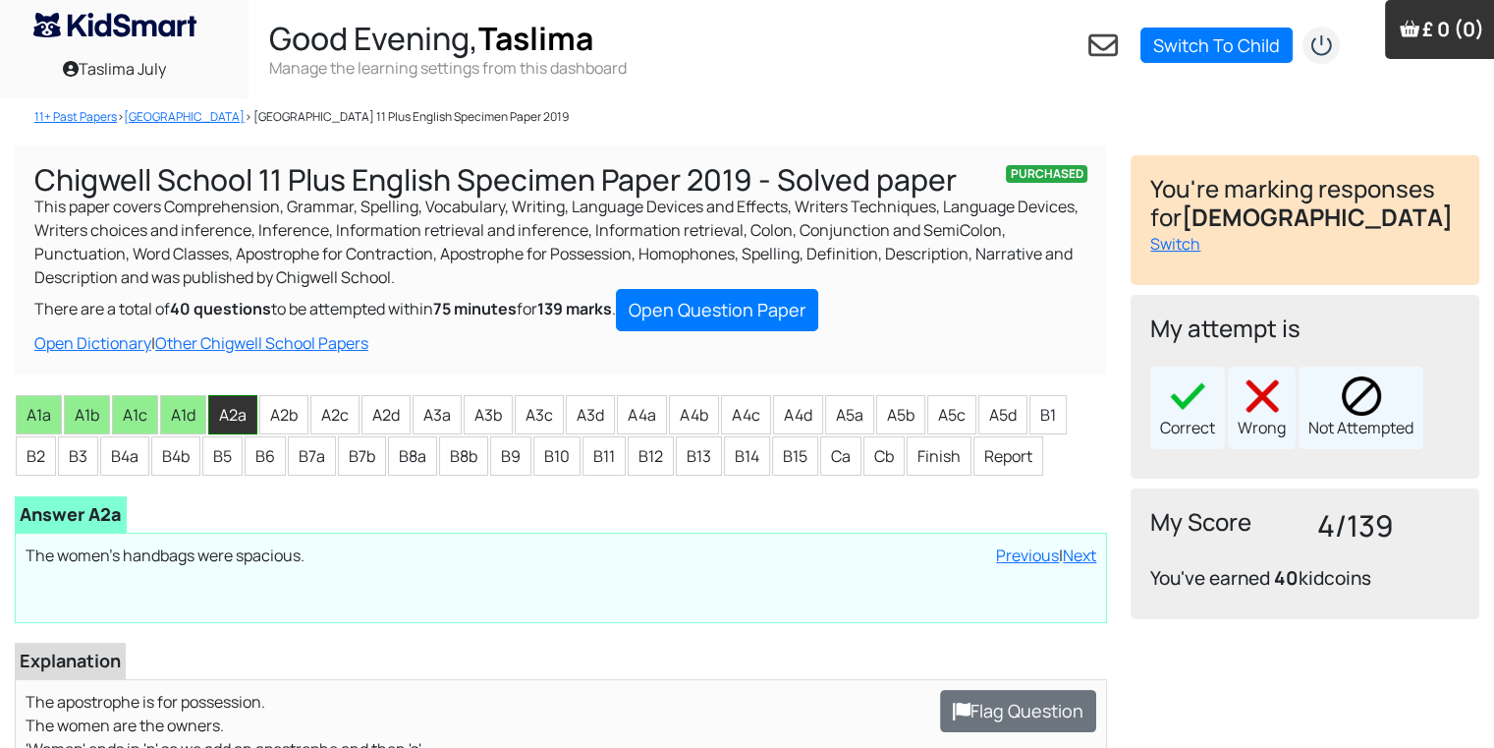
click at [228, 418] on li "A2a" at bounding box center [232, 414] width 49 height 39
click at [1182, 420] on div "Correct" at bounding box center [1187, 407] width 75 height 83
click at [248, 422] on li "A2a" at bounding box center [232, 414] width 49 height 39
click at [278, 416] on li "A2b" at bounding box center [283, 414] width 49 height 39
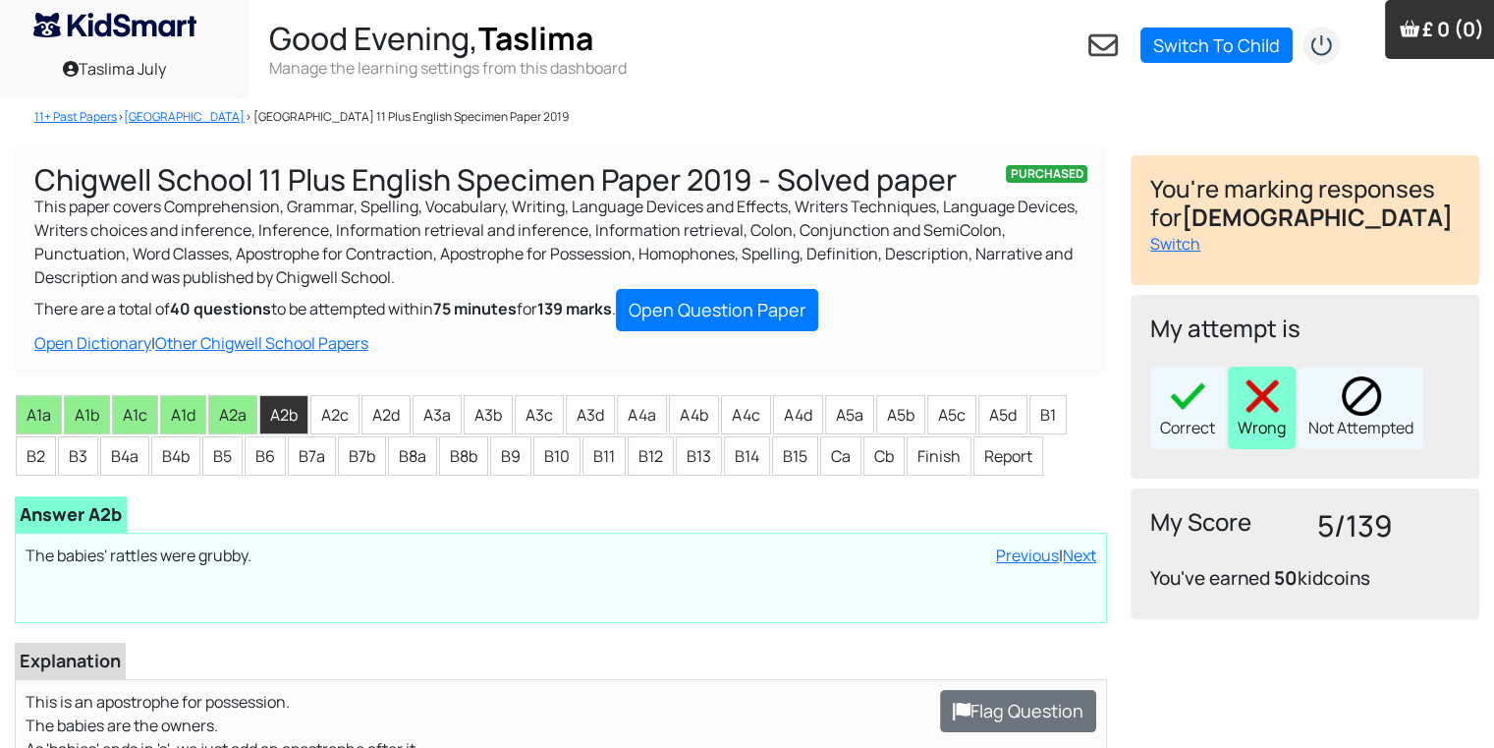
click at [1251, 431] on div "Wrong" at bounding box center [1262, 407] width 68 height 83
click at [341, 419] on li "A2c" at bounding box center [334, 414] width 49 height 39
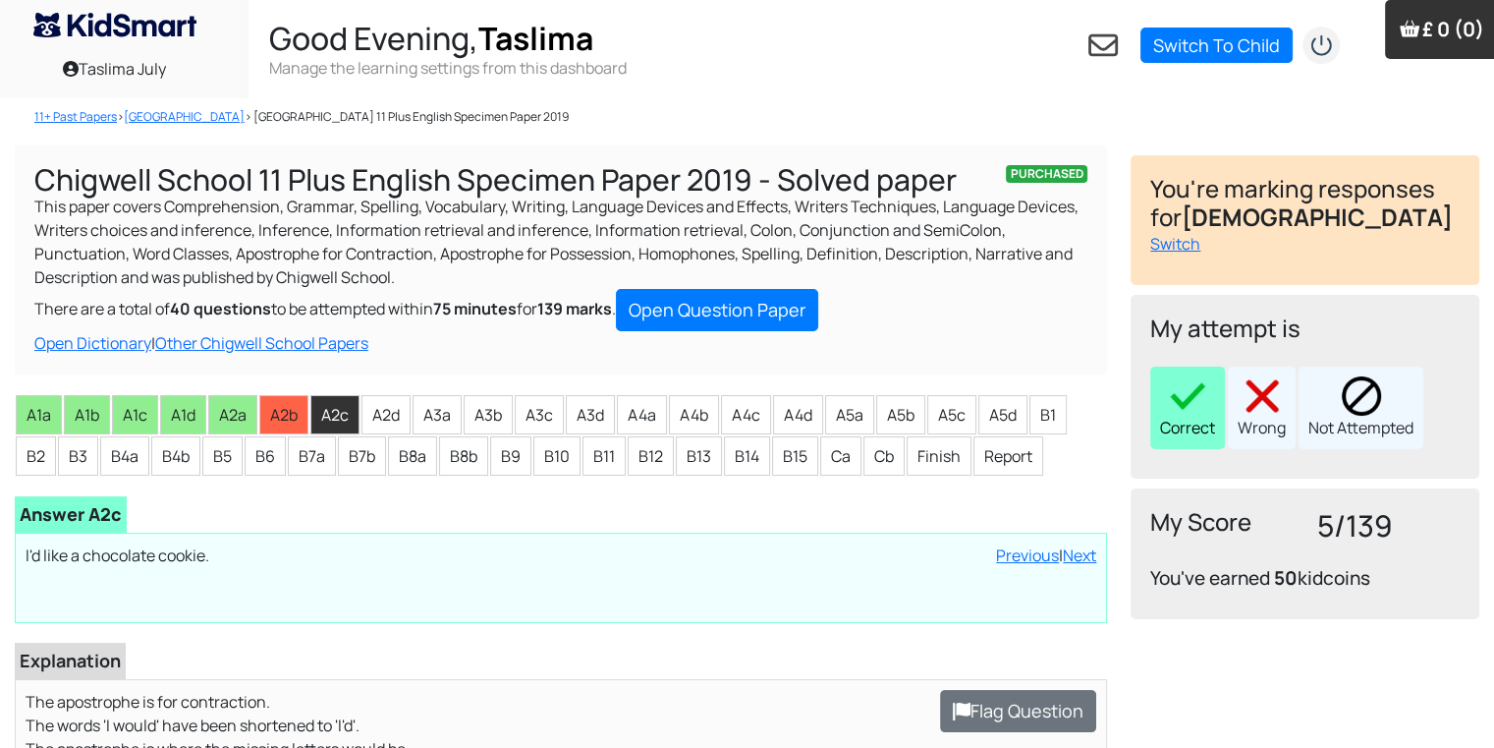
click at [1196, 388] on img at bounding box center [1187, 395] width 39 height 39
click at [375, 429] on li "A2d" at bounding box center [386, 414] width 49 height 39
click at [1167, 424] on div "Correct" at bounding box center [1187, 407] width 75 height 83
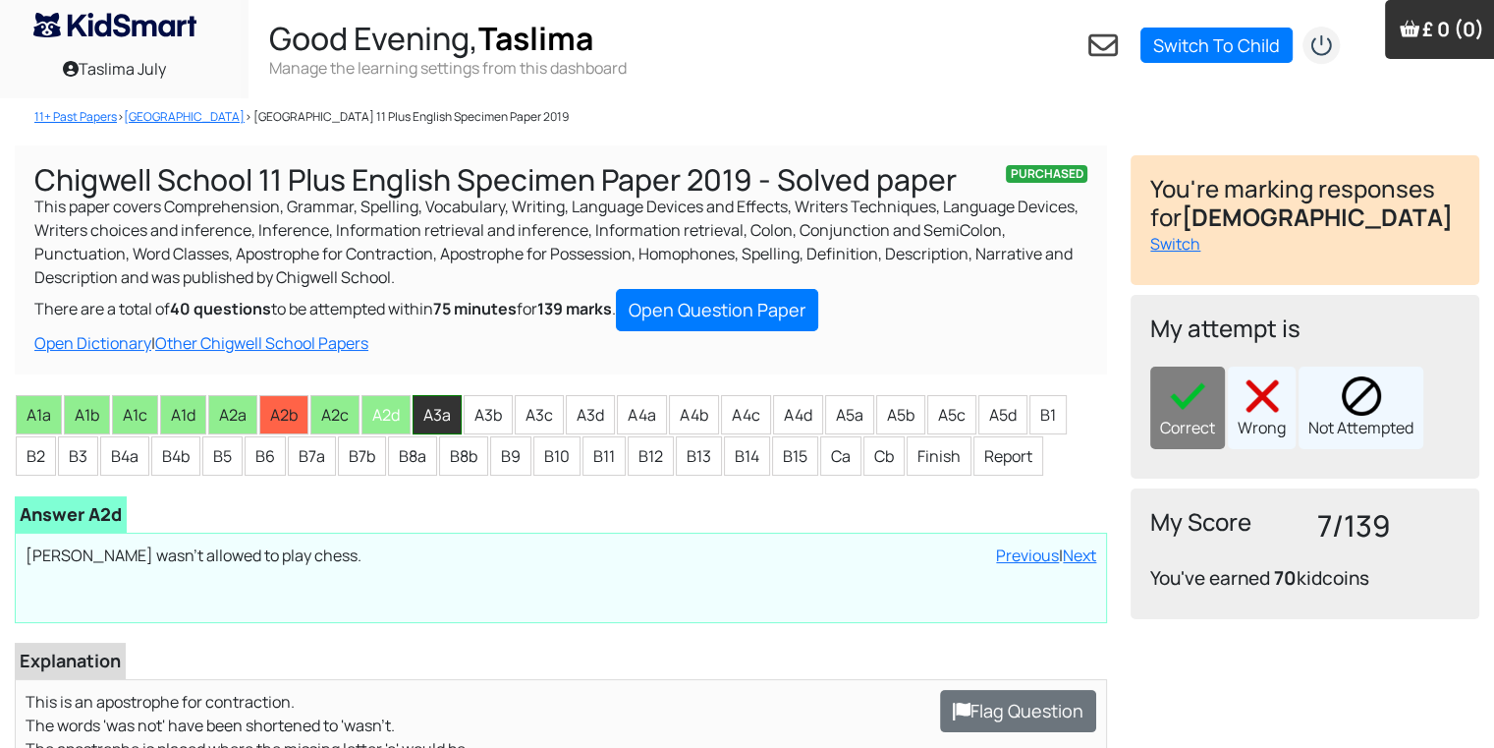
click at [420, 415] on li "A3a" at bounding box center [437, 414] width 49 height 39
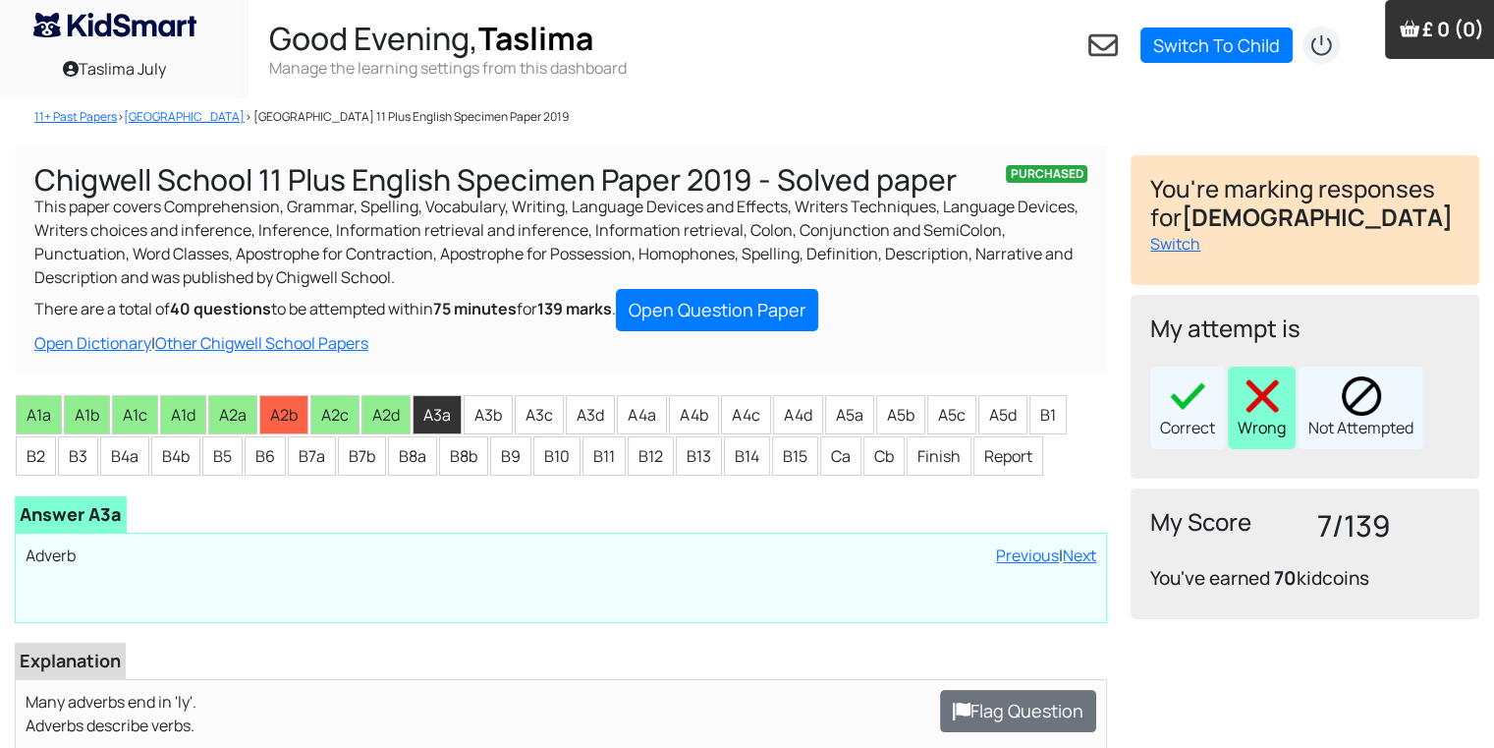
click at [1251, 414] on img at bounding box center [1262, 395] width 39 height 39
click at [494, 419] on li "A3b" at bounding box center [488, 414] width 49 height 39
click at [1263, 426] on div "Wrong" at bounding box center [1262, 407] width 68 height 83
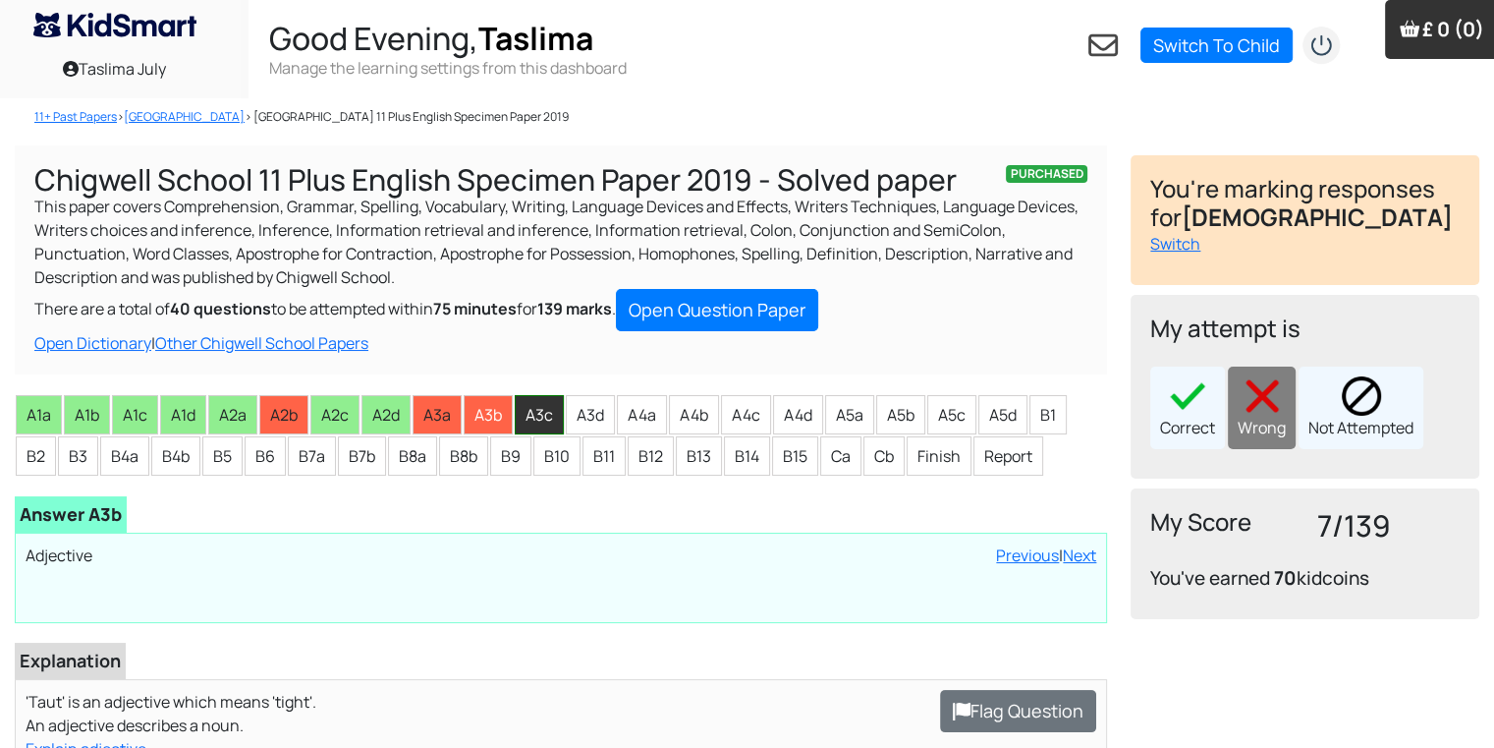
click at [542, 418] on li "A3c" at bounding box center [539, 414] width 49 height 39
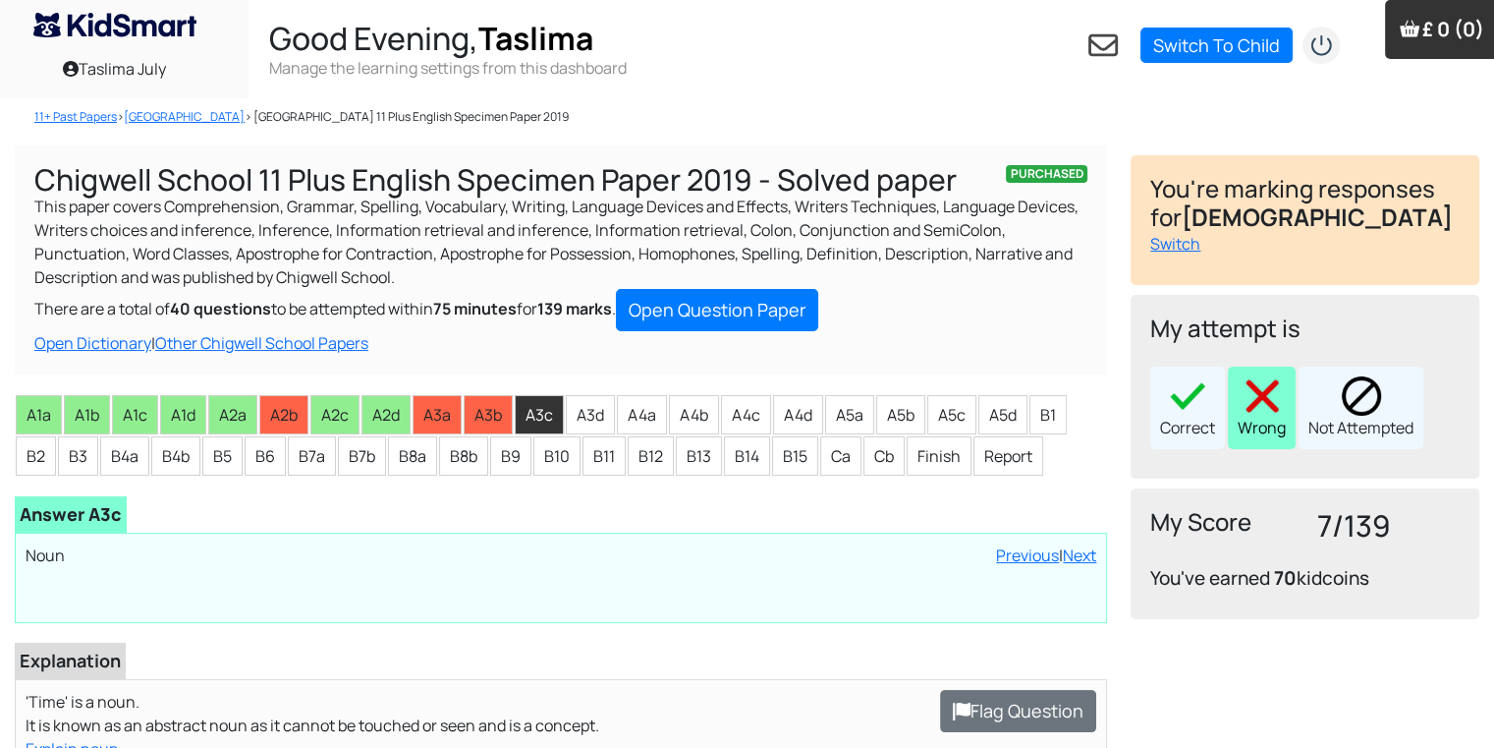
click at [1255, 413] on img at bounding box center [1262, 395] width 39 height 39
click at [580, 415] on li "A3d" at bounding box center [590, 414] width 49 height 39
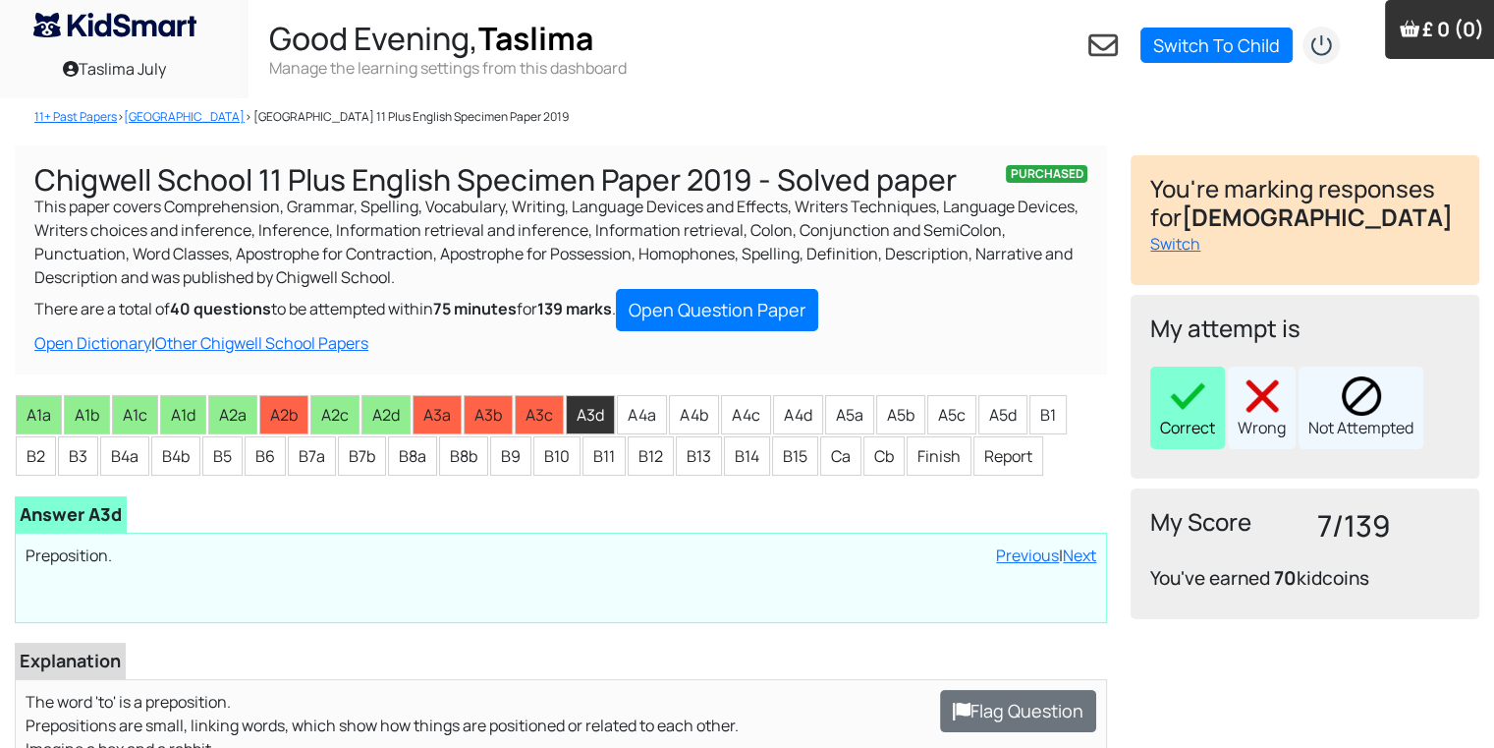
click at [1171, 387] on img at bounding box center [1187, 395] width 39 height 39
click at [627, 406] on li "A4a" at bounding box center [642, 414] width 50 height 39
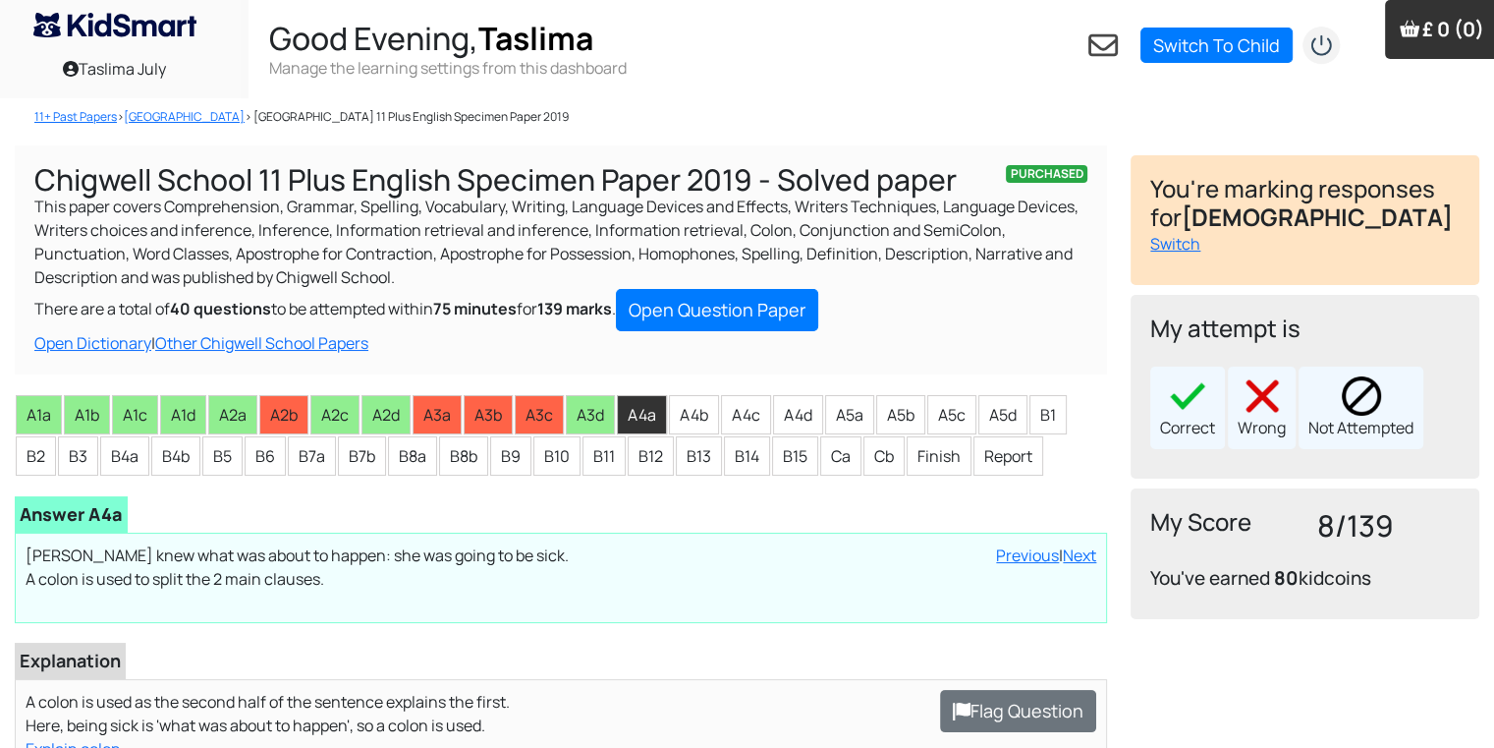
click at [1297, 424] on div "Correct Wrong Not Attempted" at bounding box center [1304, 407] width 309 height 83
click at [1261, 423] on div "Wrong" at bounding box center [1262, 407] width 68 height 83
click at [698, 410] on li "A4b" at bounding box center [694, 414] width 50 height 39
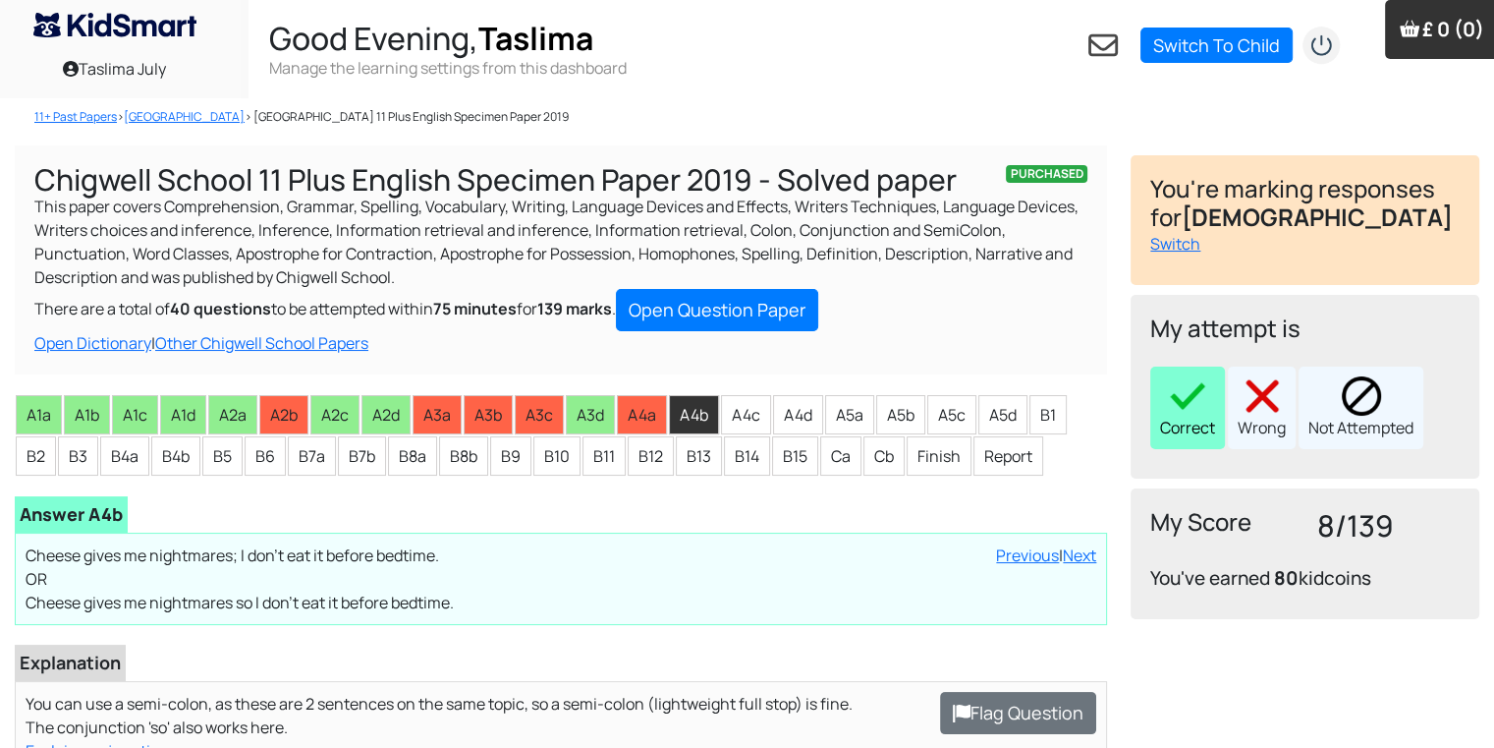
click at [1182, 411] on img at bounding box center [1187, 395] width 39 height 39
click at [751, 424] on li "A4c" at bounding box center [746, 414] width 50 height 39
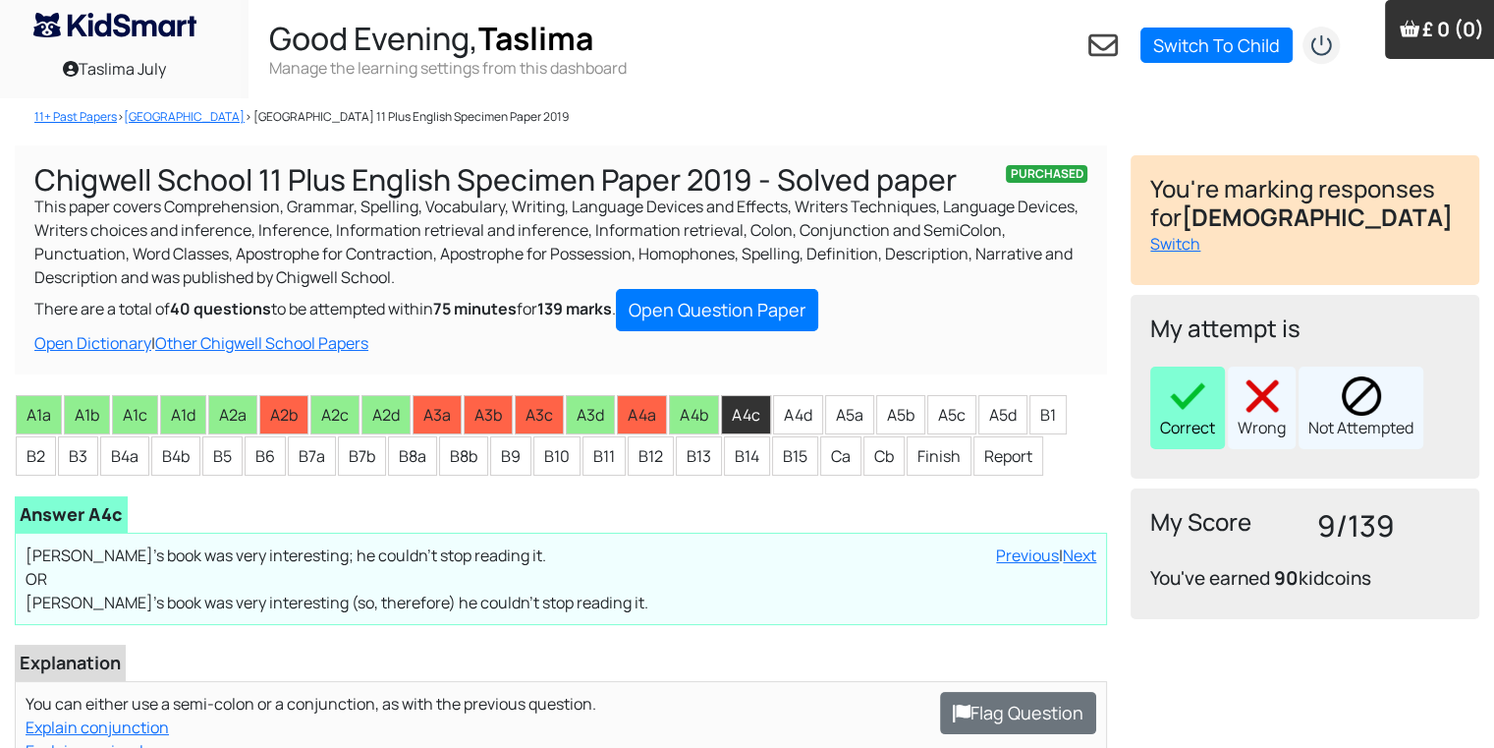
click at [1197, 415] on div "Correct" at bounding box center [1187, 407] width 75 height 83
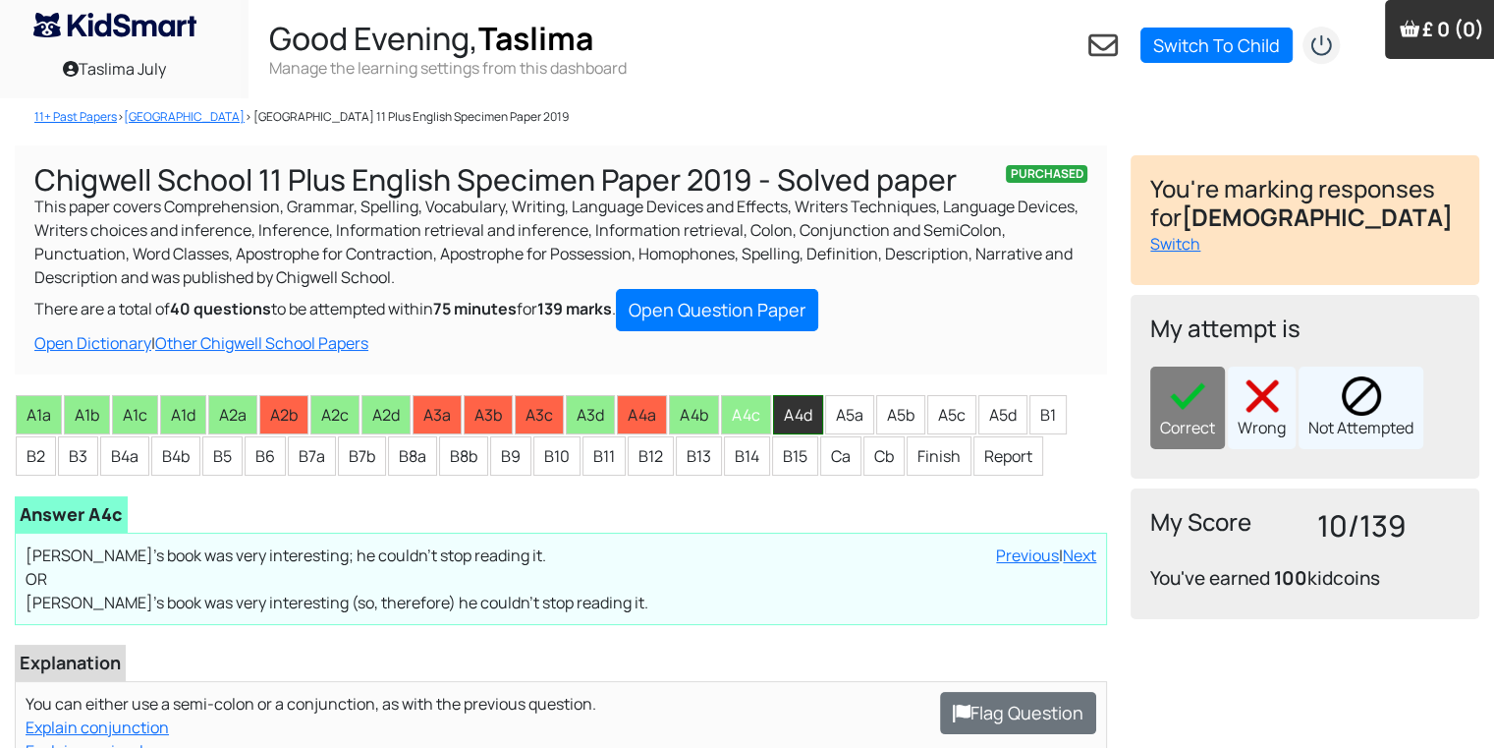
click at [810, 421] on li "A4d" at bounding box center [798, 414] width 50 height 39
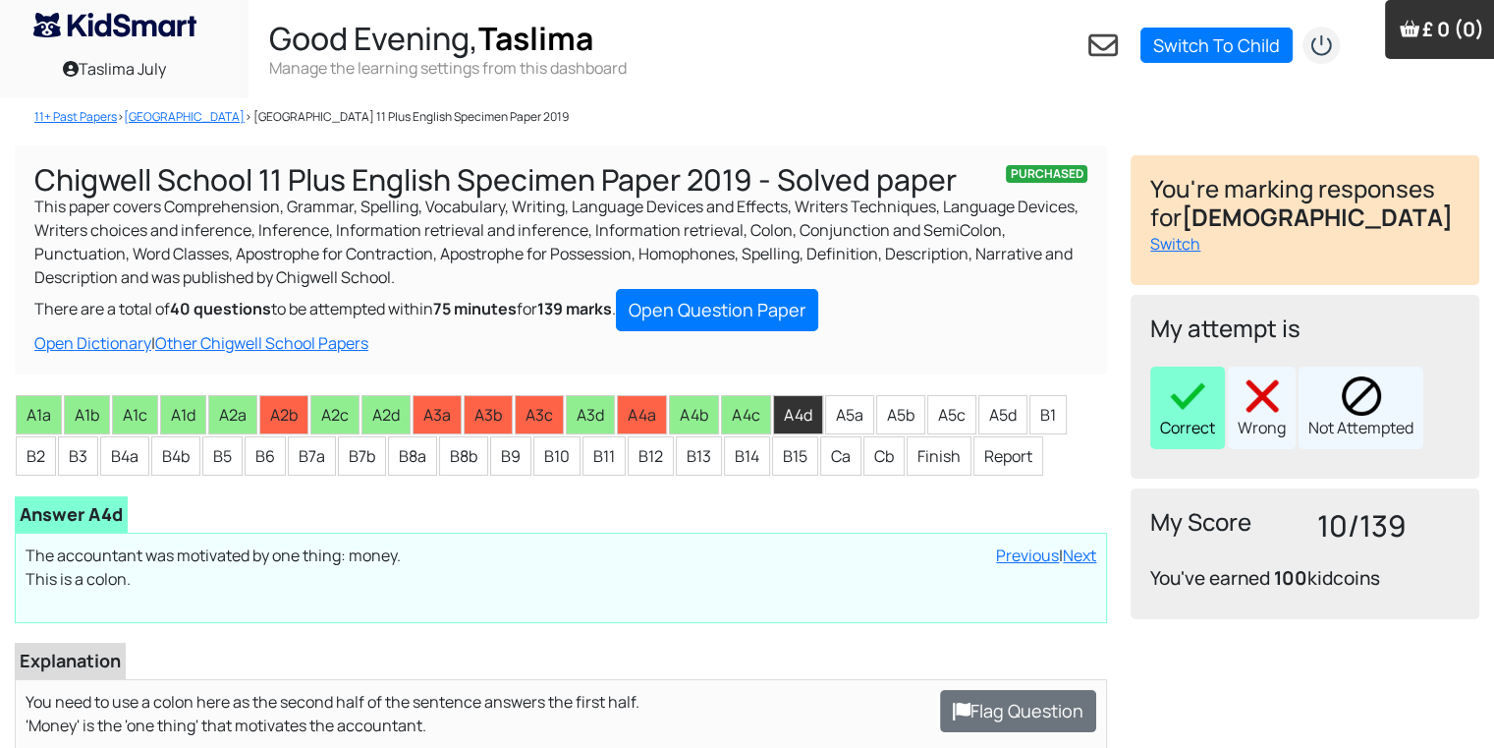
click at [1163, 414] on div "Correct" at bounding box center [1187, 407] width 75 height 83
click at [838, 410] on li "A5a" at bounding box center [849, 414] width 49 height 39
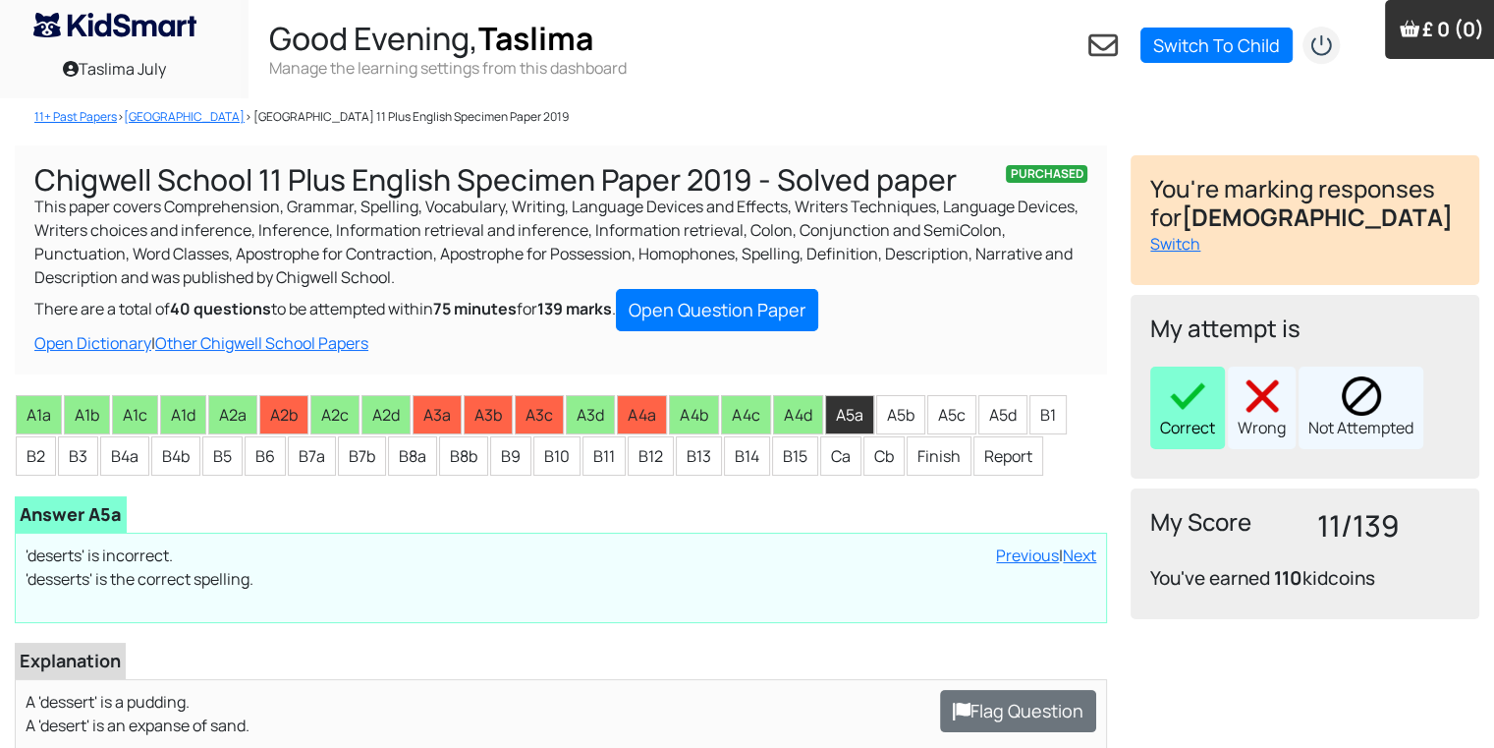
click at [1162, 418] on div "Correct" at bounding box center [1187, 407] width 75 height 83
click at [908, 410] on li "A5b" at bounding box center [900, 414] width 49 height 39
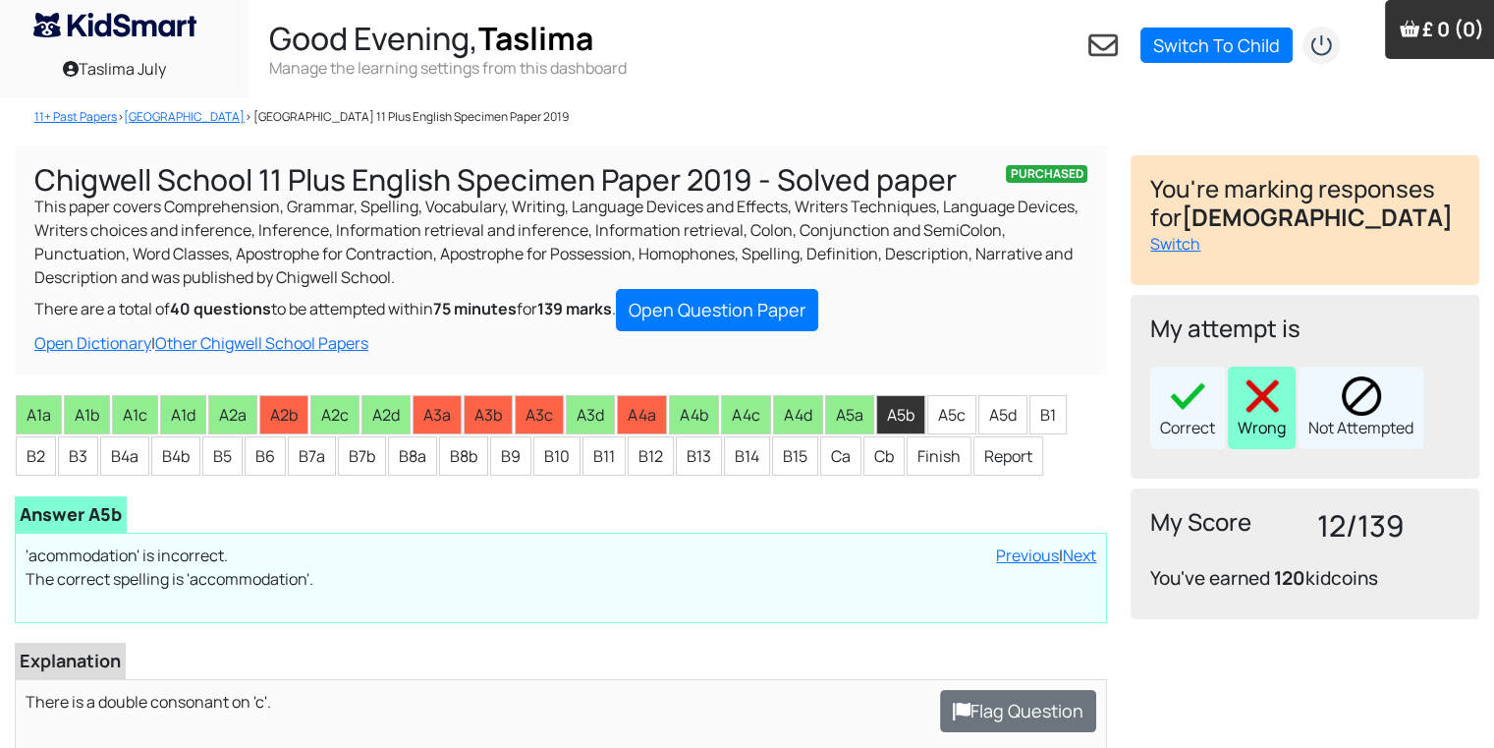
click at [1259, 402] on img at bounding box center [1262, 395] width 39 height 39
click at [961, 411] on li "A5c" at bounding box center [951, 414] width 49 height 39
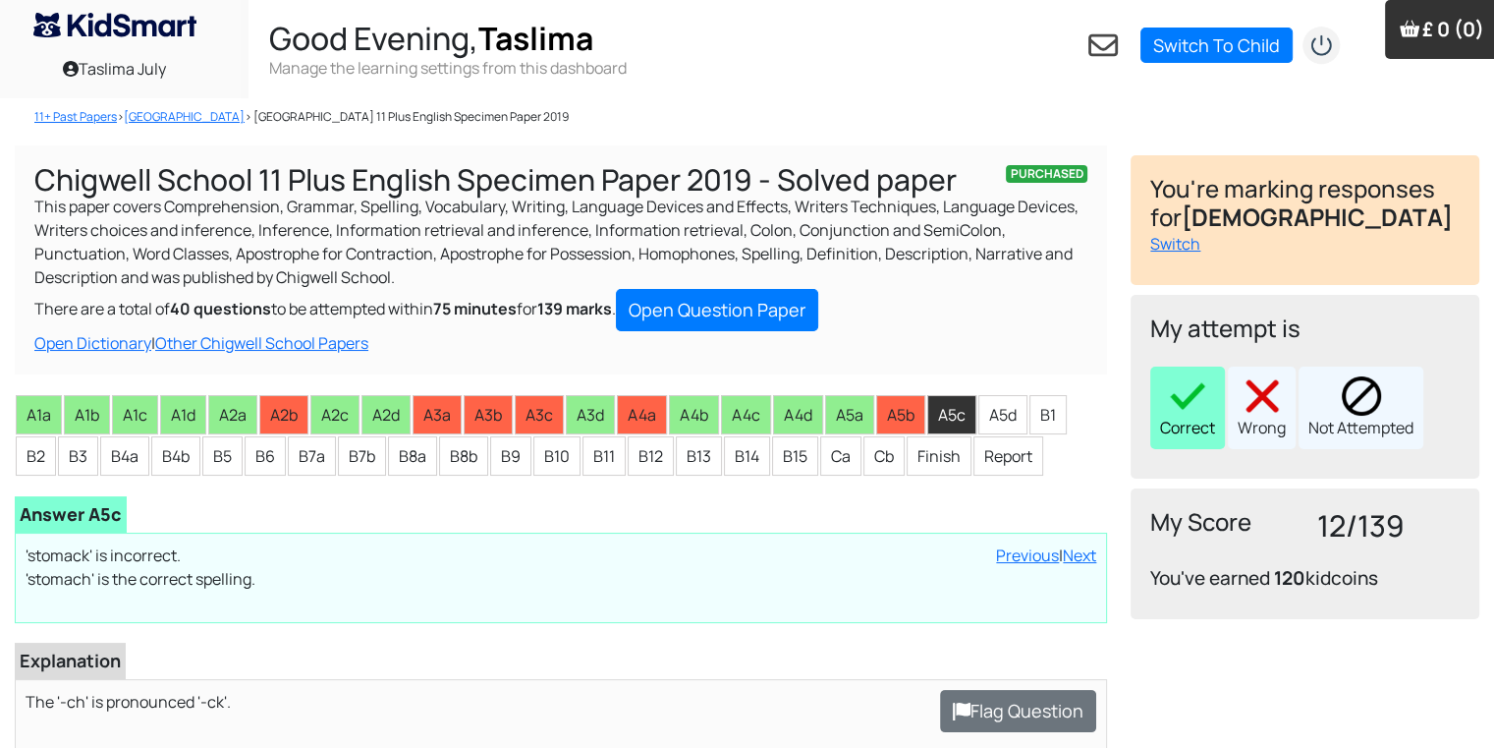
click at [1174, 401] on img at bounding box center [1187, 395] width 39 height 39
click at [1006, 422] on li "A5d" at bounding box center [1002, 414] width 49 height 39
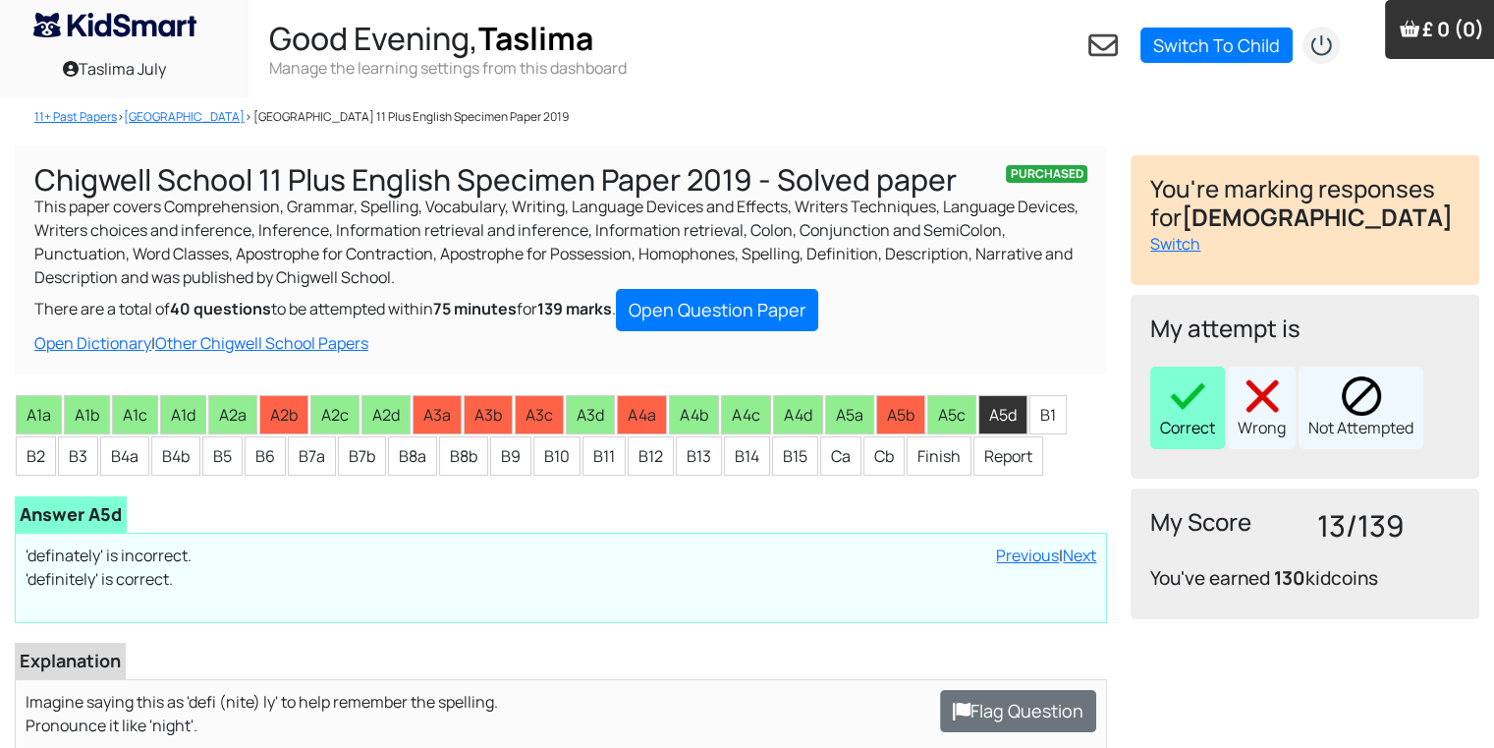
click at [1182, 405] on img at bounding box center [1187, 395] width 39 height 39
click at [1048, 421] on li "B1" at bounding box center [1048, 414] width 37 height 39
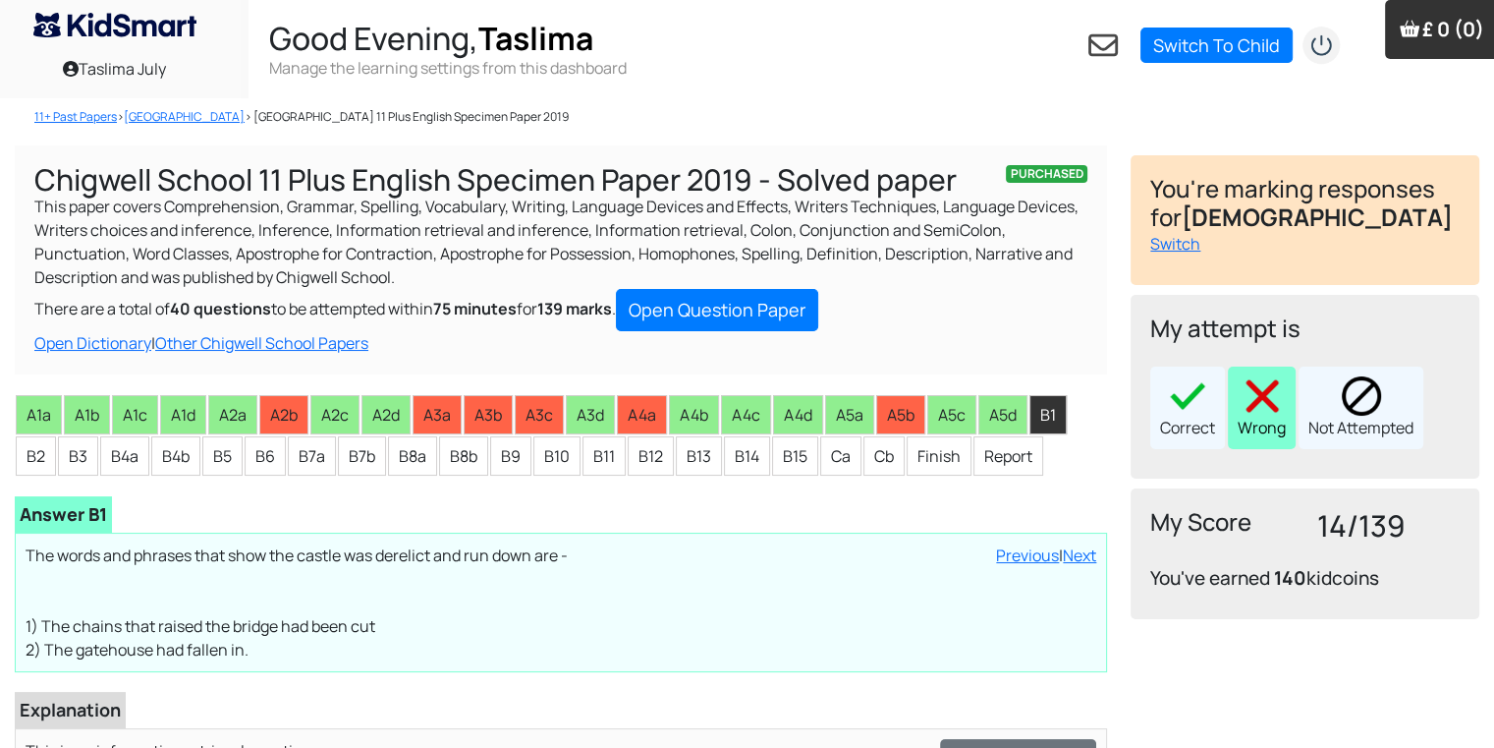
click at [1260, 399] on img at bounding box center [1262, 395] width 39 height 39
click at [30, 448] on li "B2" at bounding box center [36, 455] width 40 height 39
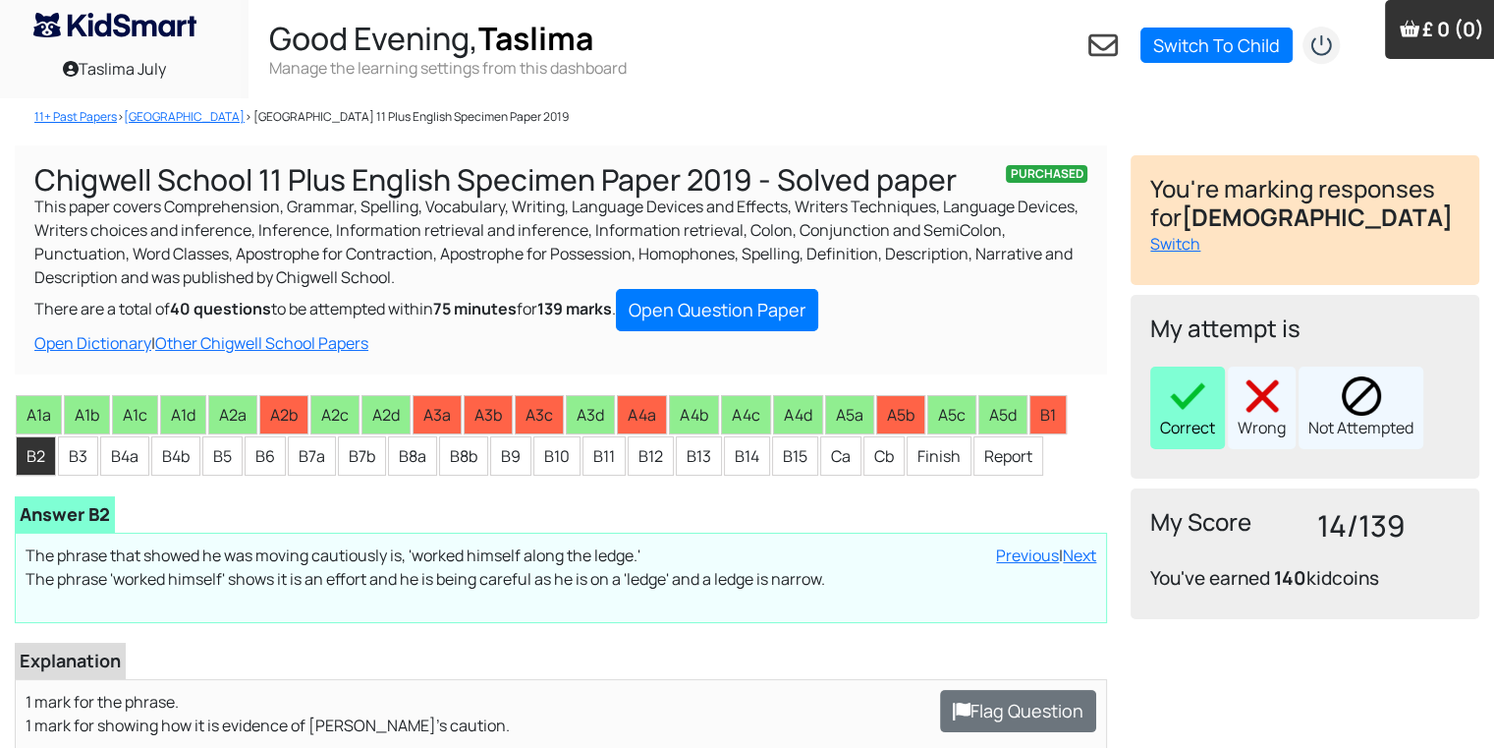
click at [1169, 405] on img at bounding box center [1187, 395] width 39 height 39
click at [79, 454] on li "B3" at bounding box center [78, 455] width 40 height 39
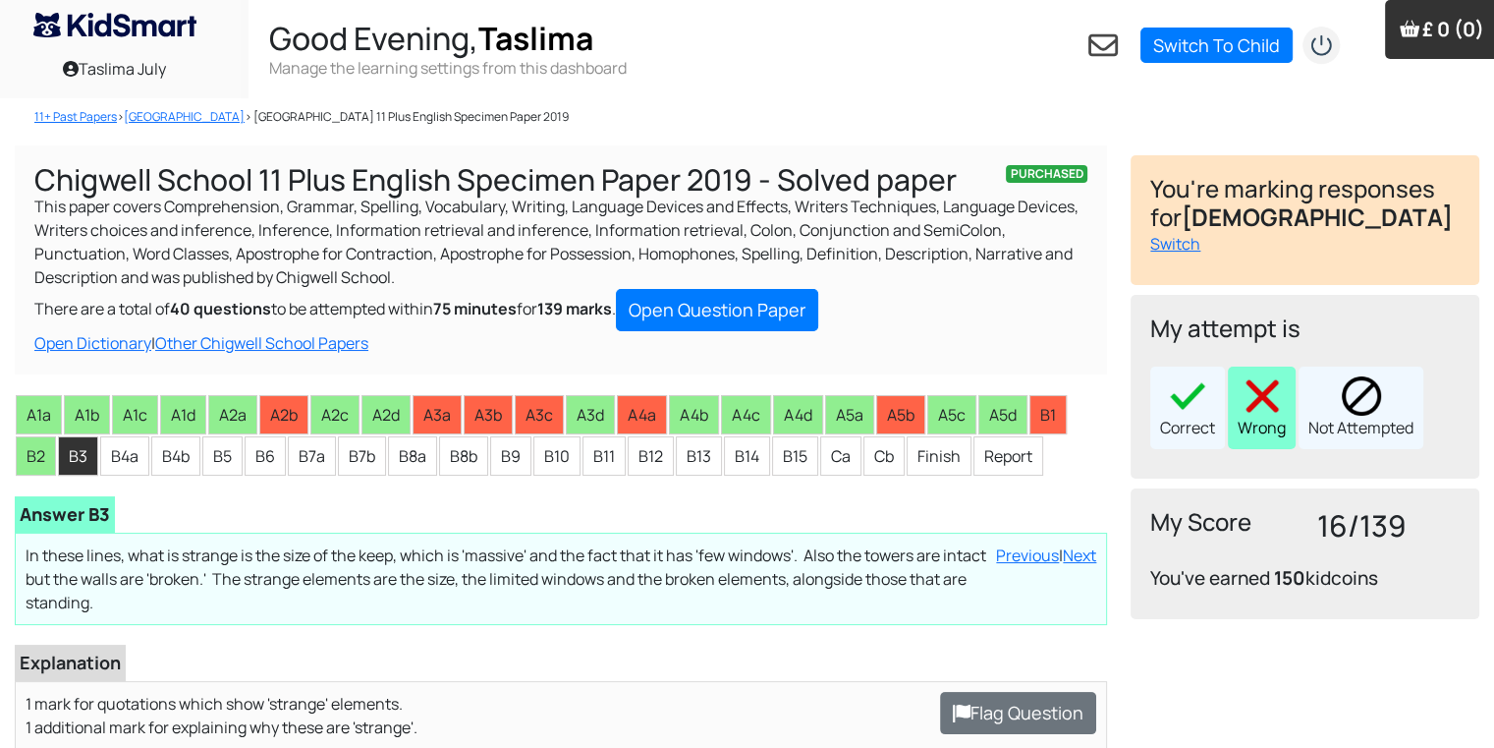
click at [1254, 410] on img at bounding box center [1262, 395] width 39 height 39
click at [107, 451] on li "B4a" at bounding box center [124, 455] width 49 height 39
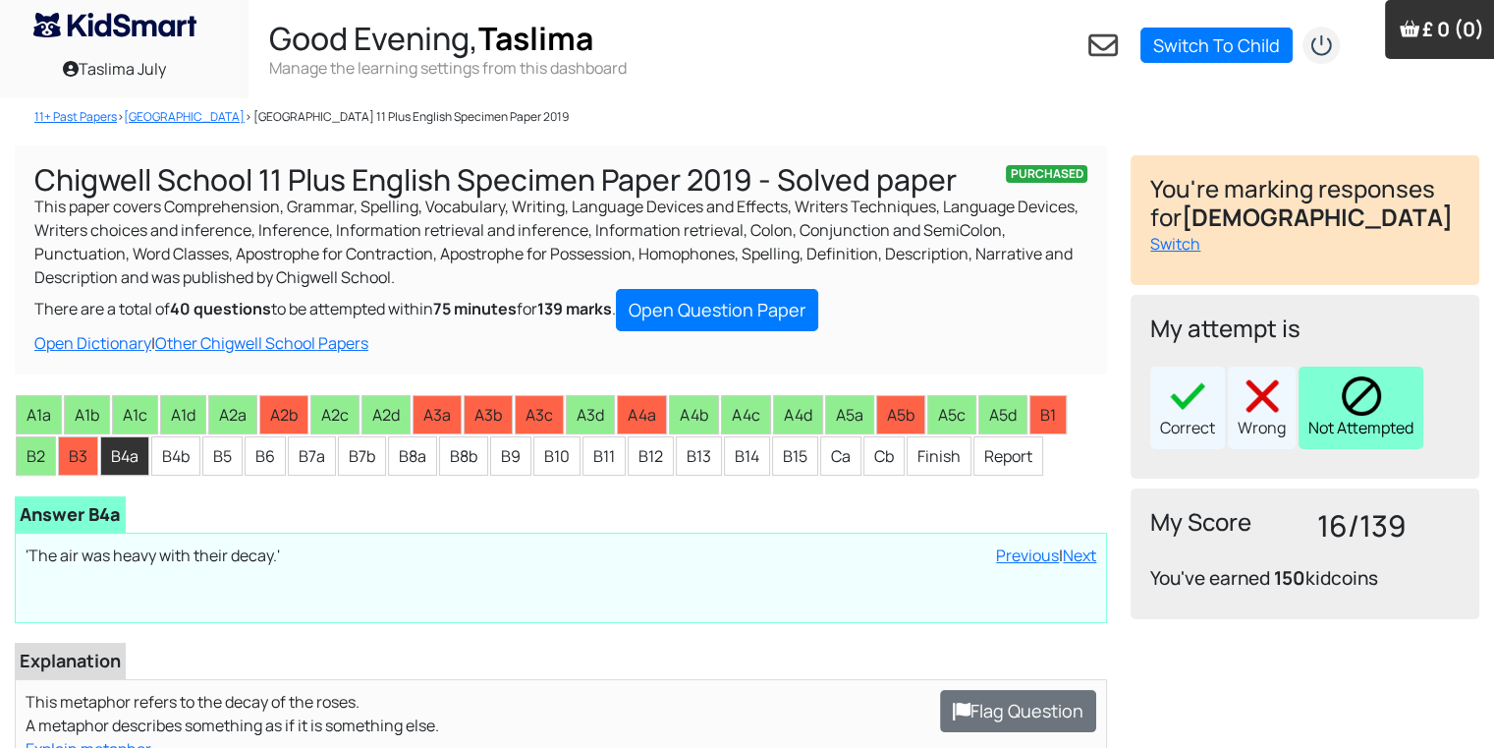
click at [1360, 435] on div "Not Attempted" at bounding box center [1361, 407] width 125 height 83
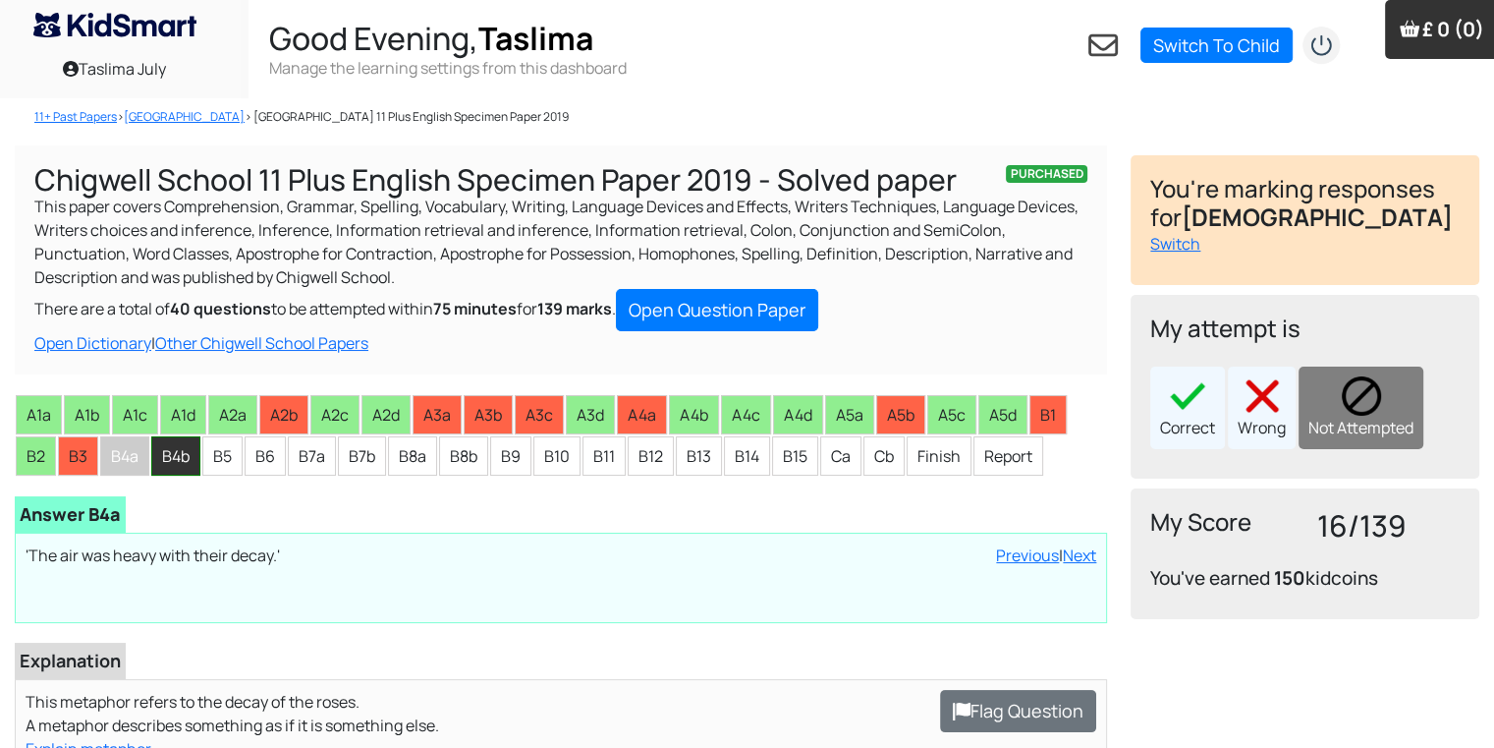
click at [170, 459] on li "B4b" at bounding box center [175, 455] width 49 height 39
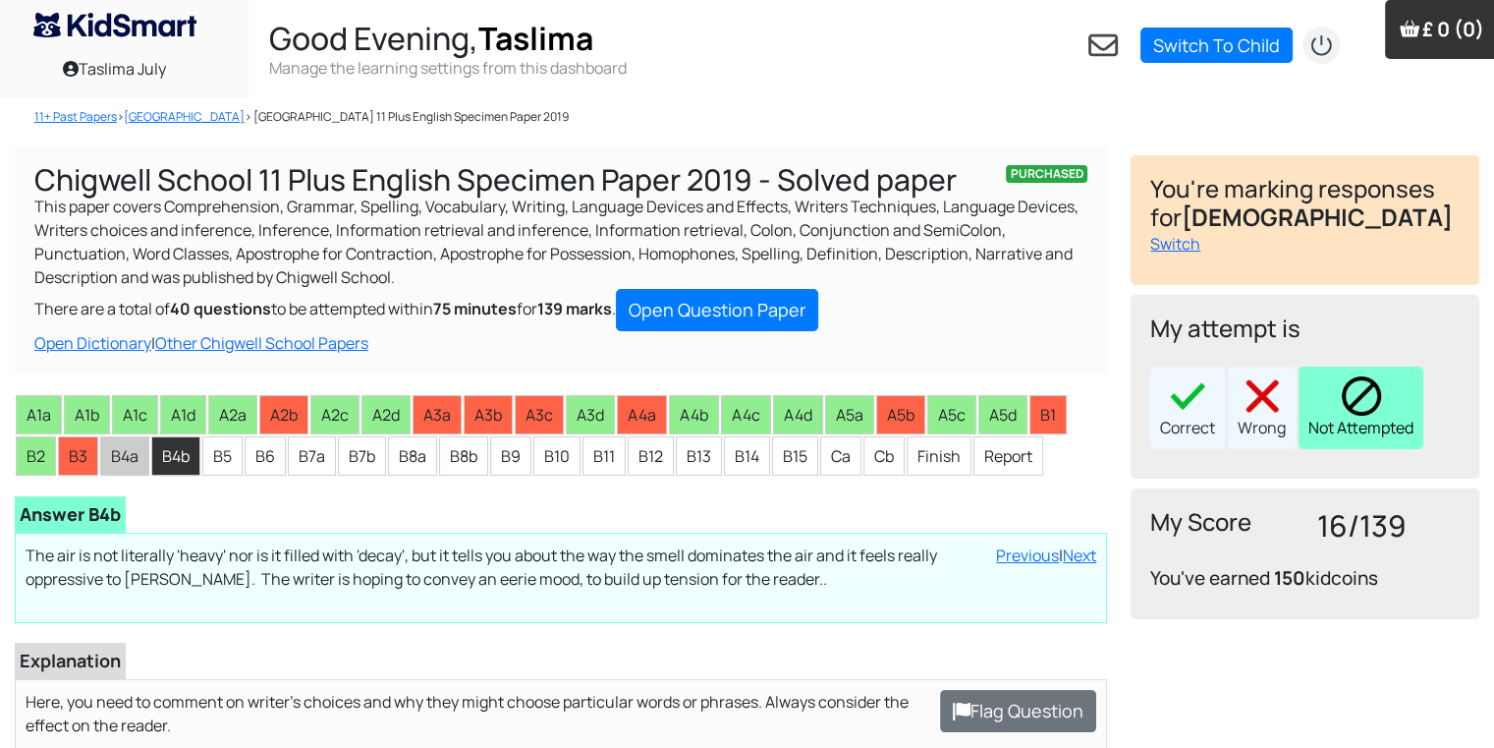
click at [1345, 429] on div "Not Attempted" at bounding box center [1361, 407] width 125 height 83
click at [197, 462] on li "B4b" at bounding box center [175, 455] width 49 height 39
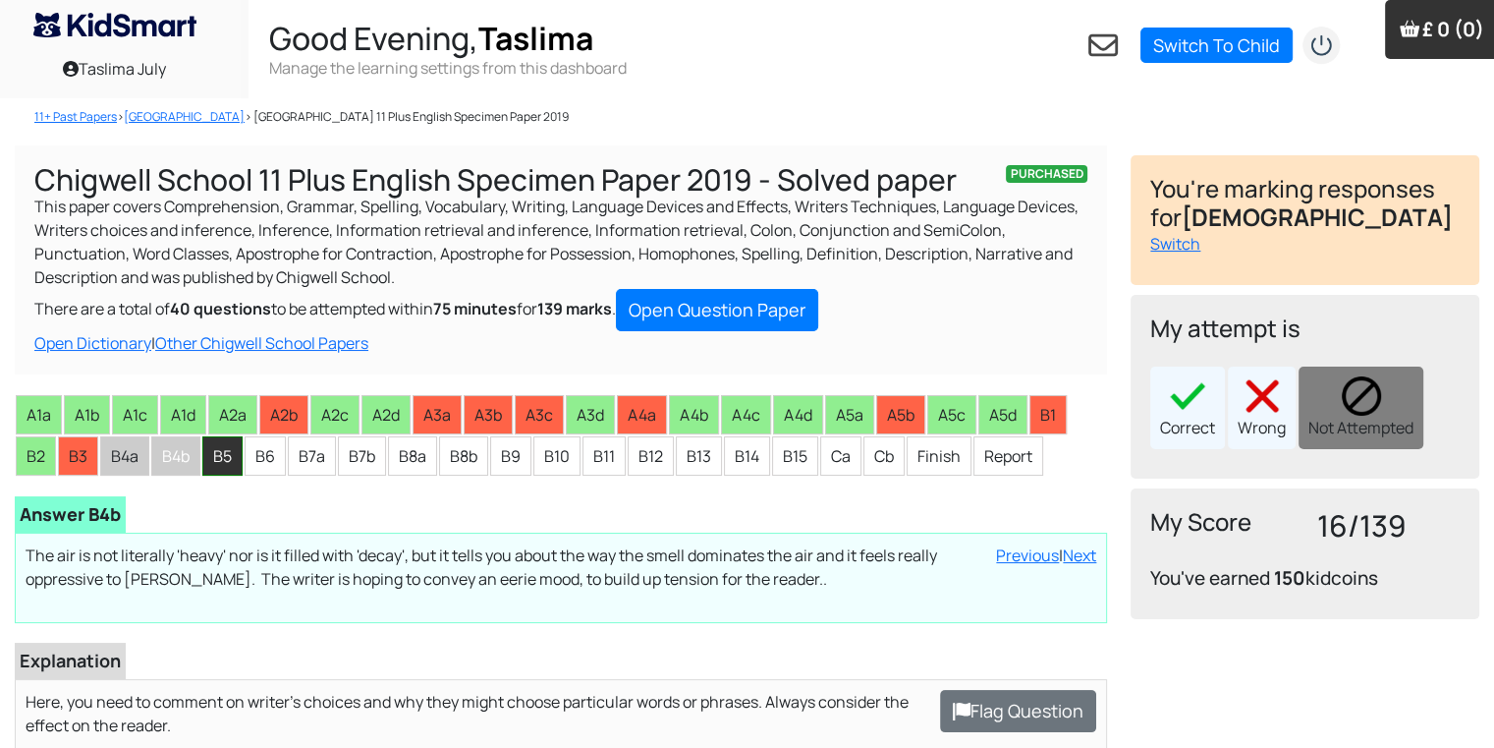
click at [217, 457] on li "B5" at bounding box center [222, 455] width 40 height 39
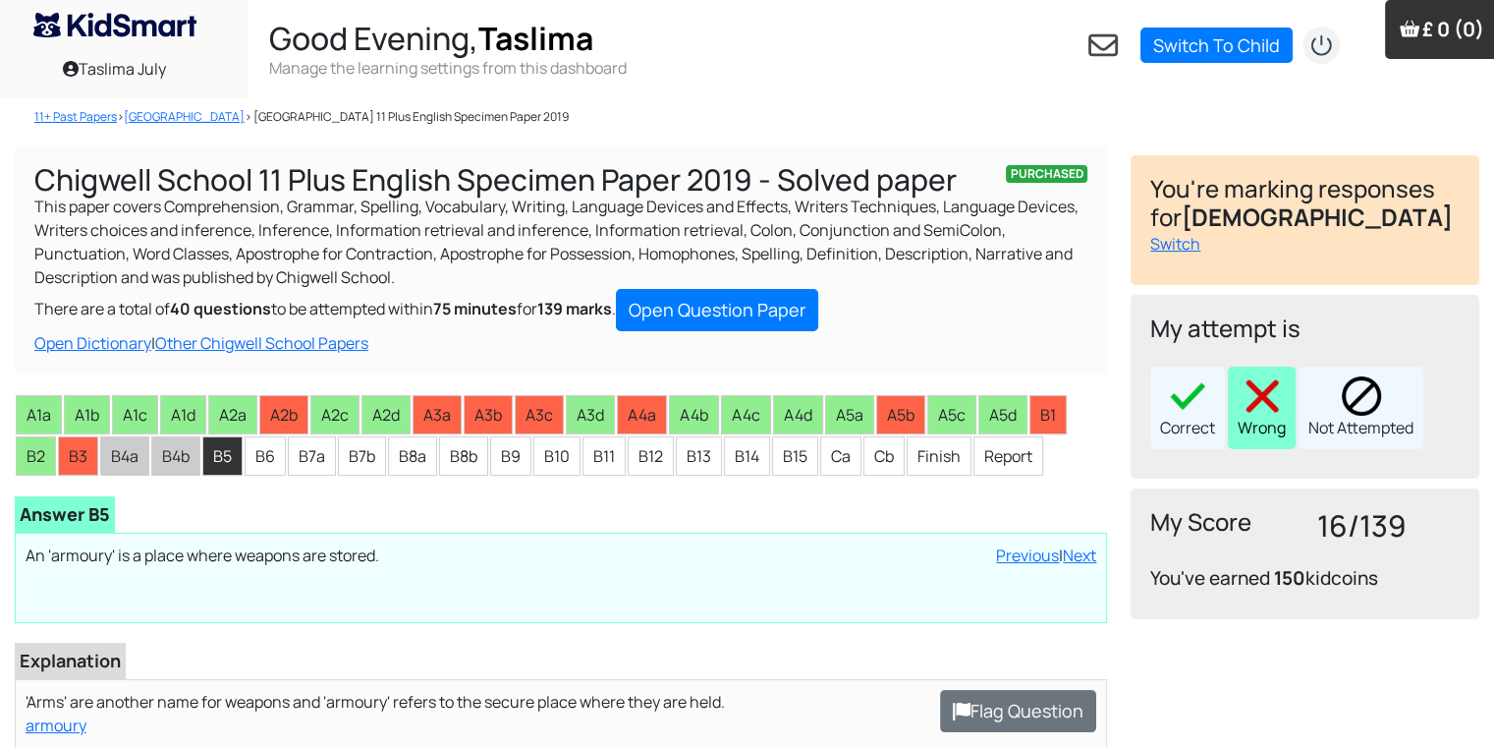
click at [1253, 415] on div "Wrong" at bounding box center [1262, 407] width 68 height 83
click at [266, 470] on li "B6" at bounding box center [265, 455] width 41 height 39
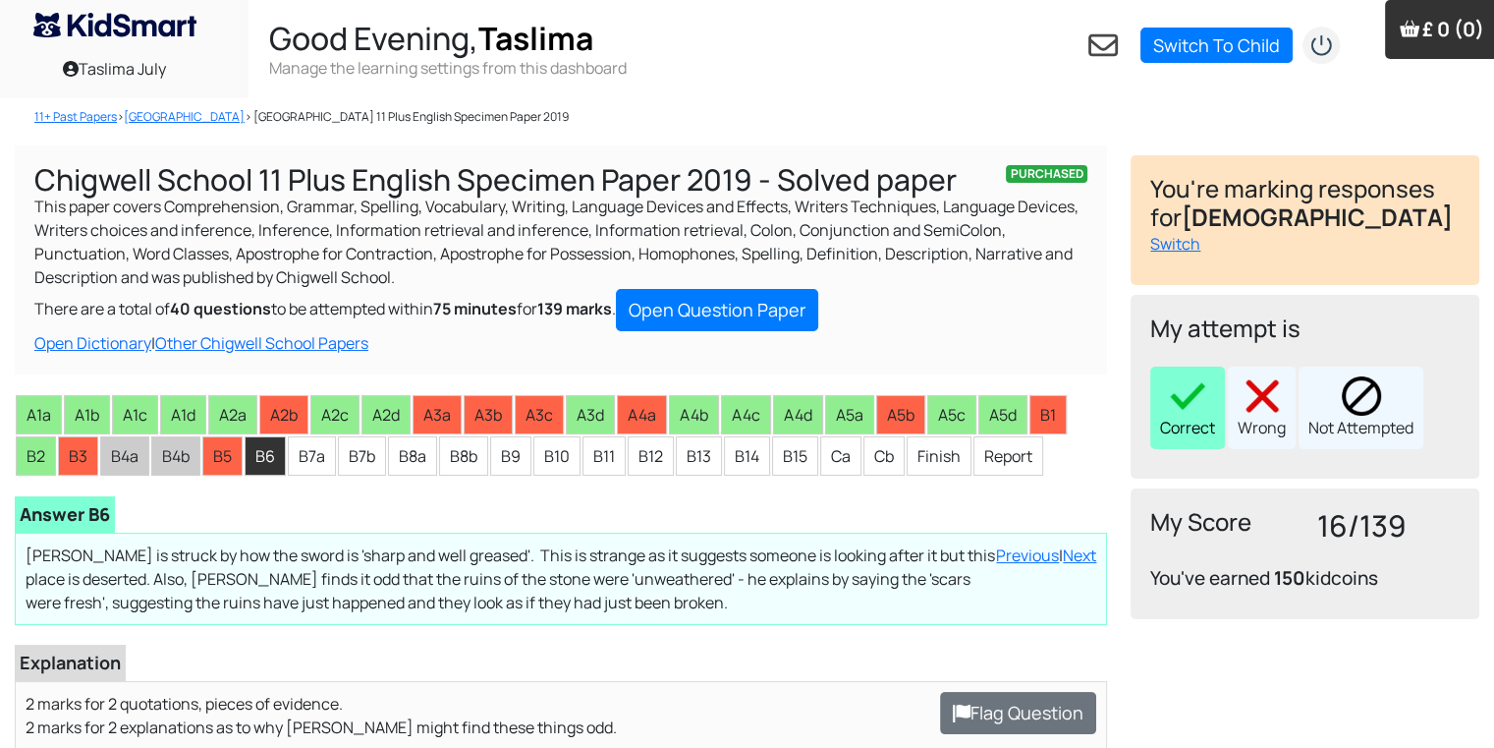
click at [1163, 422] on div "Correct" at bounding box center [1187, 407] width 75 height 83
click at [304, 455] on li "B7a" at bounding box center [312, 455] width 48 height 39
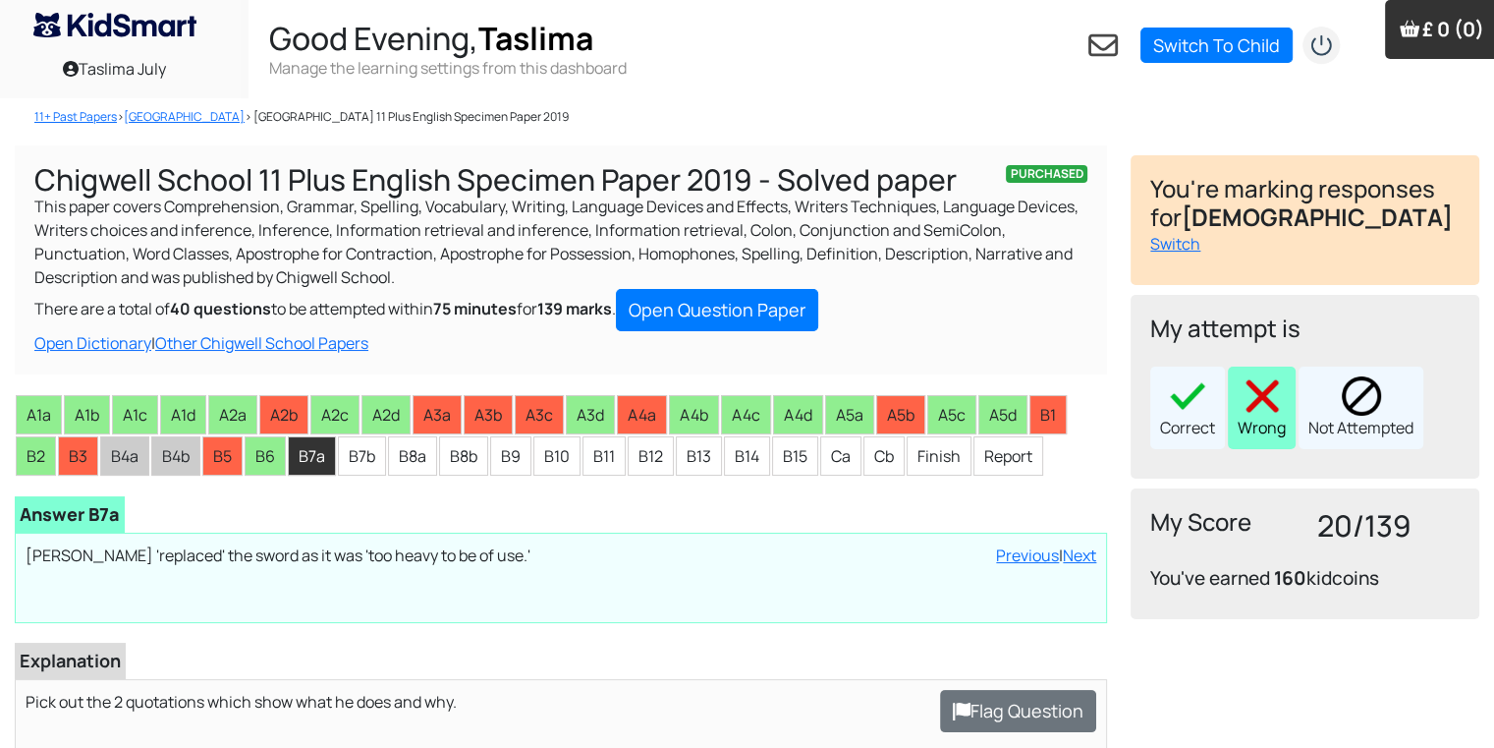
click at [1272, 418] on div "Wrong" at bounding box center [1262, 407] width 68 height 83
click at [339, 468] on li "B7b" at bounding box center [362, 455] width 48 height 39
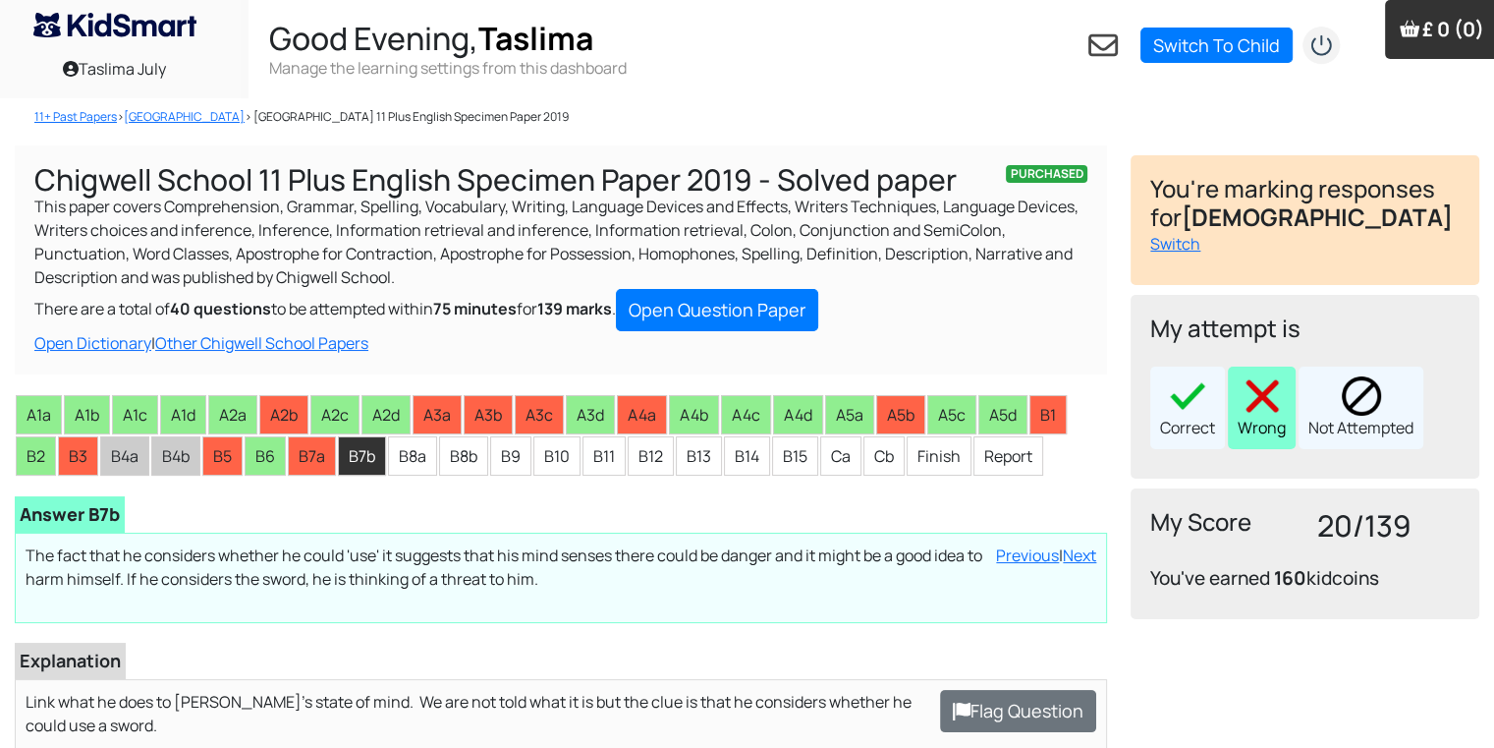
click at [1238, 414] on div "Wrong" at bounding box center [1262, 407] width 68 height 83
click at [411, 453] on li "B8a" at bounding box center [412, 455] width 49 height 39
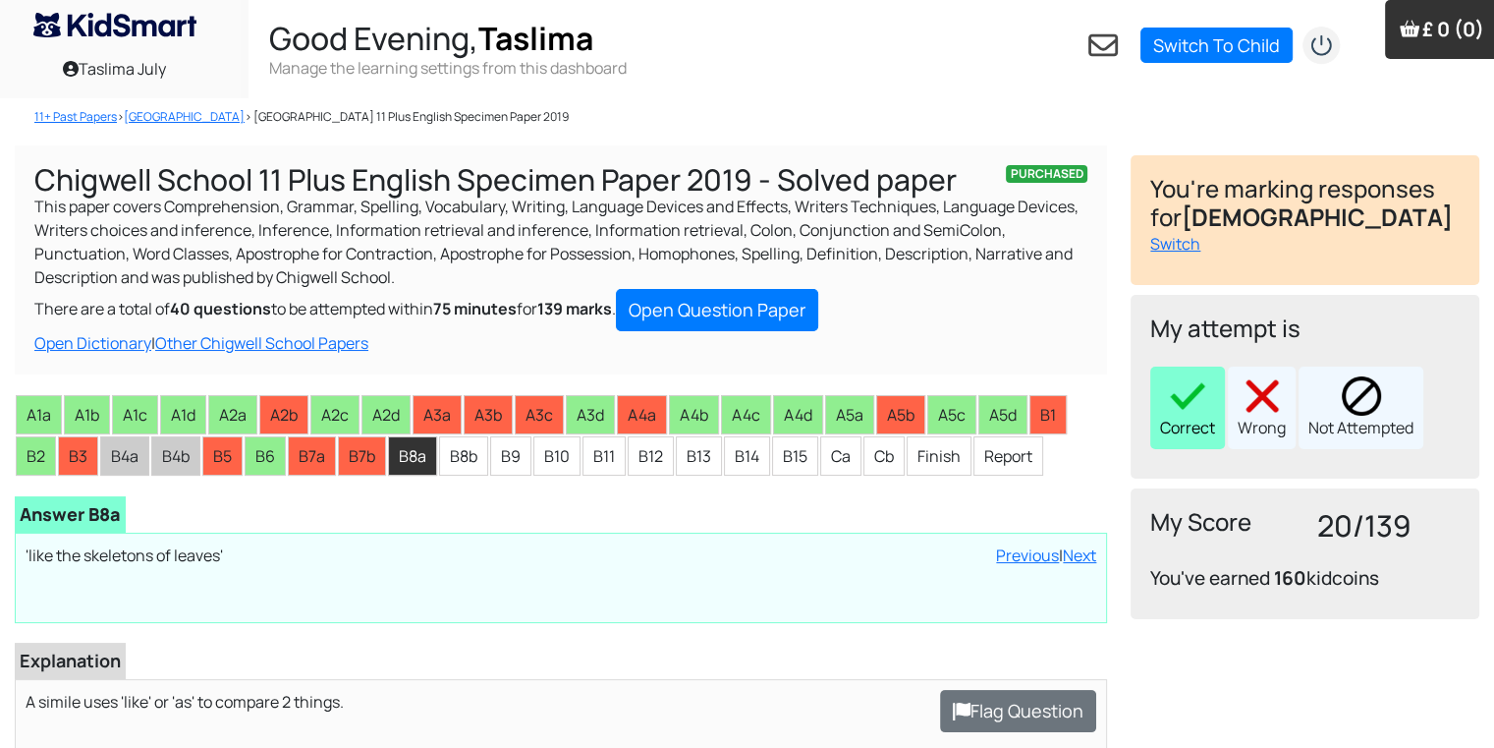
click at [1191, 418] on div "Correct" at bounding box center [1187, 407] width 75 height 83
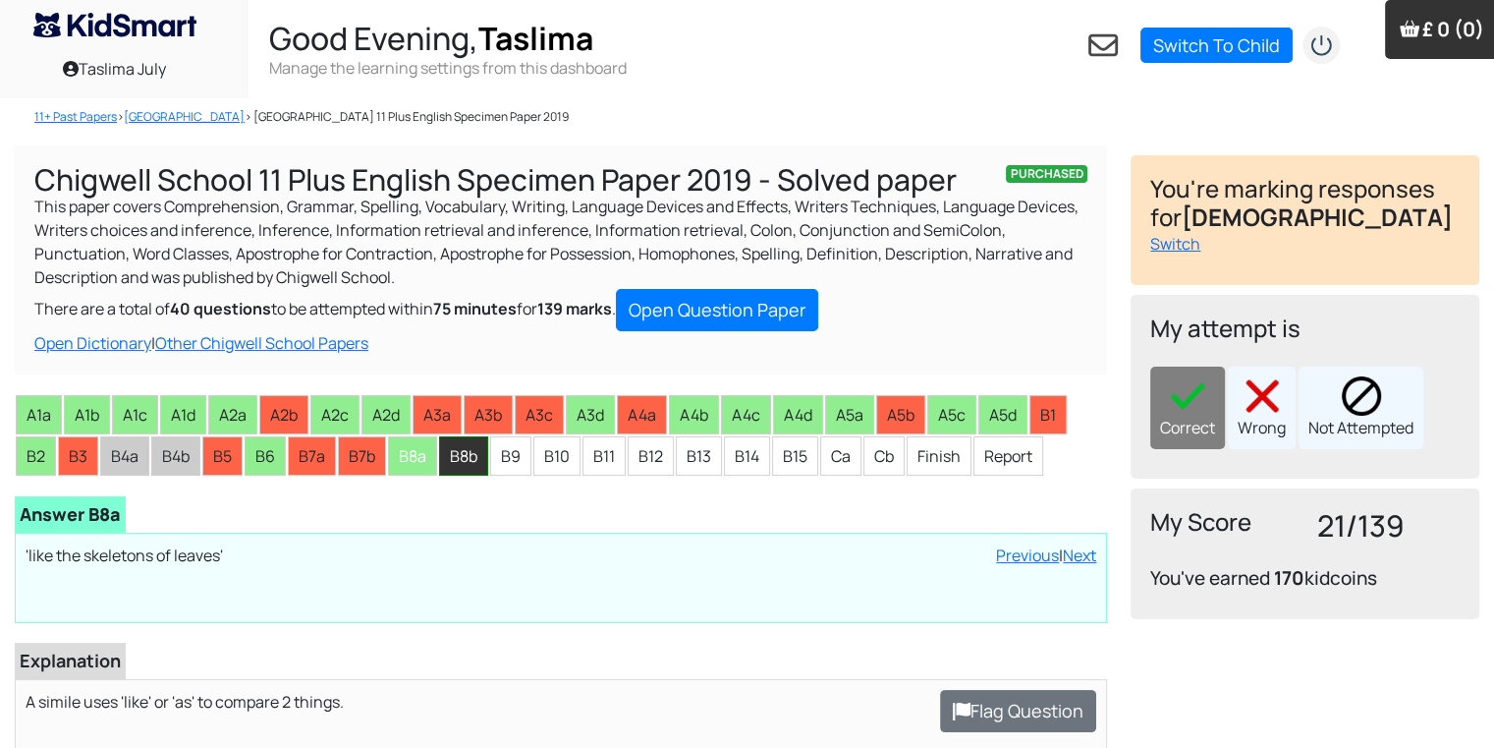
click at [444, 462] on li "B8b" at bounding box center [463, 455] width 49 height 39
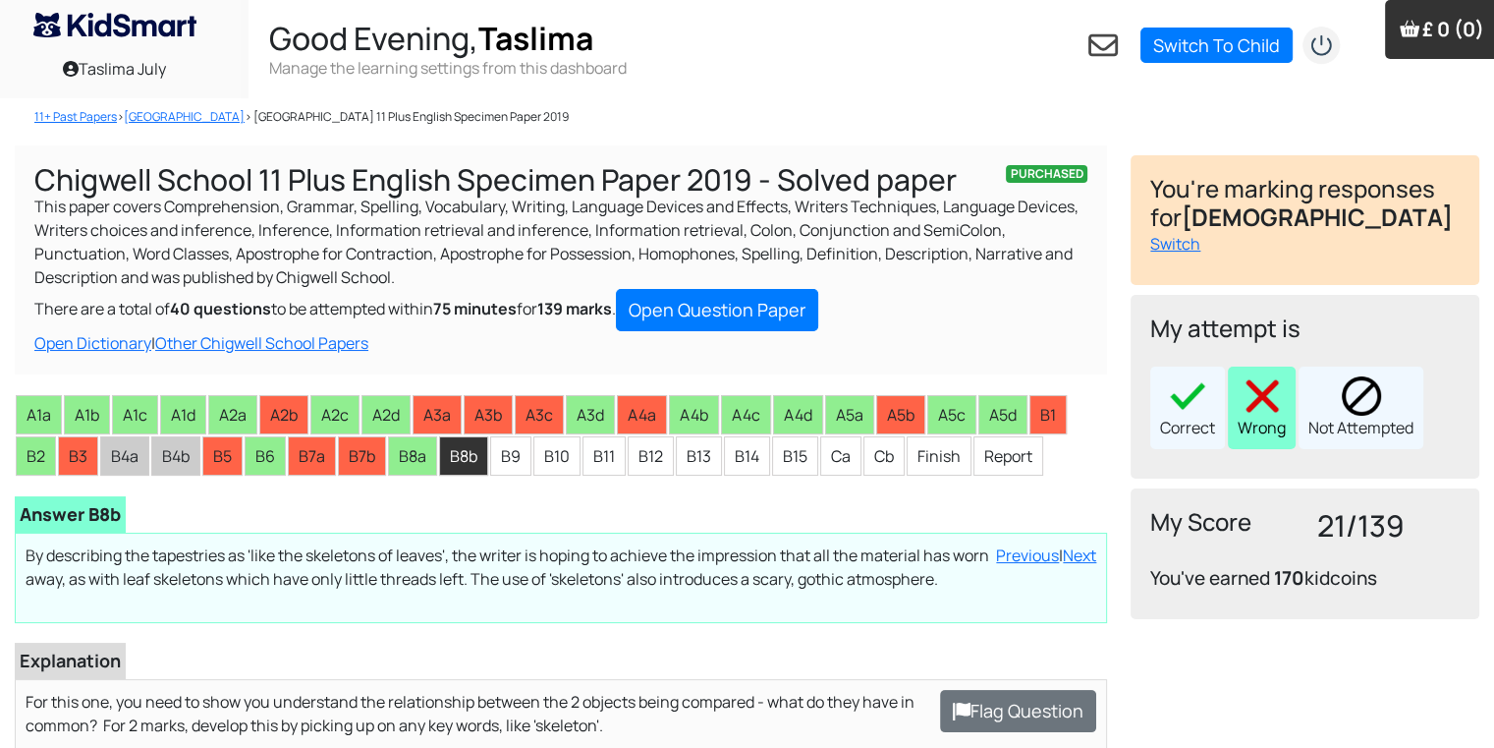
click at [1237, 429] on div "Wrong" at bounding box center [1262, 407] width 68 height 83
click at [510, 457] on li "B9" at bounding box center [510, 455] width 41 height 39
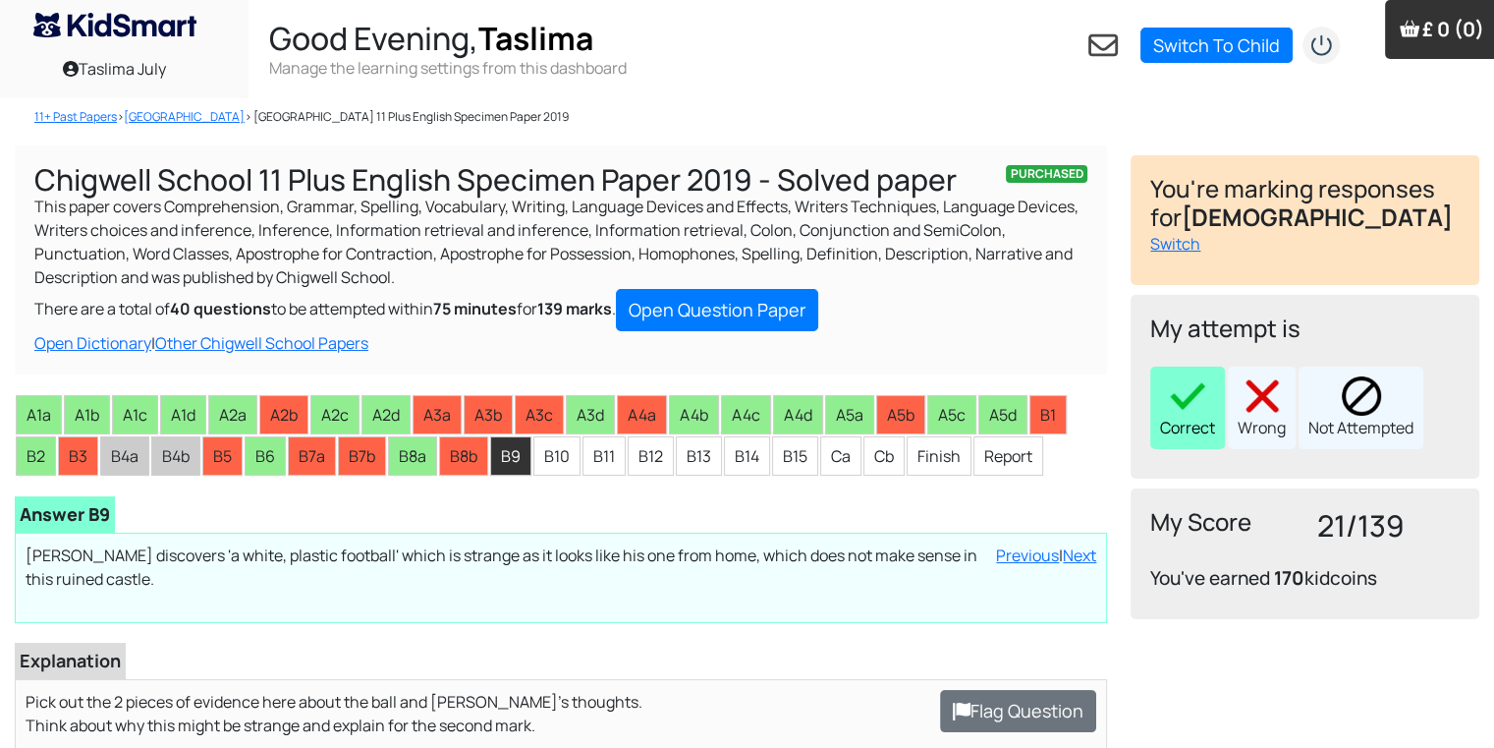
click at [1183, 397] on img at bounding box center [1187, 395] width 39 height 39
click at [561, 454] on li "B10" at bounding box center [556, 455] width 47 height 39
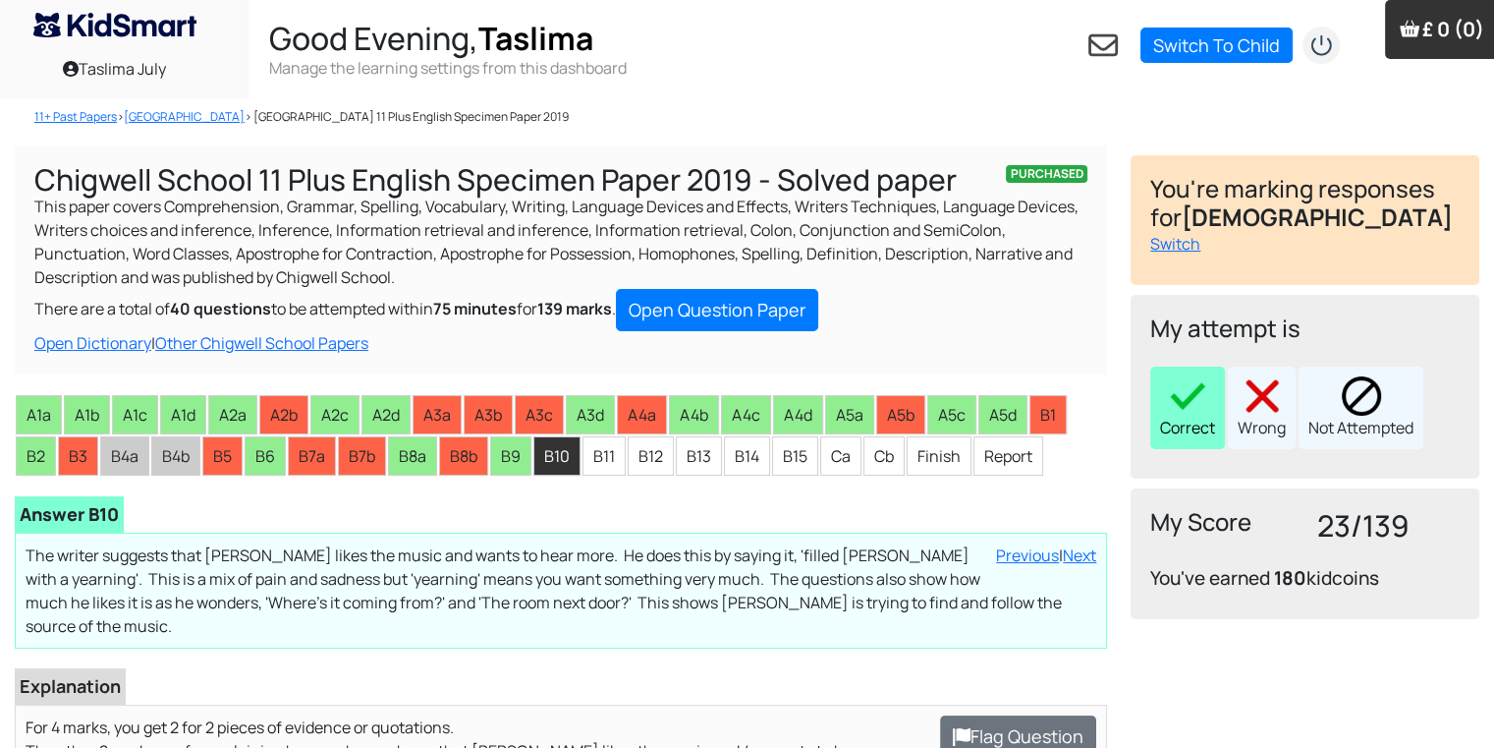
click at [1180, 405] on img at bounding box center [1187, 395] width 39 height 39
click at [598, 465] on li "B11" at bounding box center [604, 455] width 43 height 39
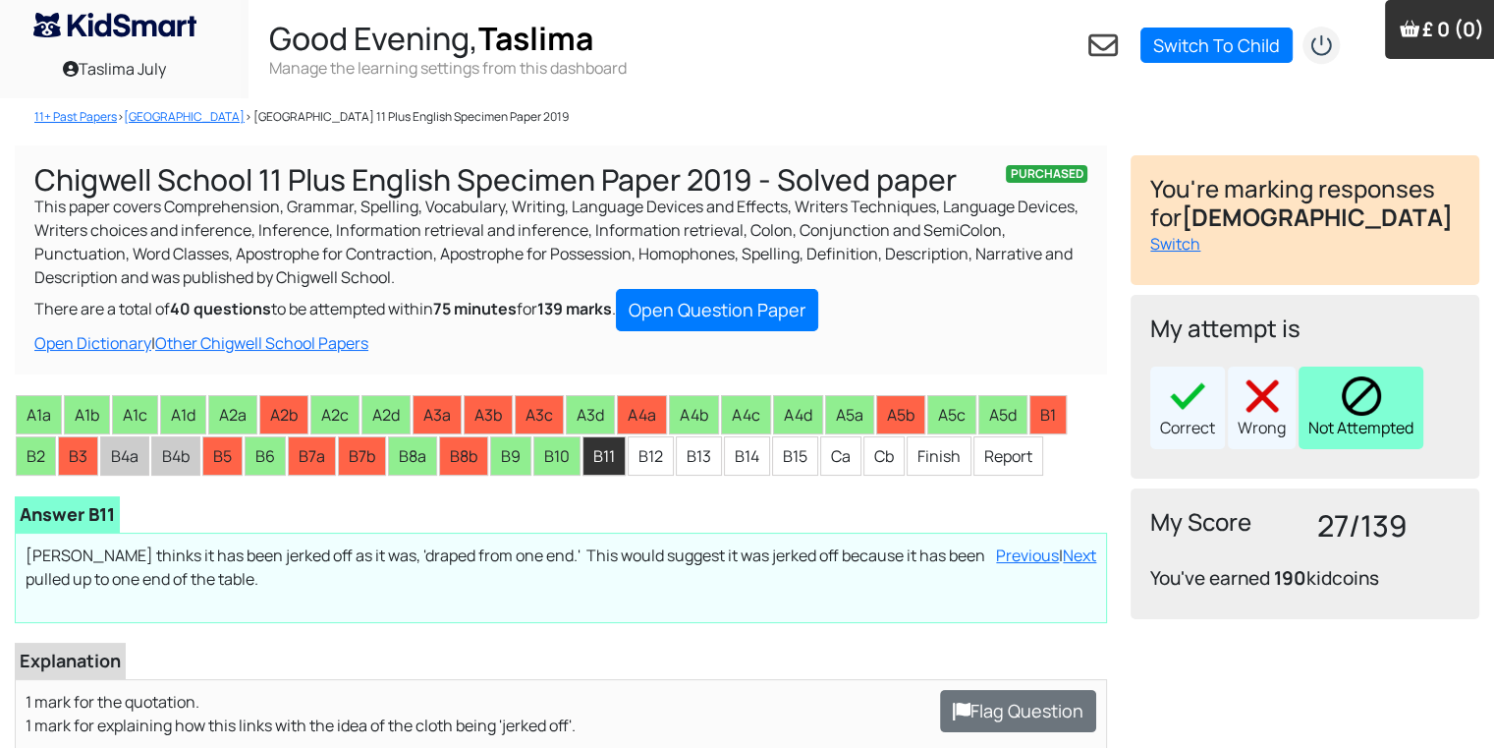
click at [1355, 407] on img at bounding box center [1361, 395] width 39 height 39
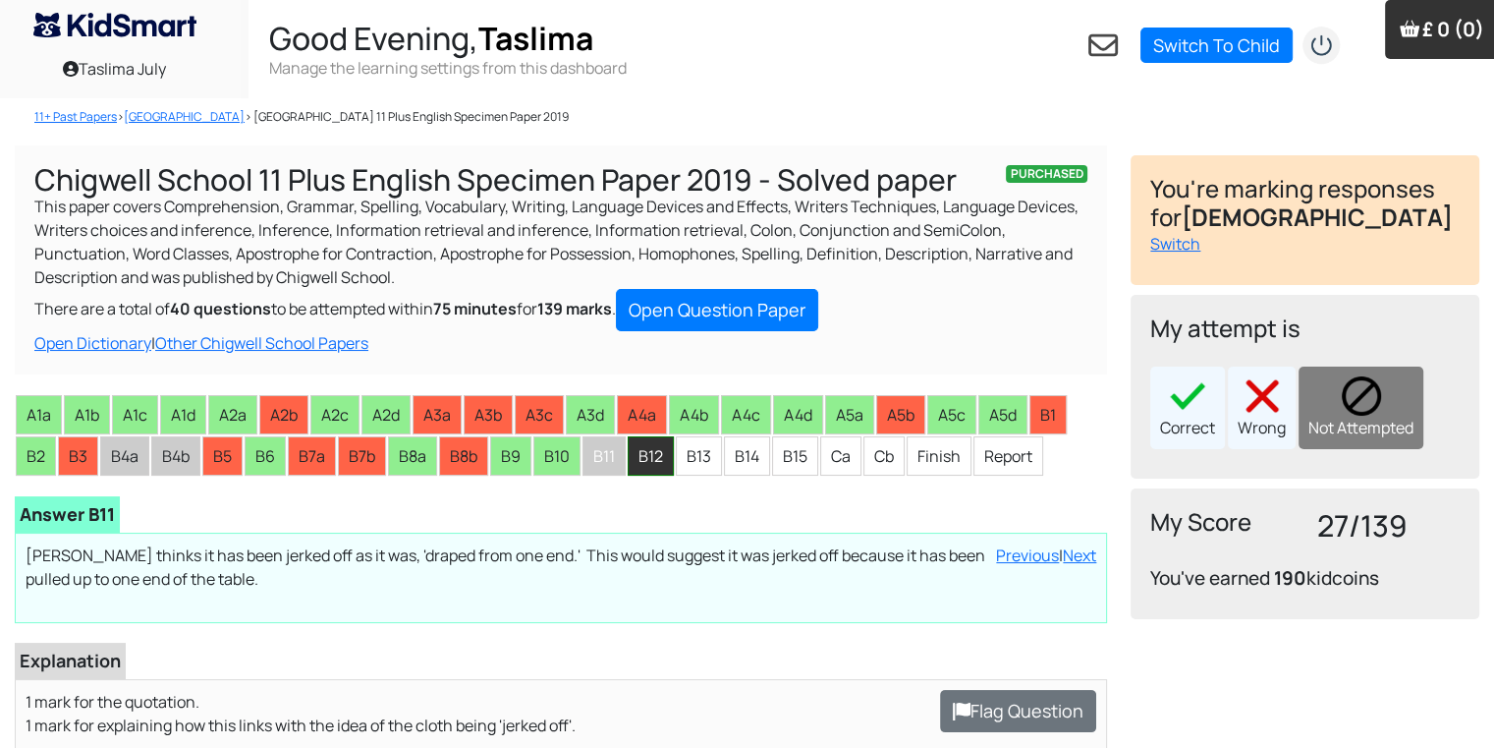
click at [652, 455] on li "B12" at bounding box center [651, 455] width 46 height 39
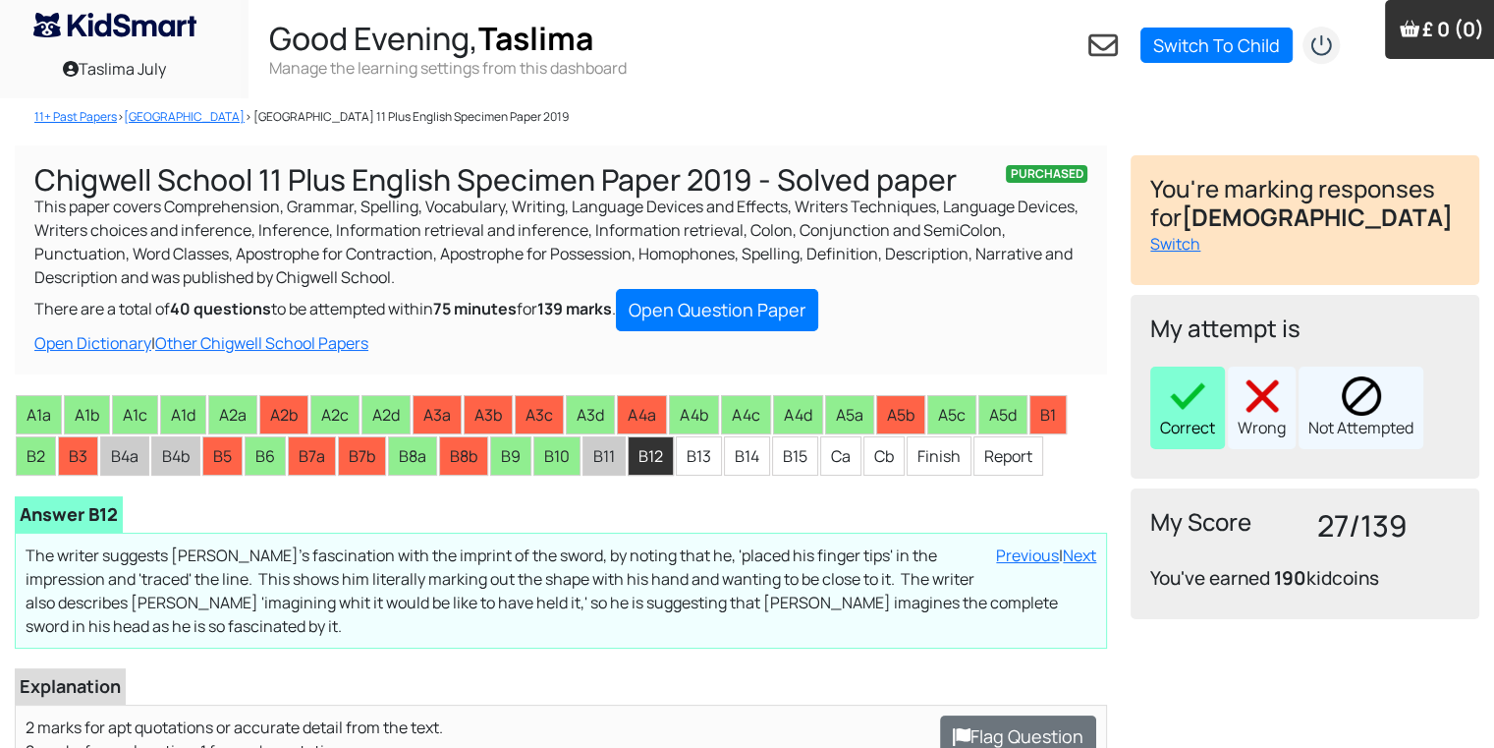
click at [1172, 418] on div "Correct" at bounding box center [1187, 407] width 75 height 83
click at [679, 449] on li "B13" at bounding box center [699, 455] width 46 height 39
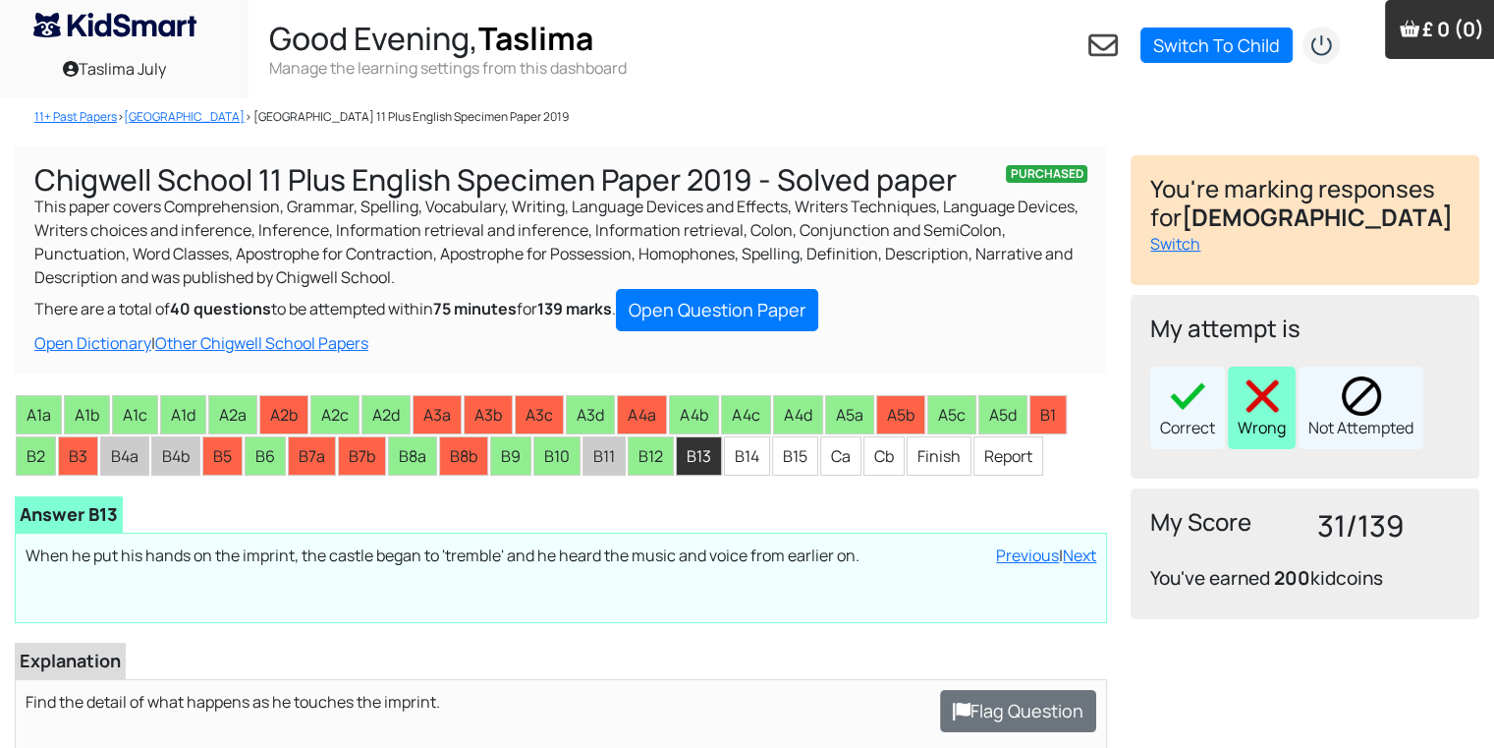
click at [1268, 389] on img at bounding box center [1262, 395] width 39 height 39
click at [752, 457] on li "B14" at bounding box center [747, 455] width 46 height 39
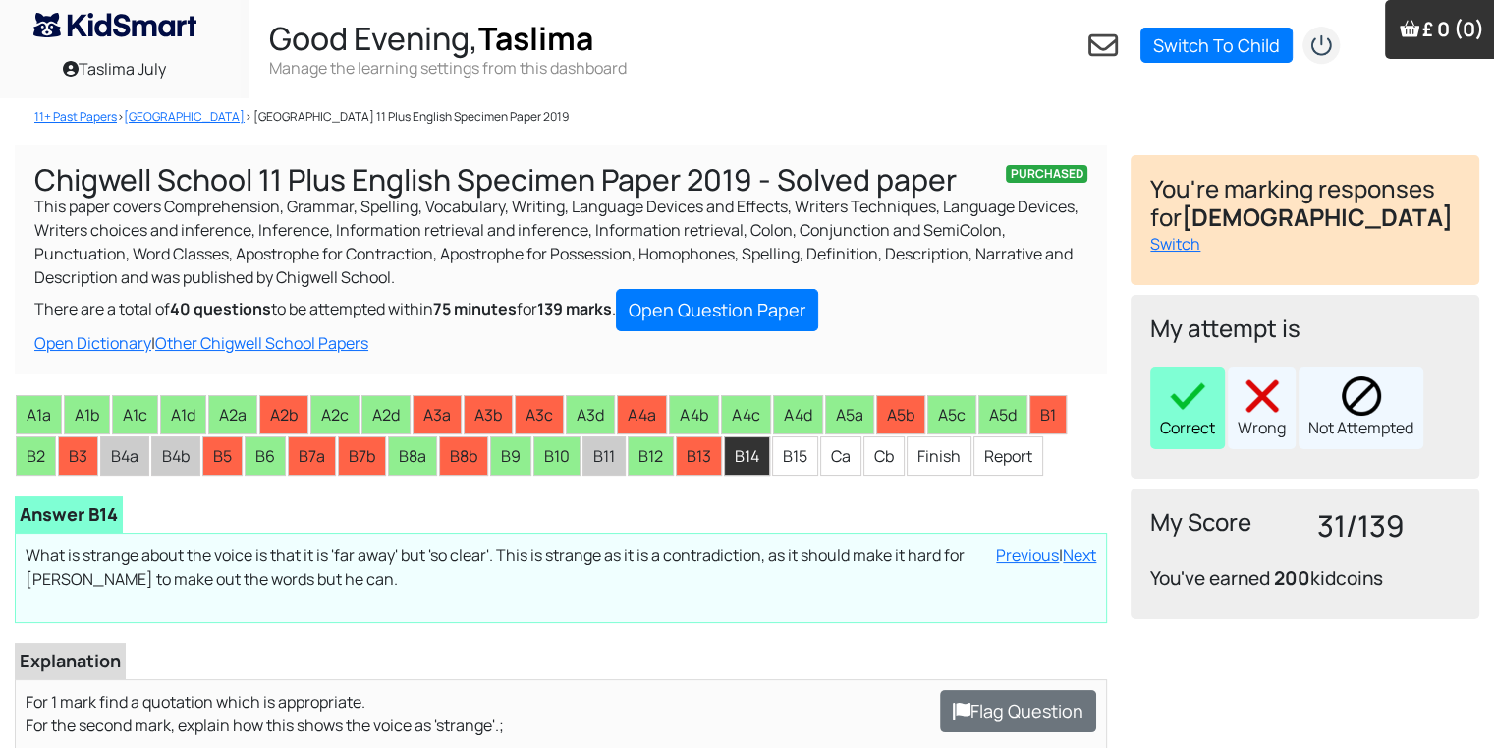
click at [1181, 394] on img at bounding box center [1187, 395] width 39 height 39
click at [772, 443] on li "B15" at bounding box center [795, 455] width 46 height 39
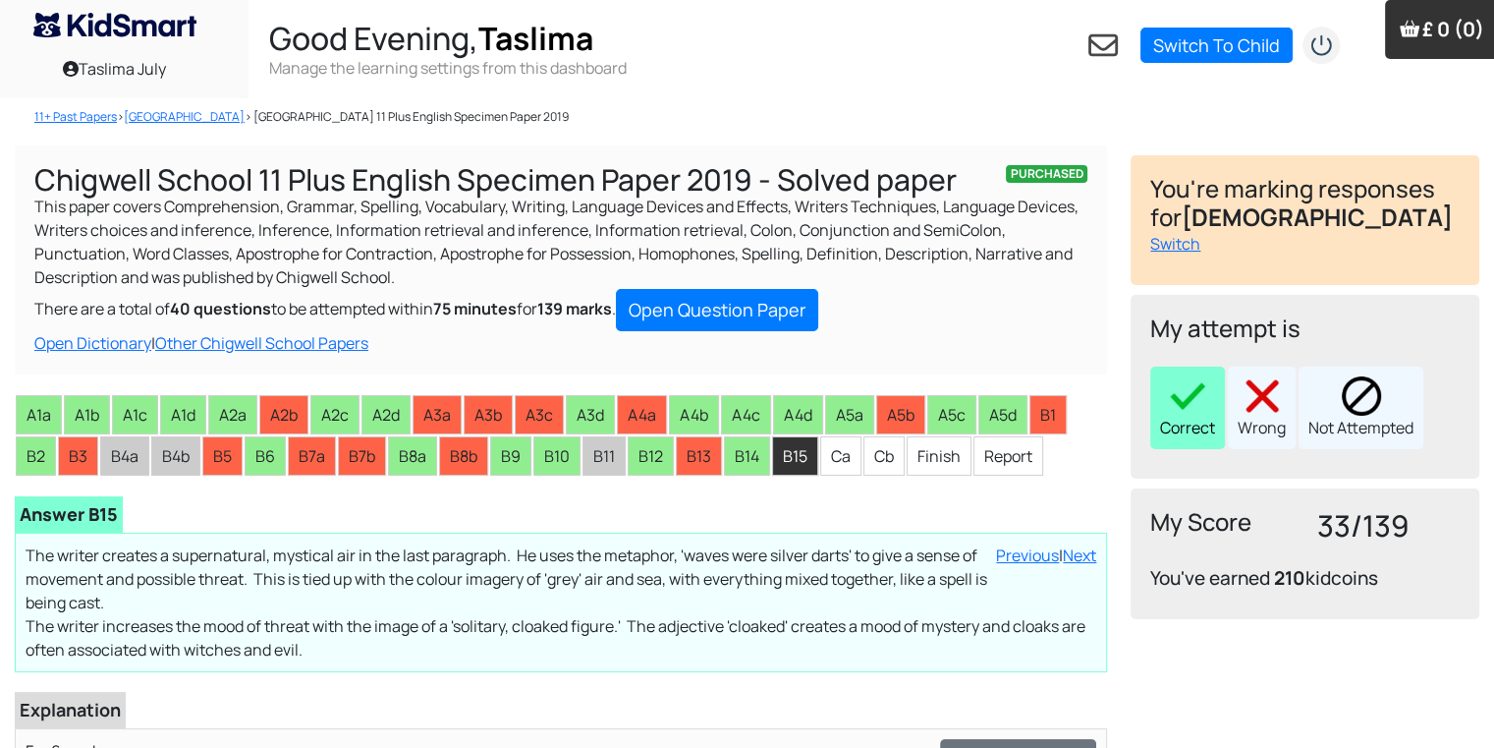
click at [1158, 398] on div "Correct" at bounding box center [1187, 407] width 75 height 83
click at [820, 457] on li "Ca" at bounding box center [840, 455] width 41 height 39
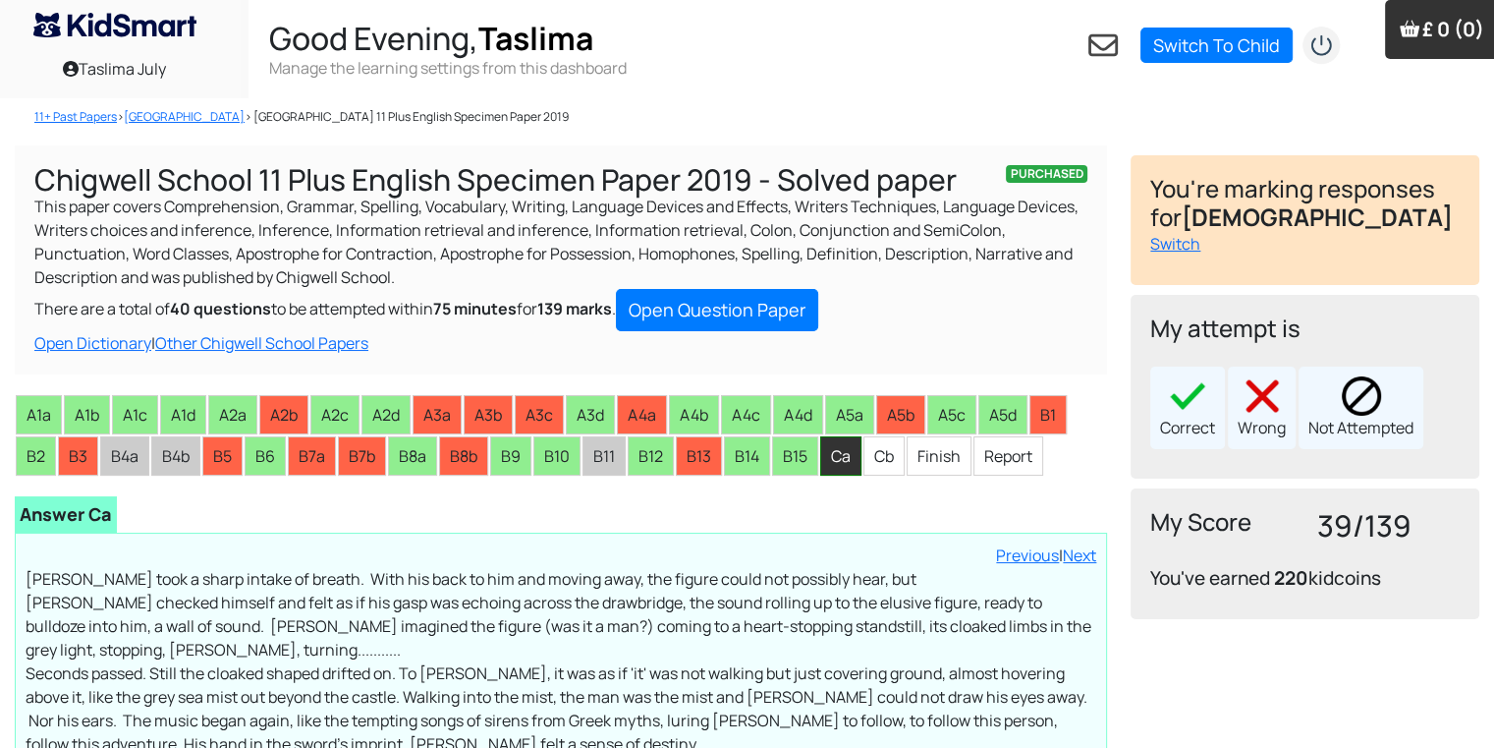
click at [830, 457] on li "Ca" at bounding box center [840, 455] width 41 height 39
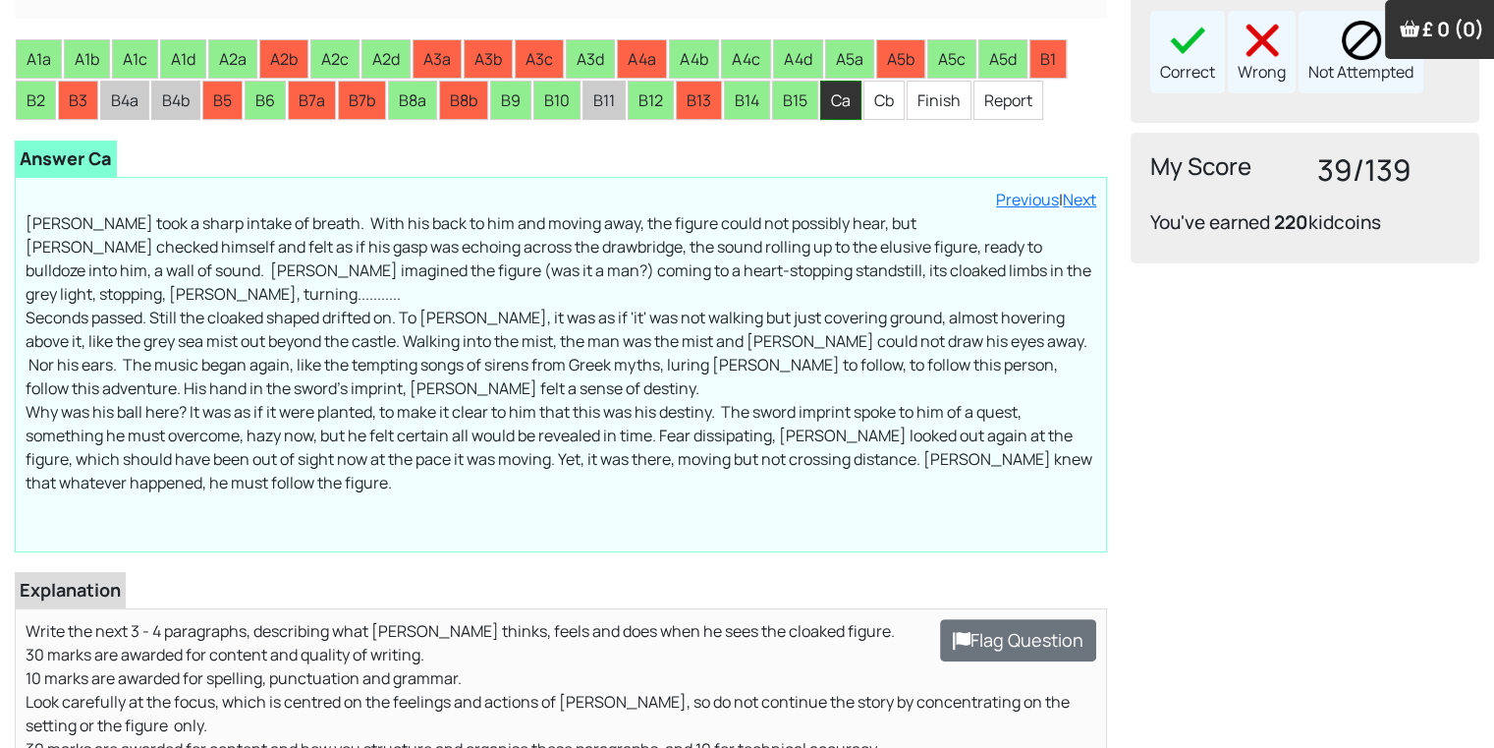
scroll to position [354, 0]
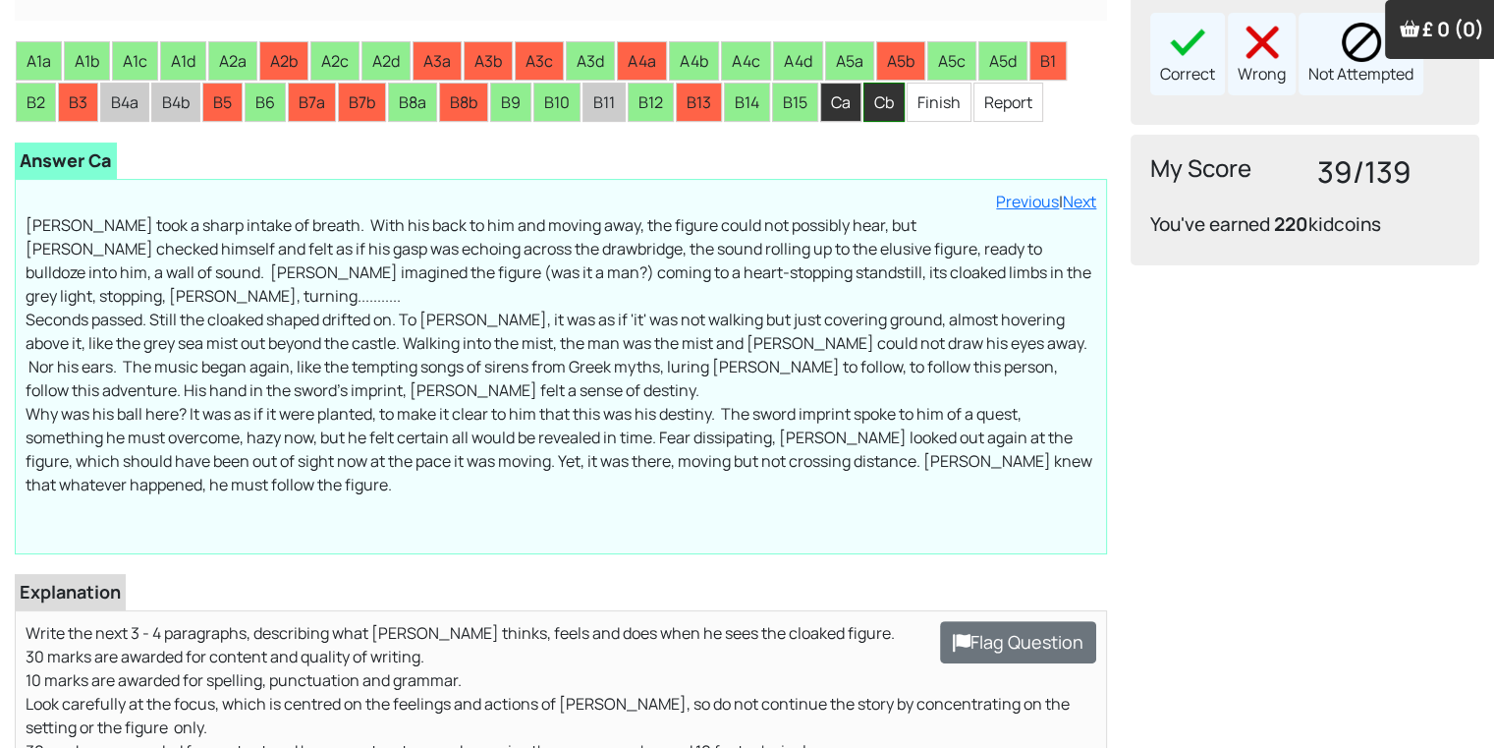
click at [869, 96] on li "Cb" at bounding box center [884, 102] width 41 height 39
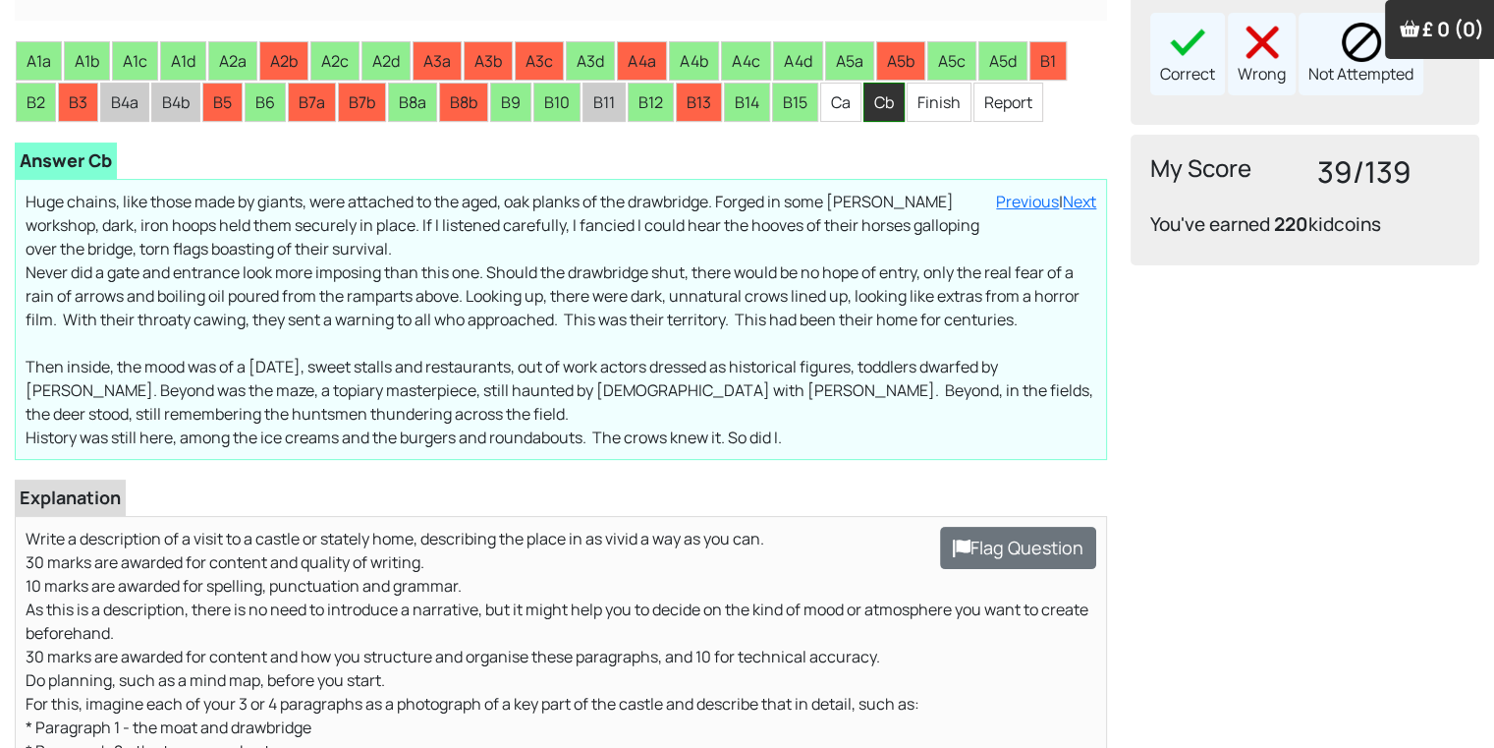
click at [869, 96] on li "Cb" at bounding box center [884, 102] width 41 height 39
click at [832, 96] on li "Ca" at bounding box center [840, 102] width 41 height 39
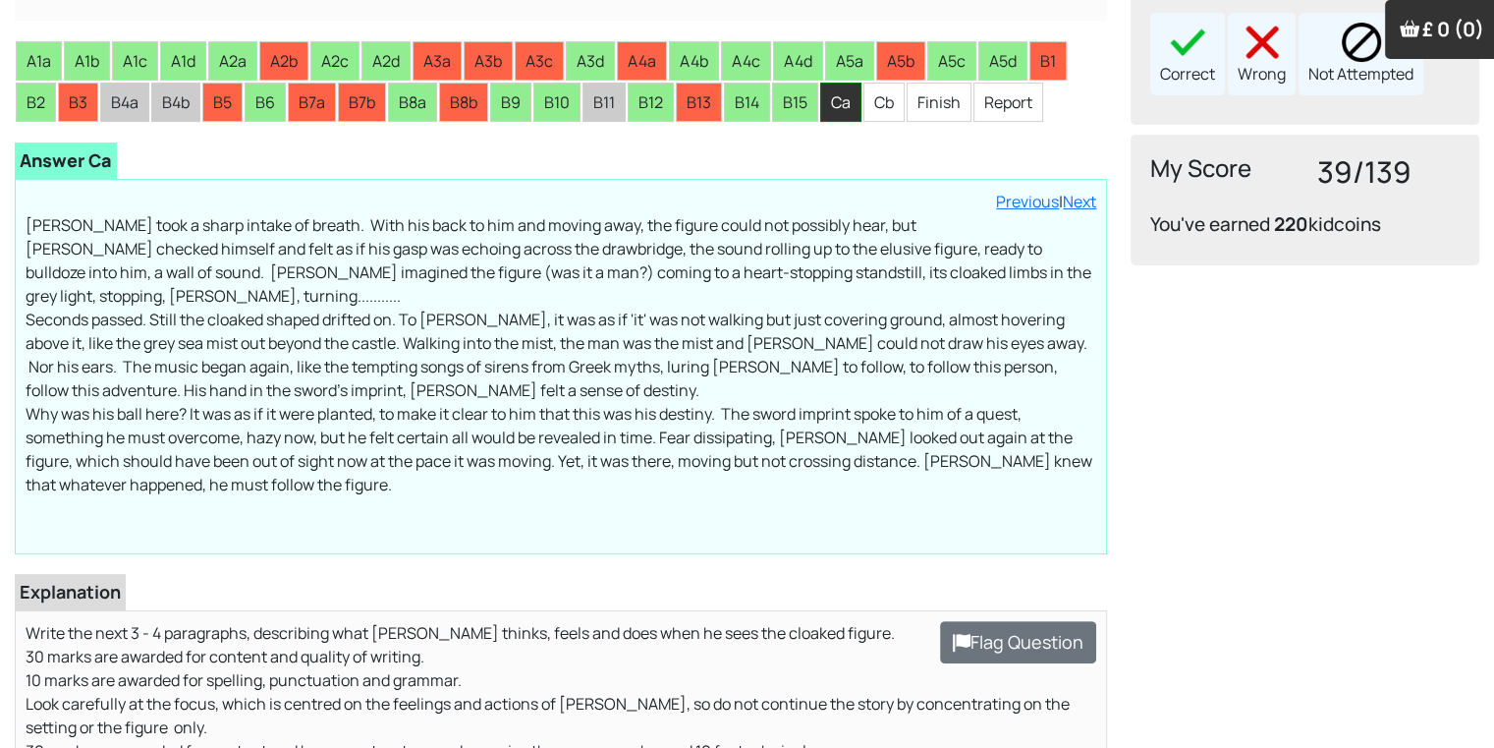
click at [841, 101] on li "Ca" at bounding box center [840, 102] width 41 height 39
click at [1197, 82] on div "Correct" at bounding box center [1187, 54] width 75 height 83
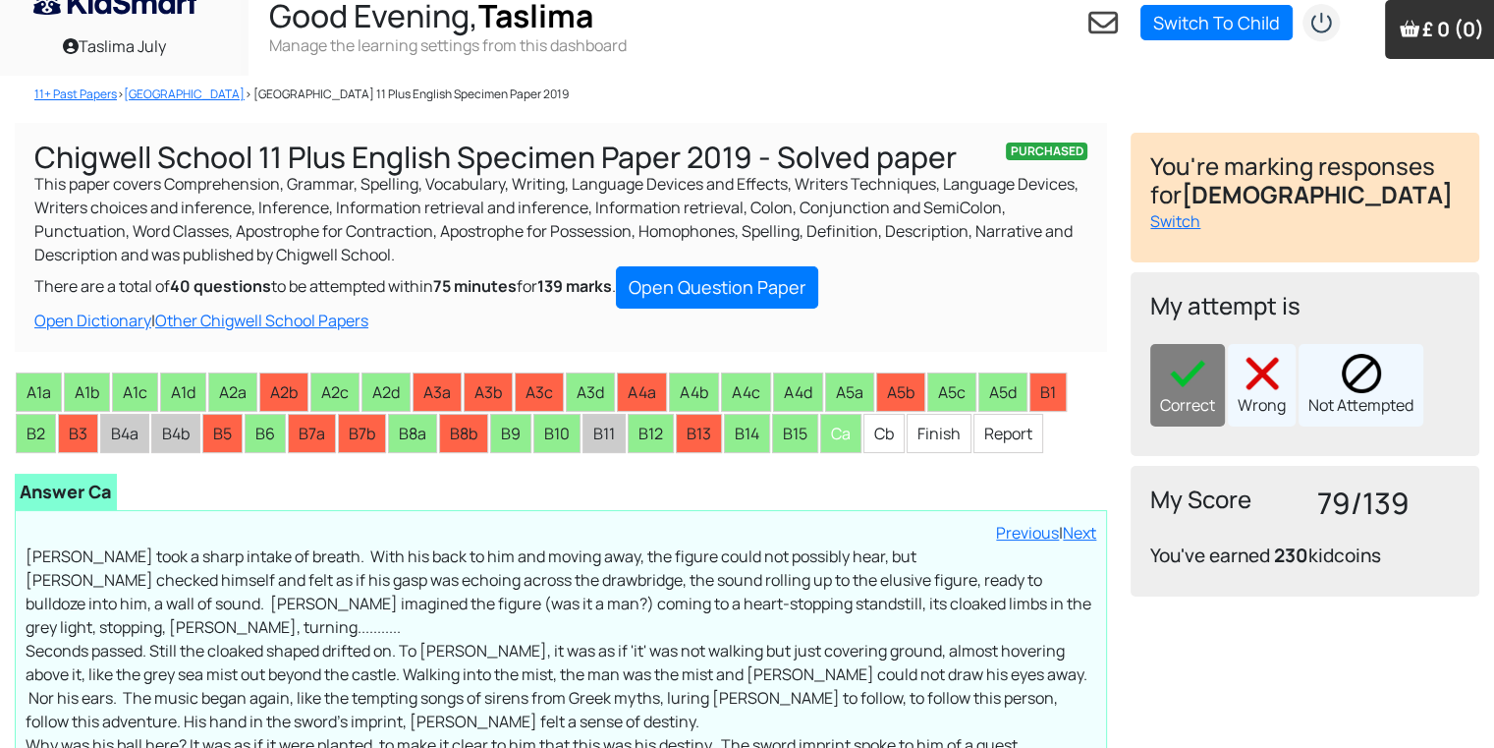
scroll to position [0, 0]
